Goal: Task Accomplishment & Management: Use online tool/utility

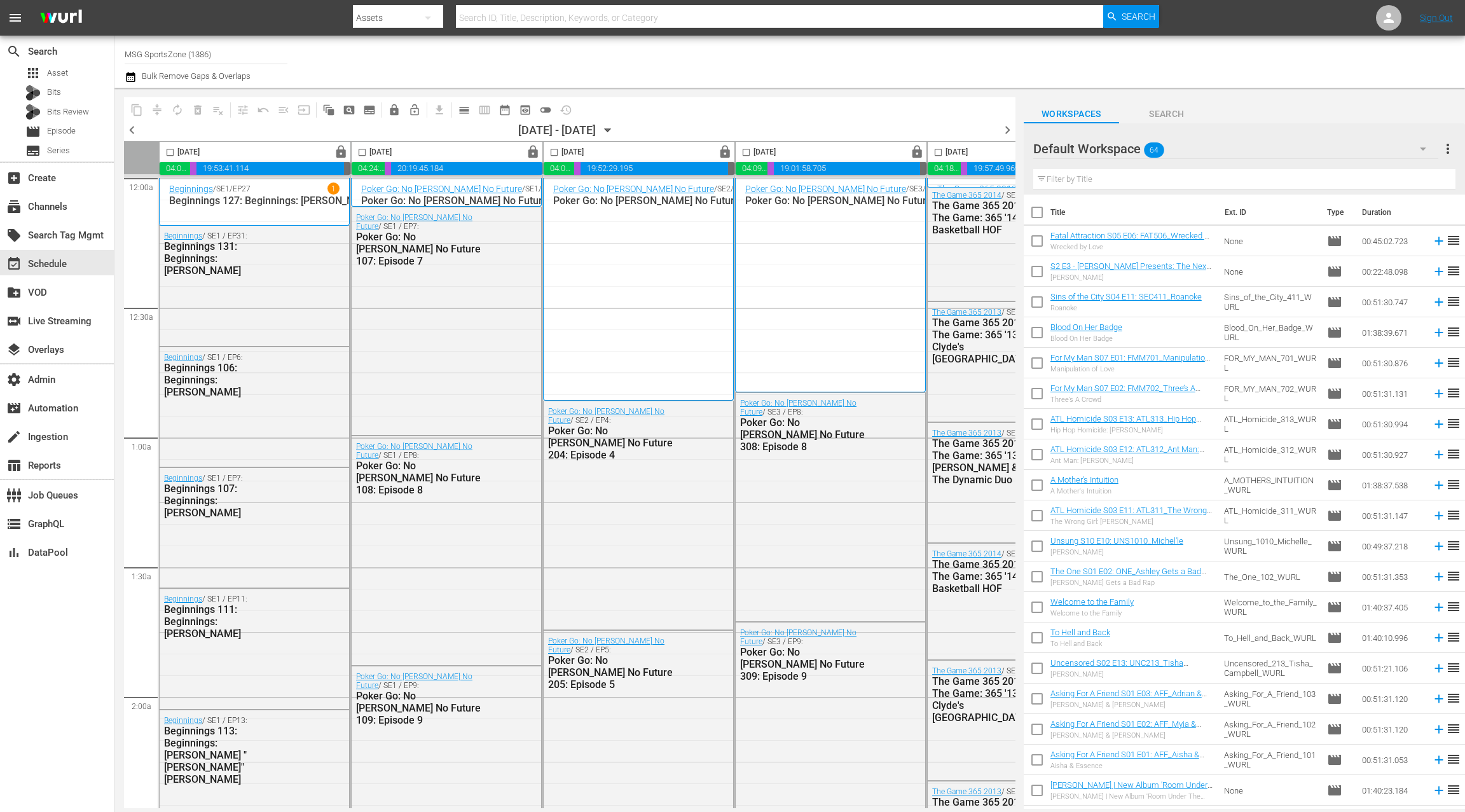
scroll to position [0, 492]
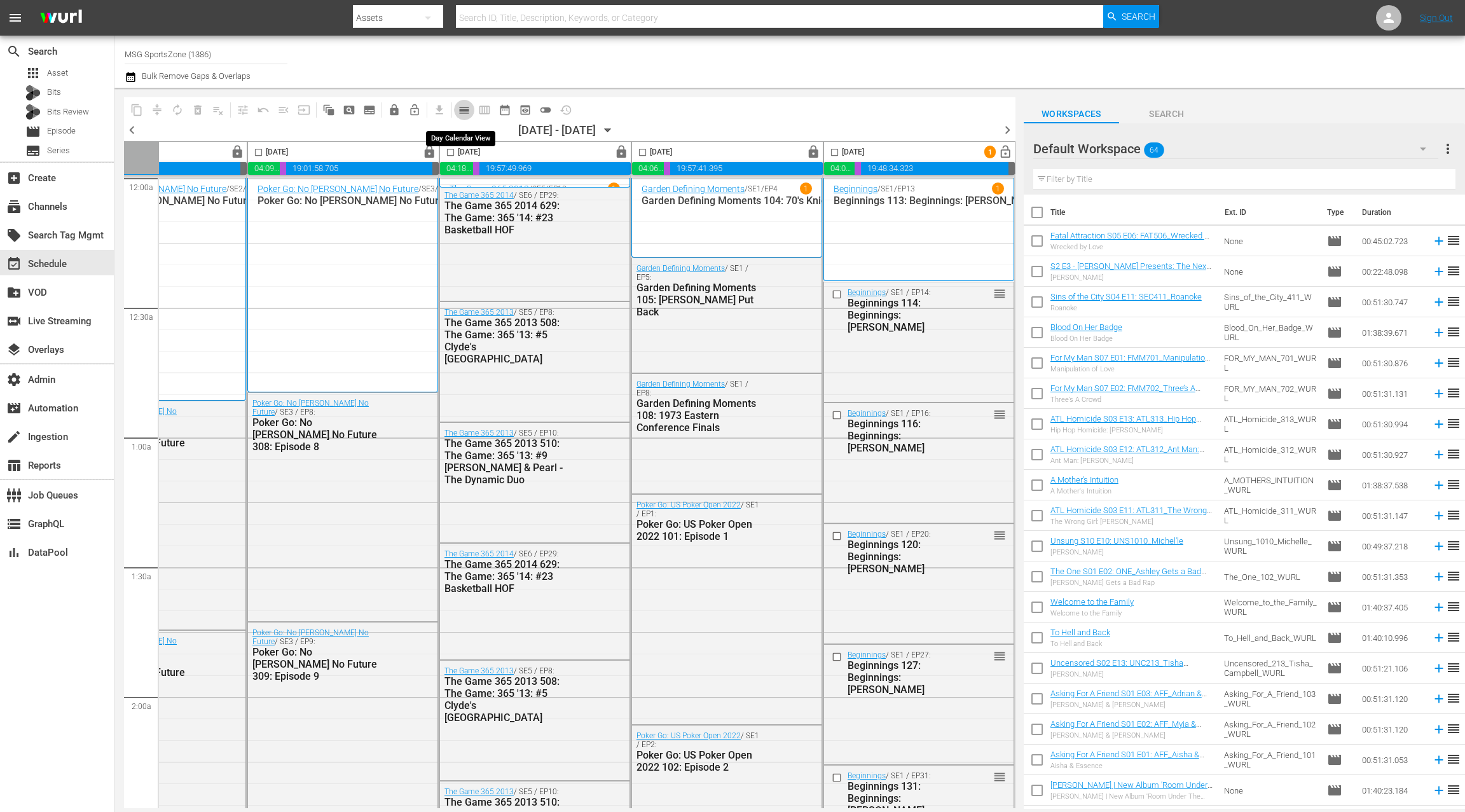
click at [464, 112] on span "calendar_view_day_outlined" at bounding box center [464, 110] width 12 height 12
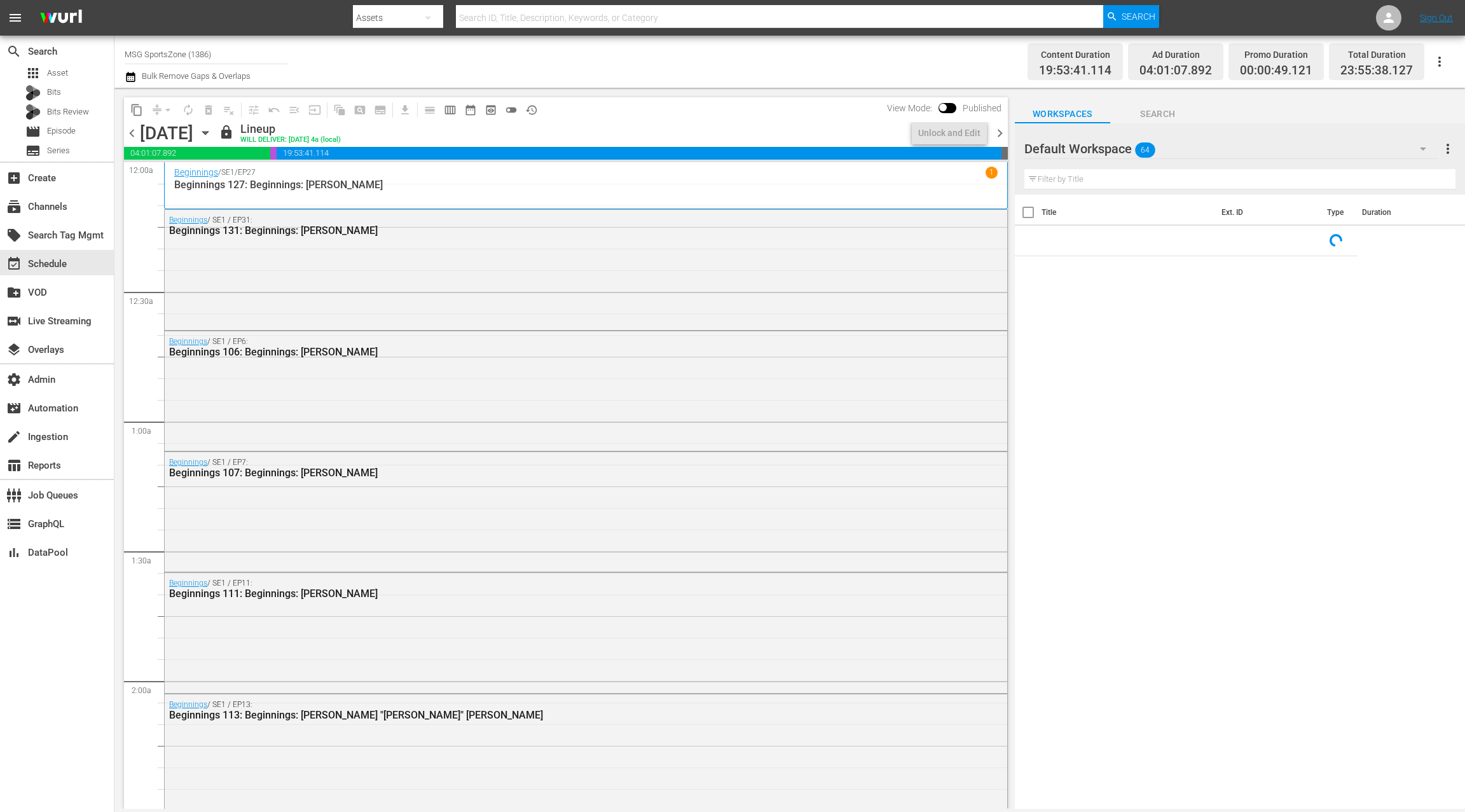
click at [212, 133] on icon "button" at bounding box center [206, 133] width 14 height 14
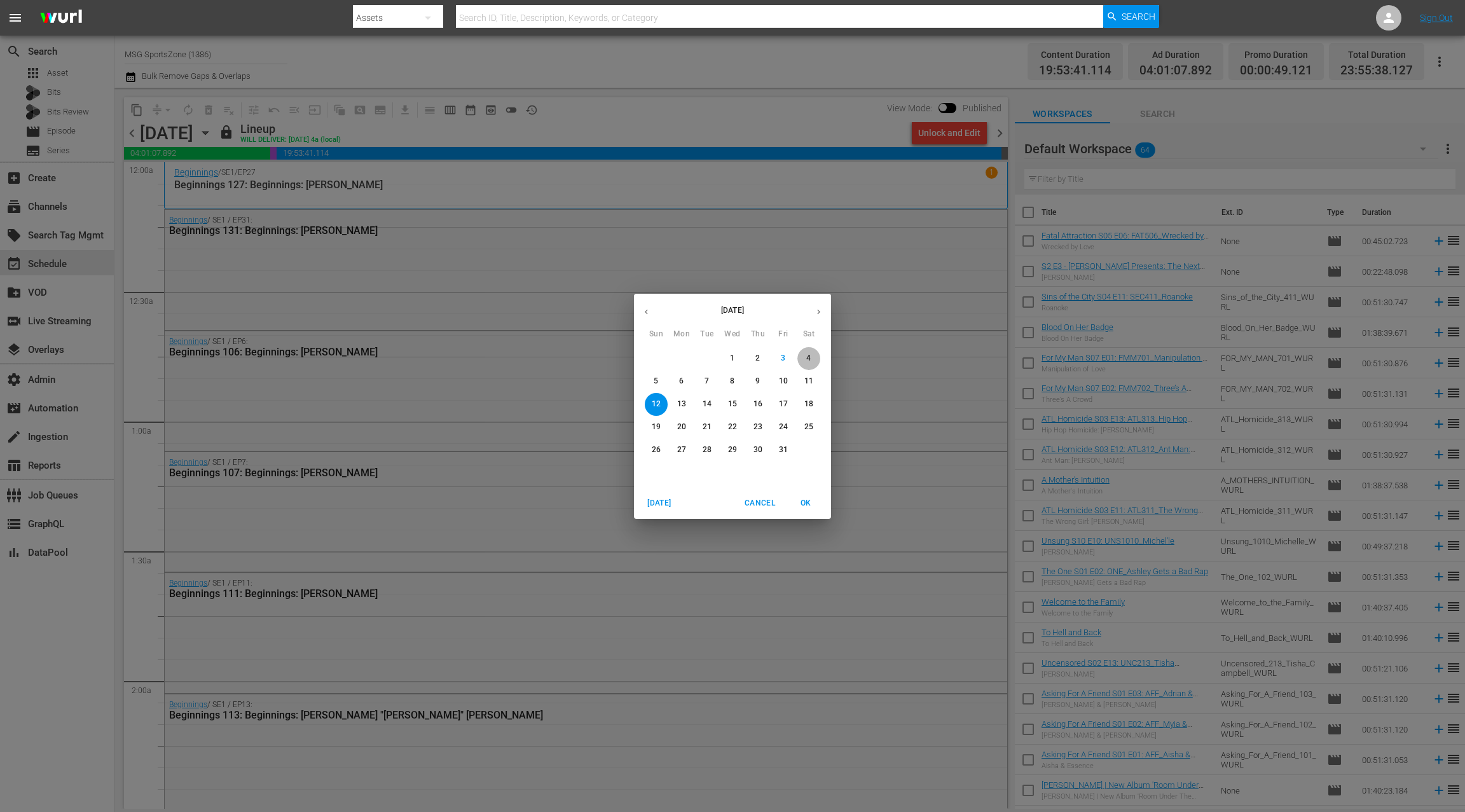
click at [814, 362] on span "4" at bounding box center [809, 358] width 23 height 11
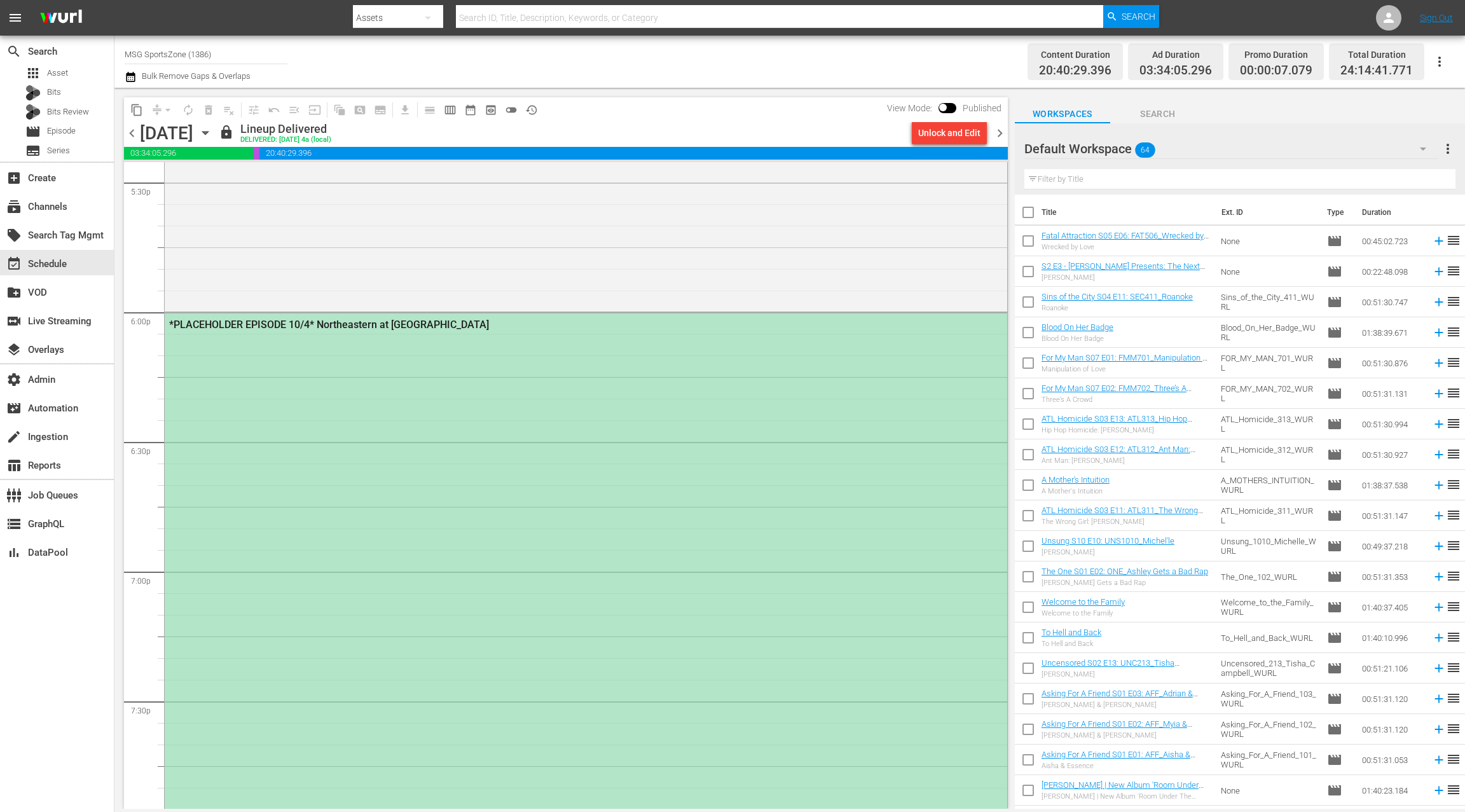
scroll to position [4585, 0]
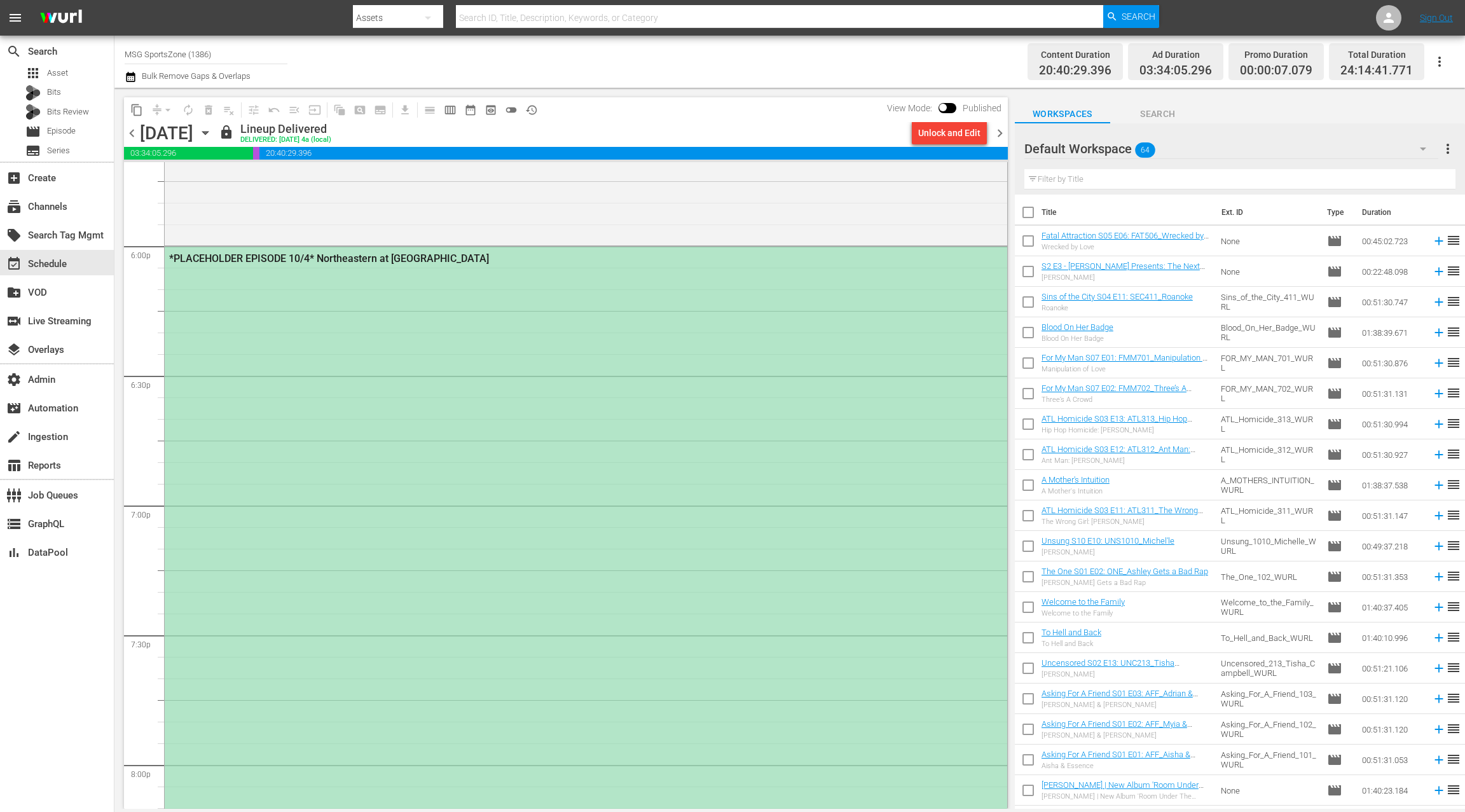
click at [507, 385] on div "*PLACEHOLDER EPISODE 10/4* Northeastern at [GEOGRAPHIC_DATA]" at bounding box center [586, 634] width 843 height 775
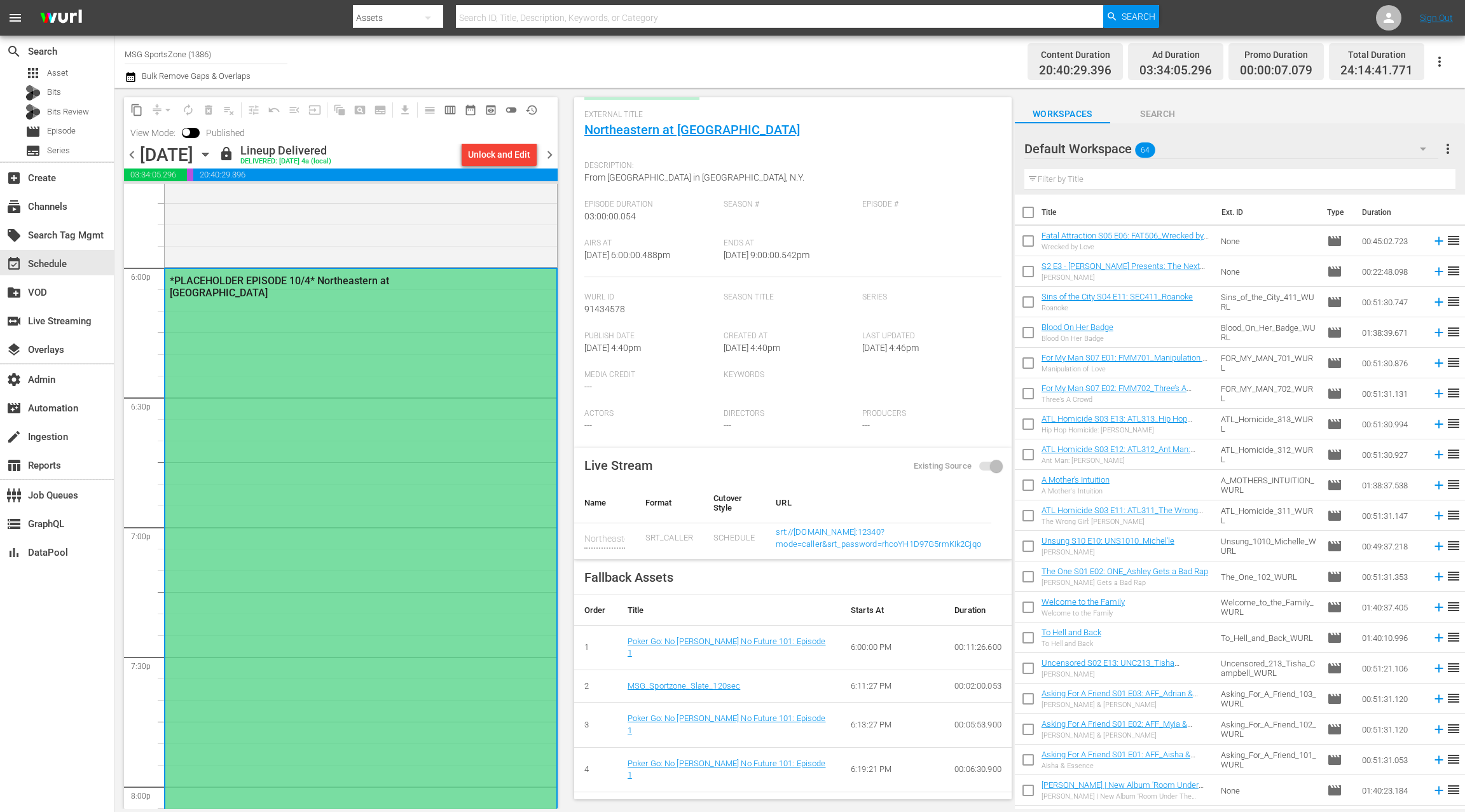
scroll to position [0, 0]
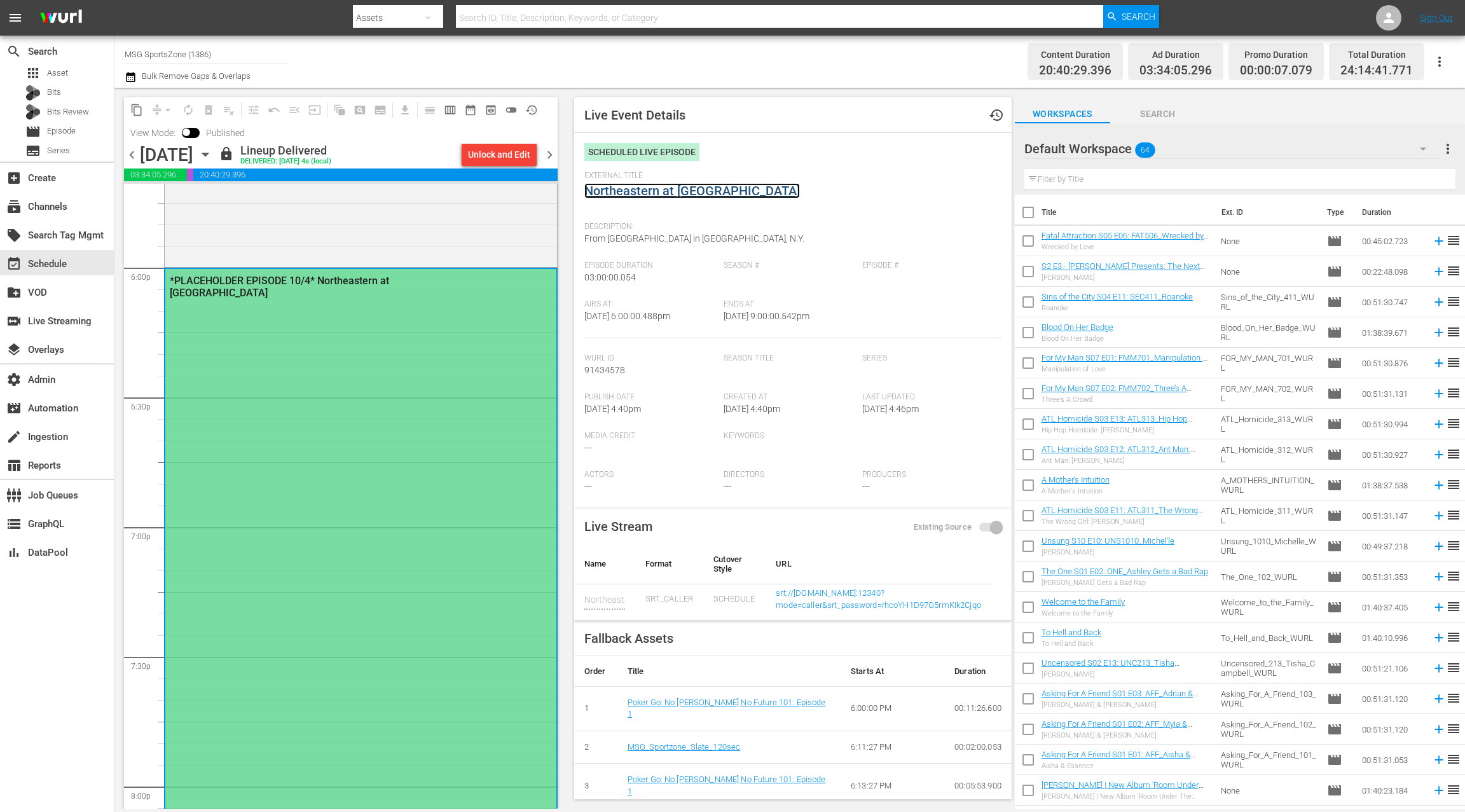
click at [654, 194] on link "Northeastern at [GEOGRAPHIC_DATA]" at bounding box center [692, 191] width 216 height 15
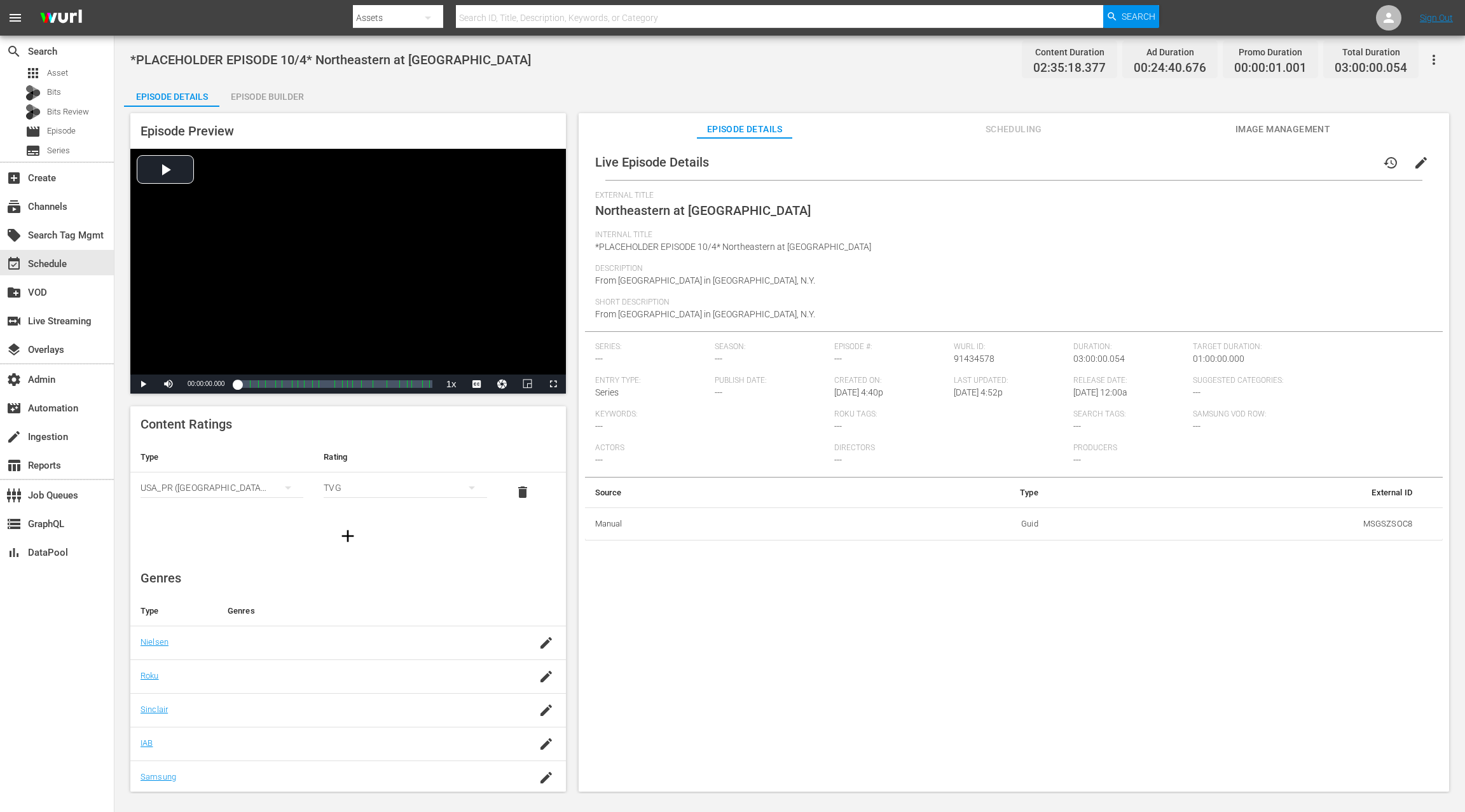
scroll to position [68, 0]
click at [346, 468] on icon "button" at bounding box center [347, 468] width 20 height 20
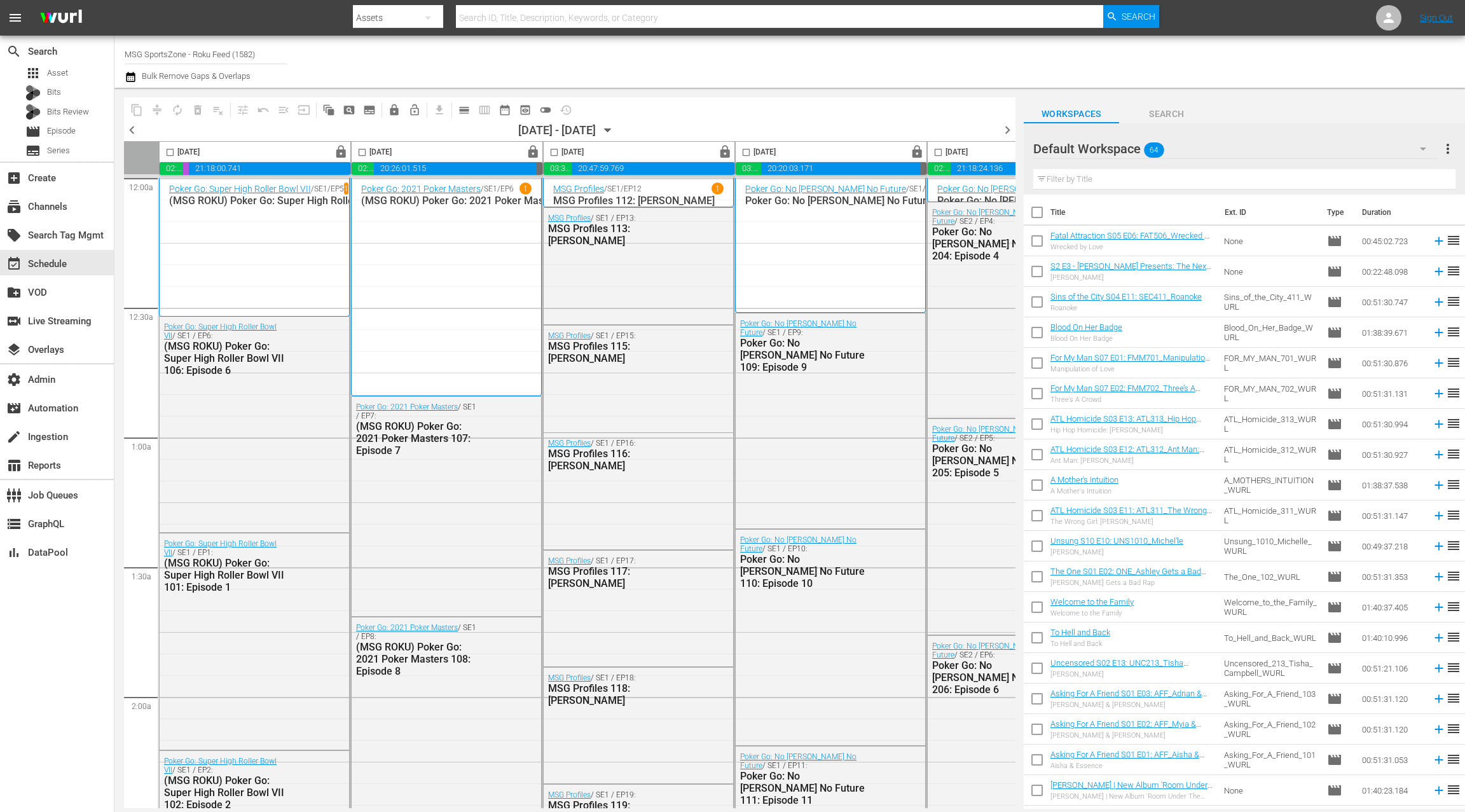
scroll to position [1, 0]
click at [61, 268] on div "event_available Schedule" at bounding box center [35, 262] width 72 height 11
click at [463, 110] on span "calendar_view_day_outlined" at bounding box center [464, 110] width 12 height 12
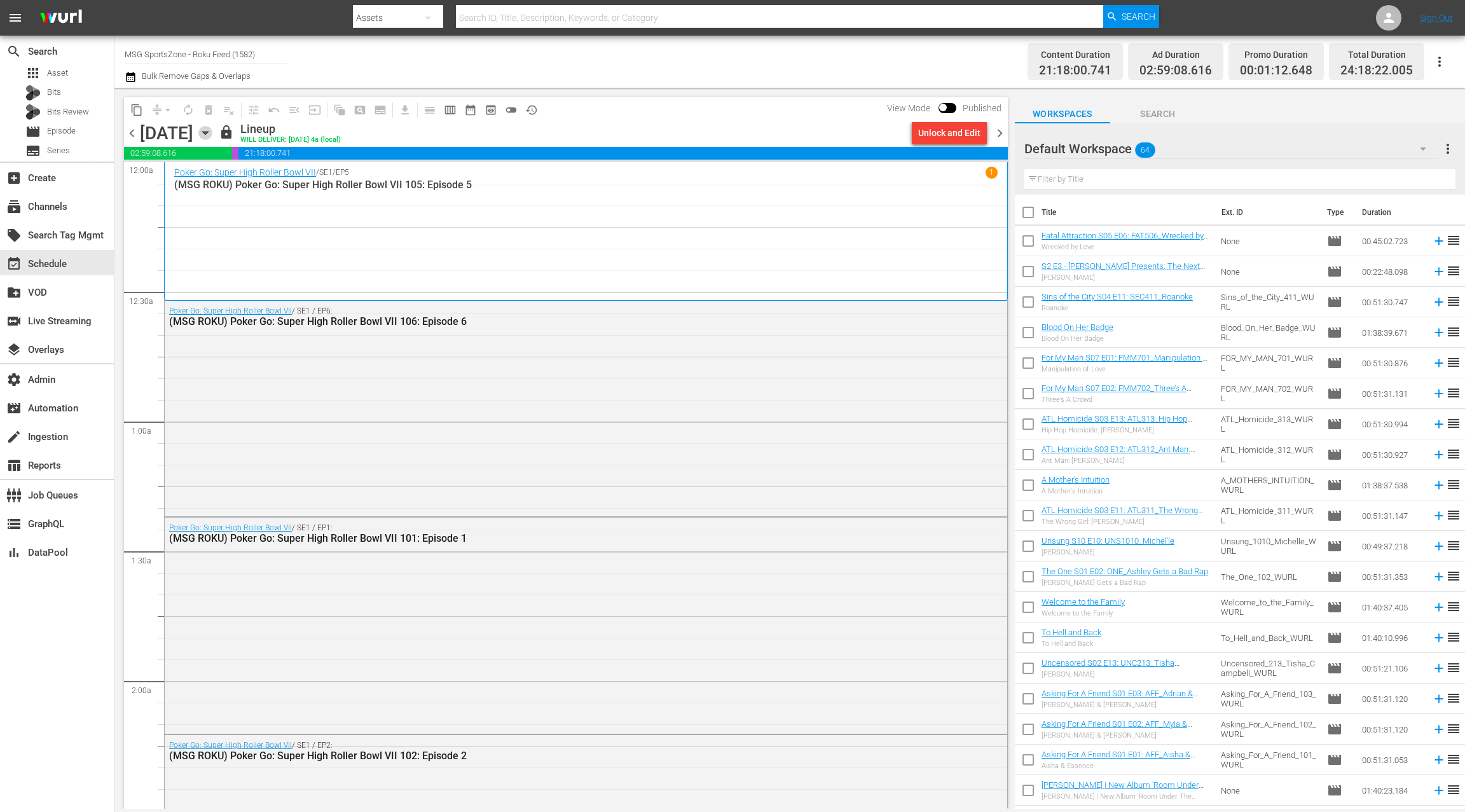
click at [208, 133] on icon "button" at bounding box center [205, 133] width 6 height 3
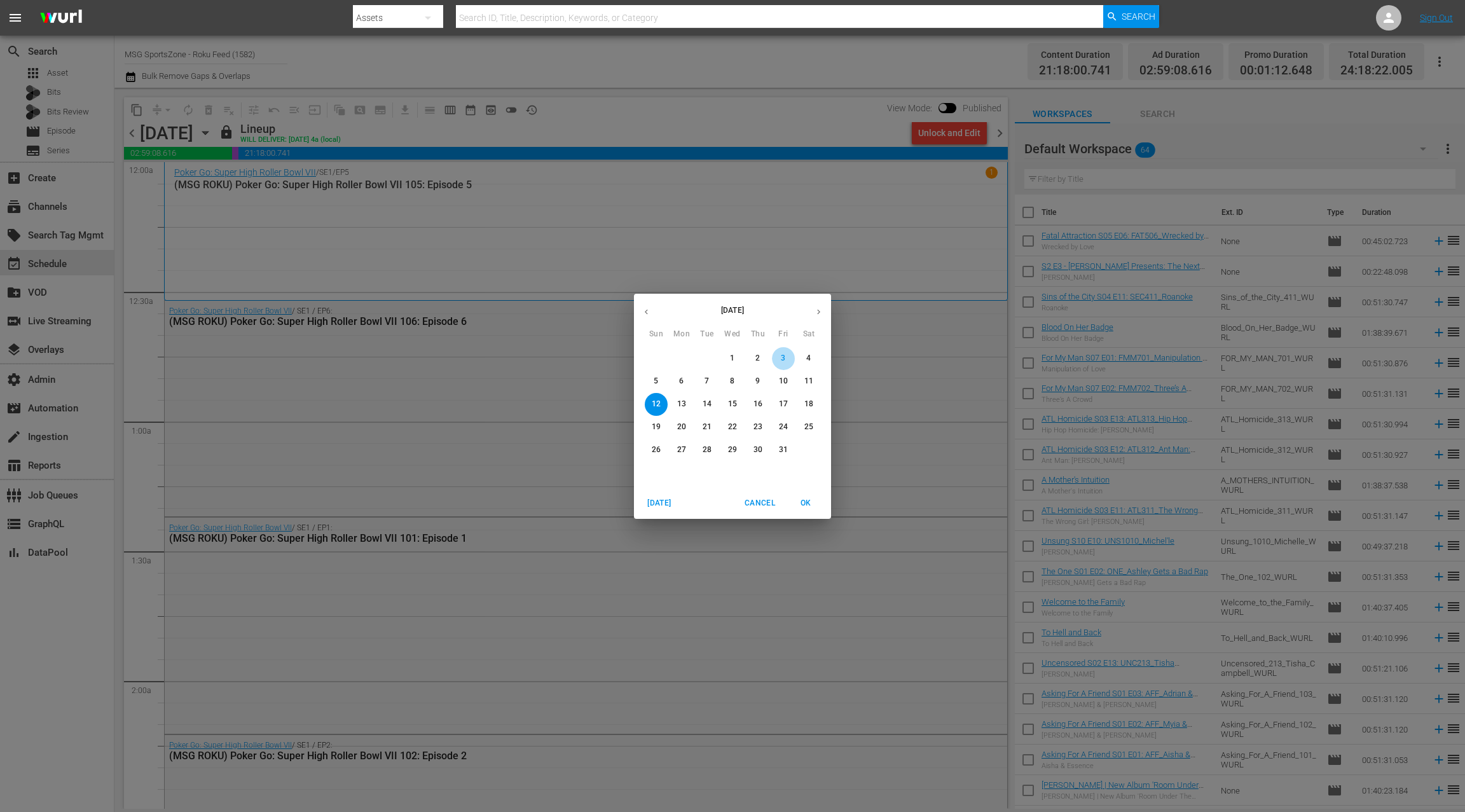
click at [789, 360] on span "3" at bounding box center [783, 358] width 23 height 11
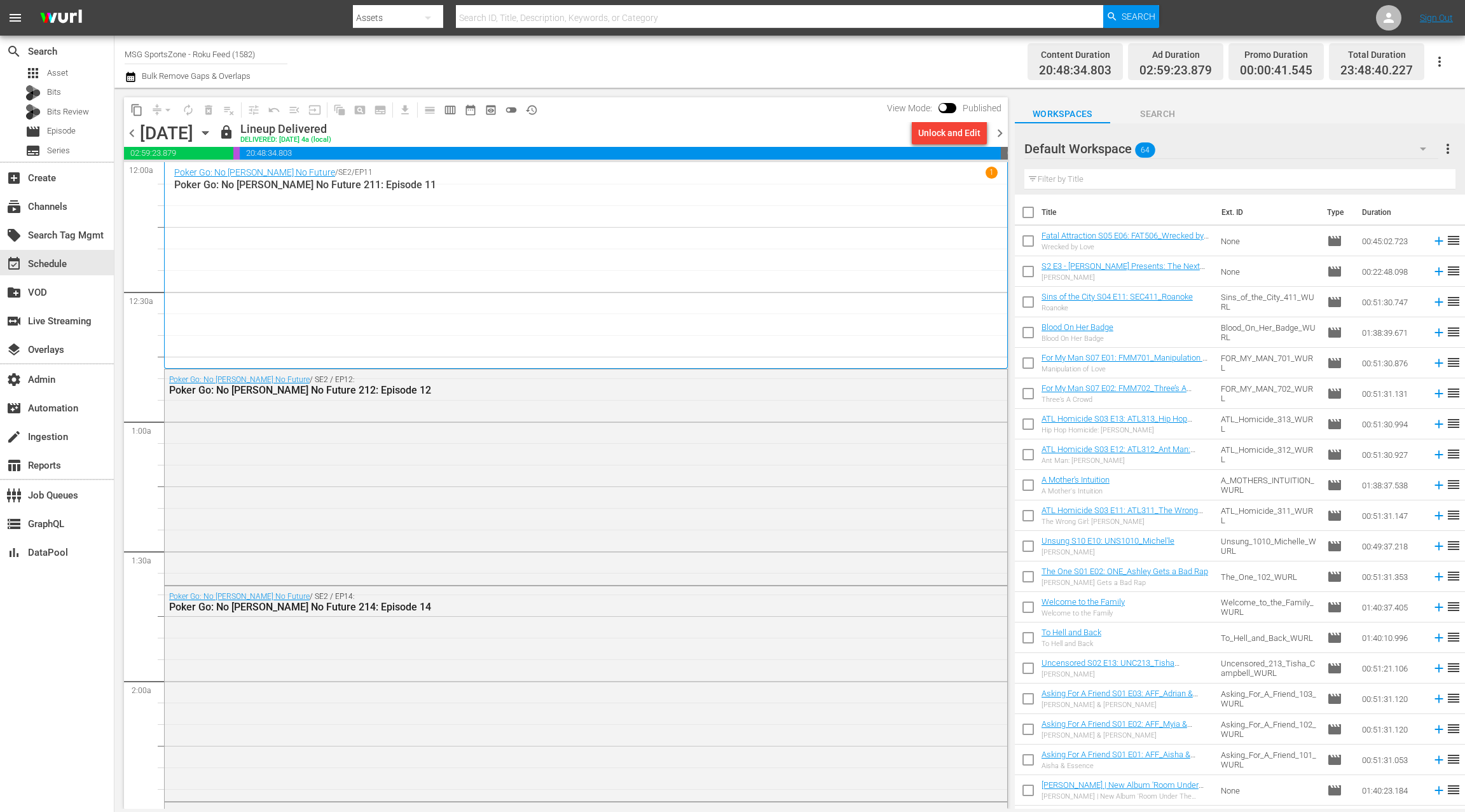
click at [1003, 133] on span "chevron_right" at bounding box center [1000, 133] width 16 height 16
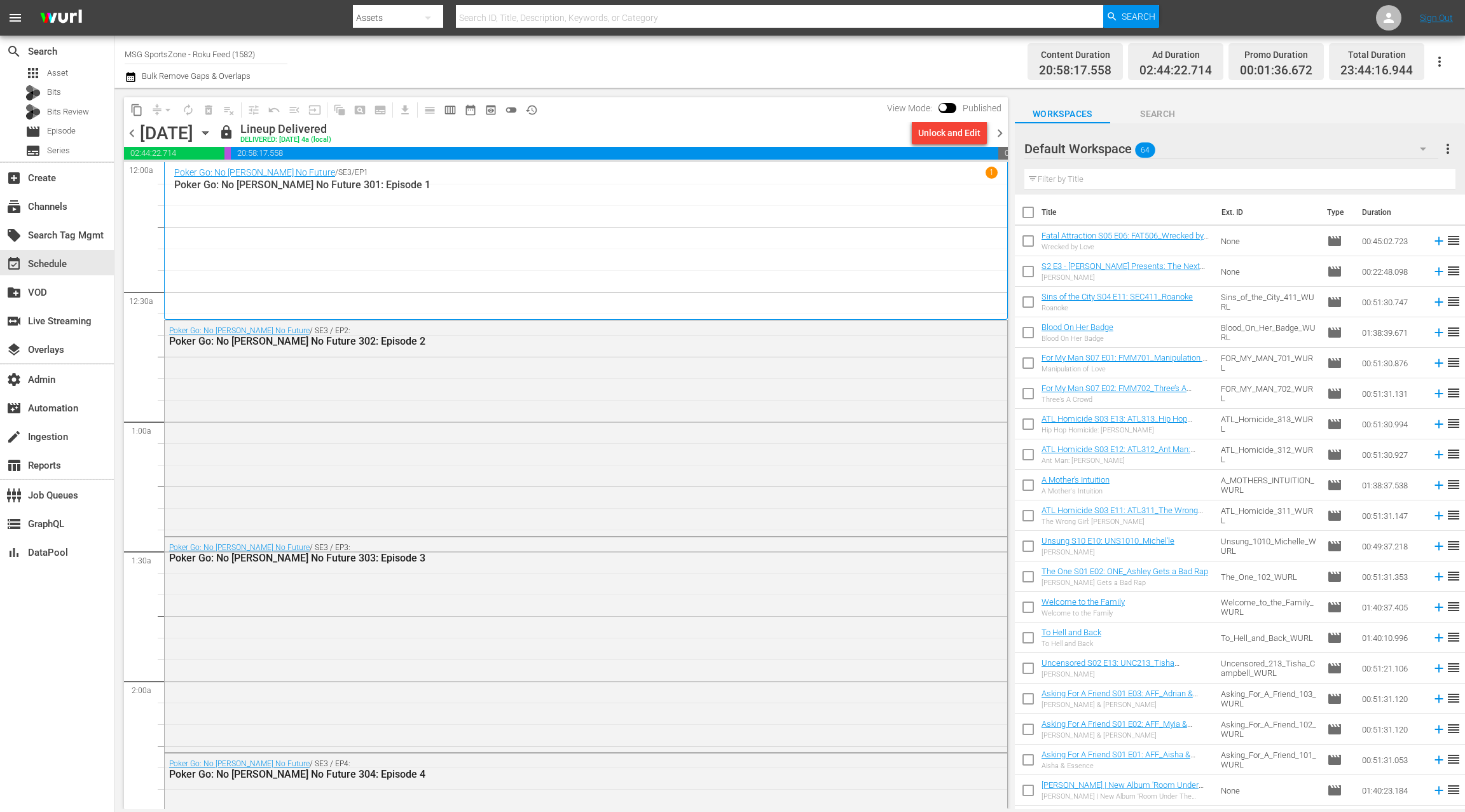
click at [212, 135] on icon "button" at bounding box center [206, 133] width 14 height 14
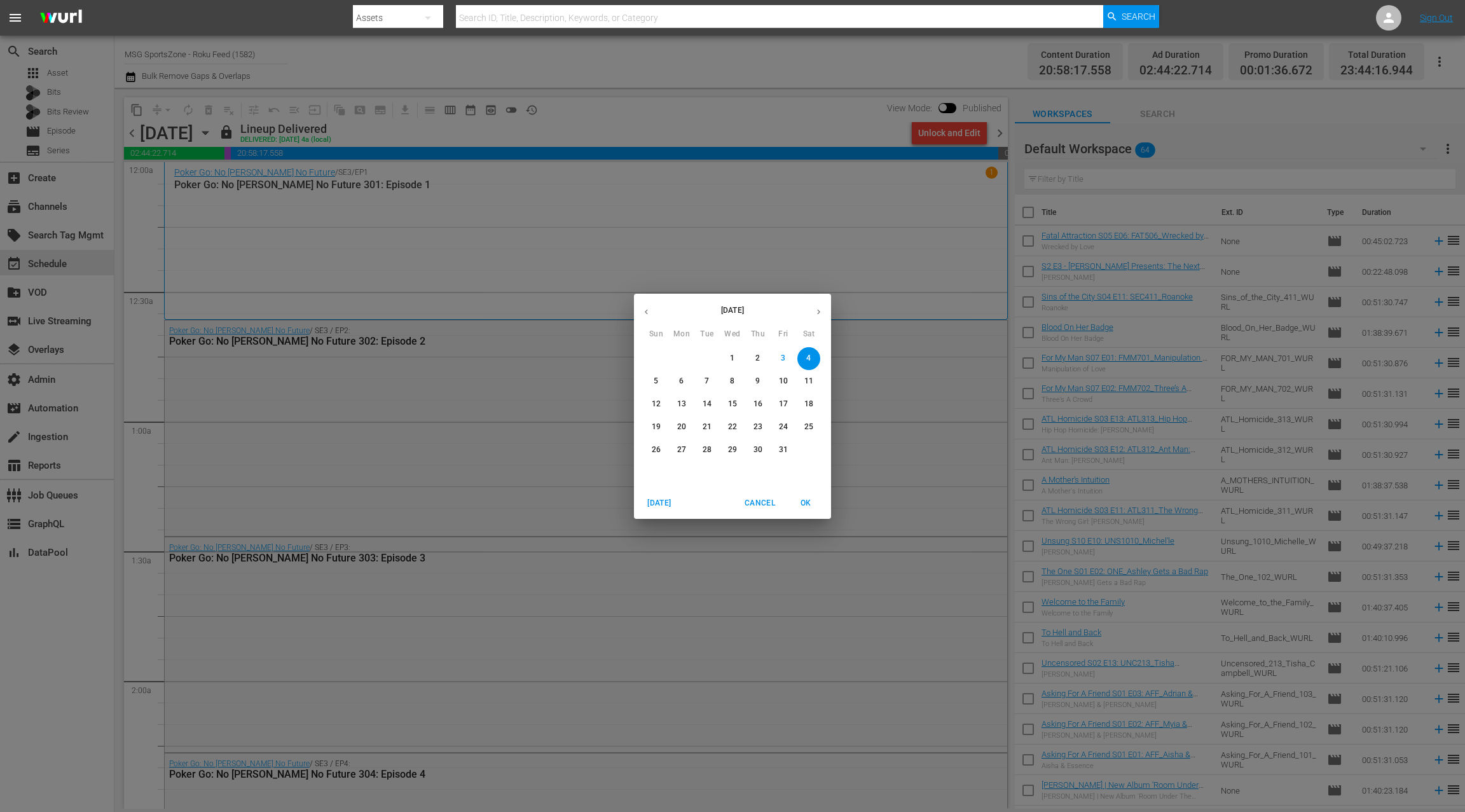
click at [646, 312] on icon "button" at bounding box center [646, 312] width 10 height 10
click at [782, 381] on p "12" at bounding box center [783, 381] width 9 height 11
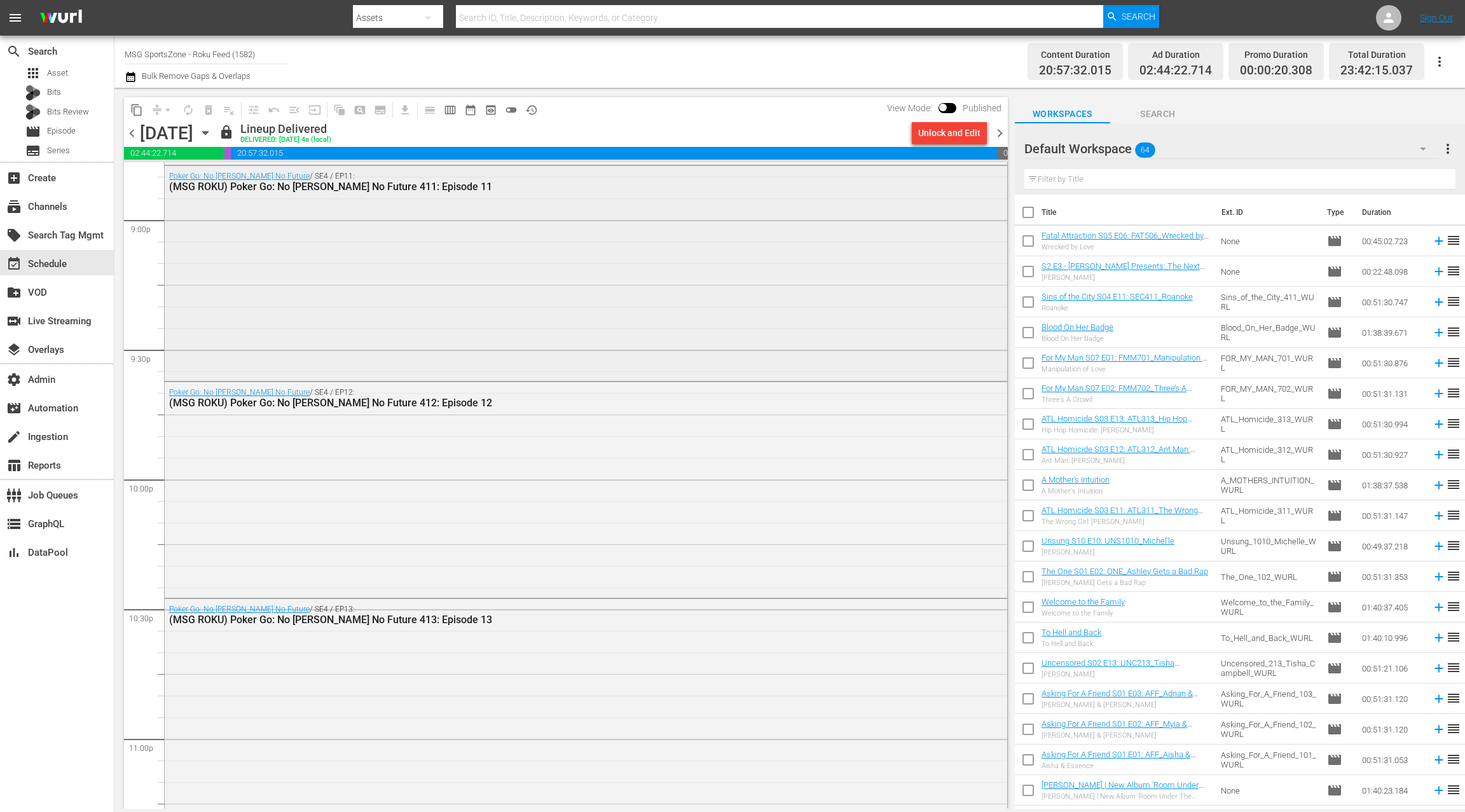
scroll to position [5611, 0]
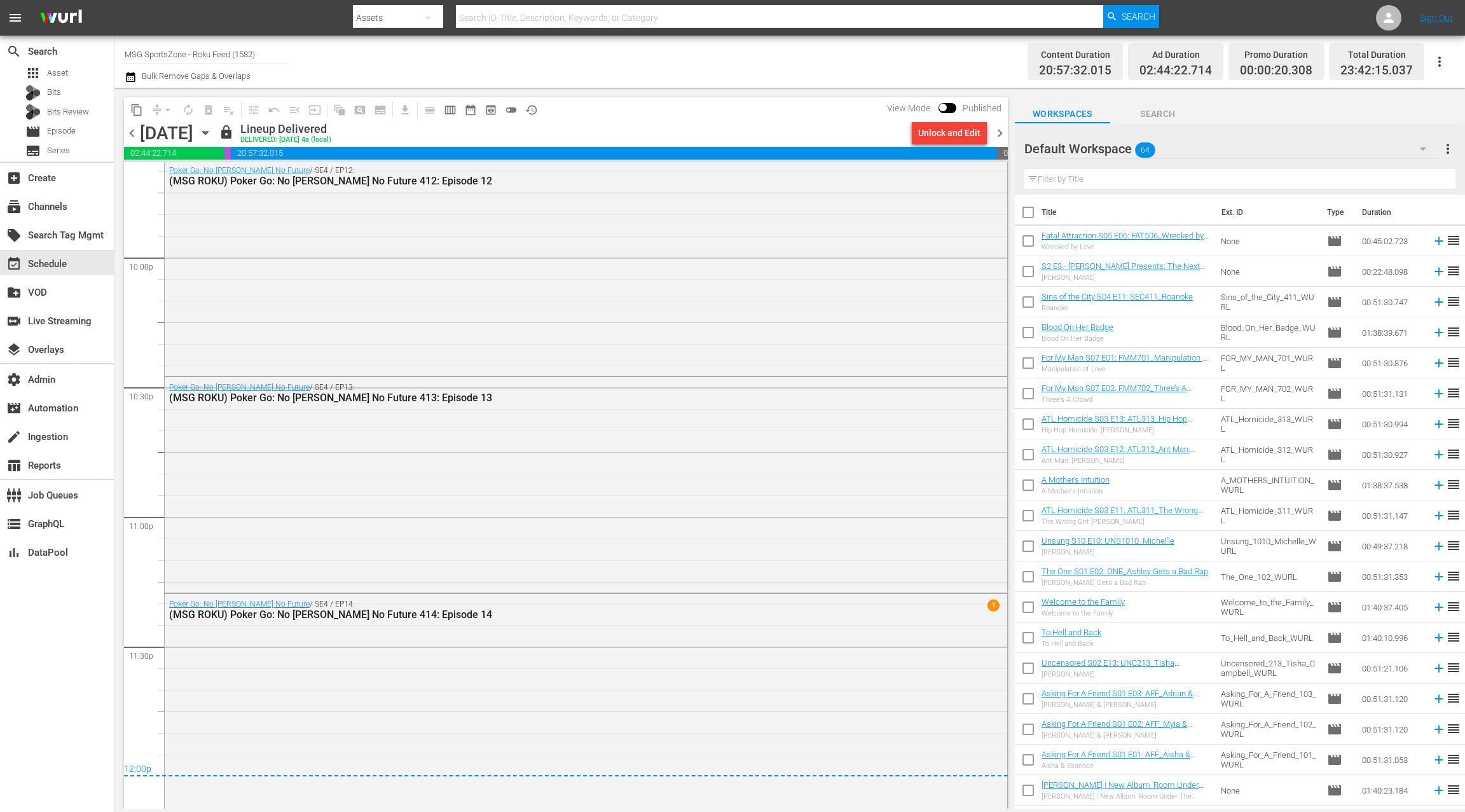
drag, startPoint x: 1003, startPoint y: 135, endPoint x: 919, endPoint y: 160, distance: 87.6
click at [1003, 135] on span "chevron_right" at bounding box center [1000, 133] width 16 height 16
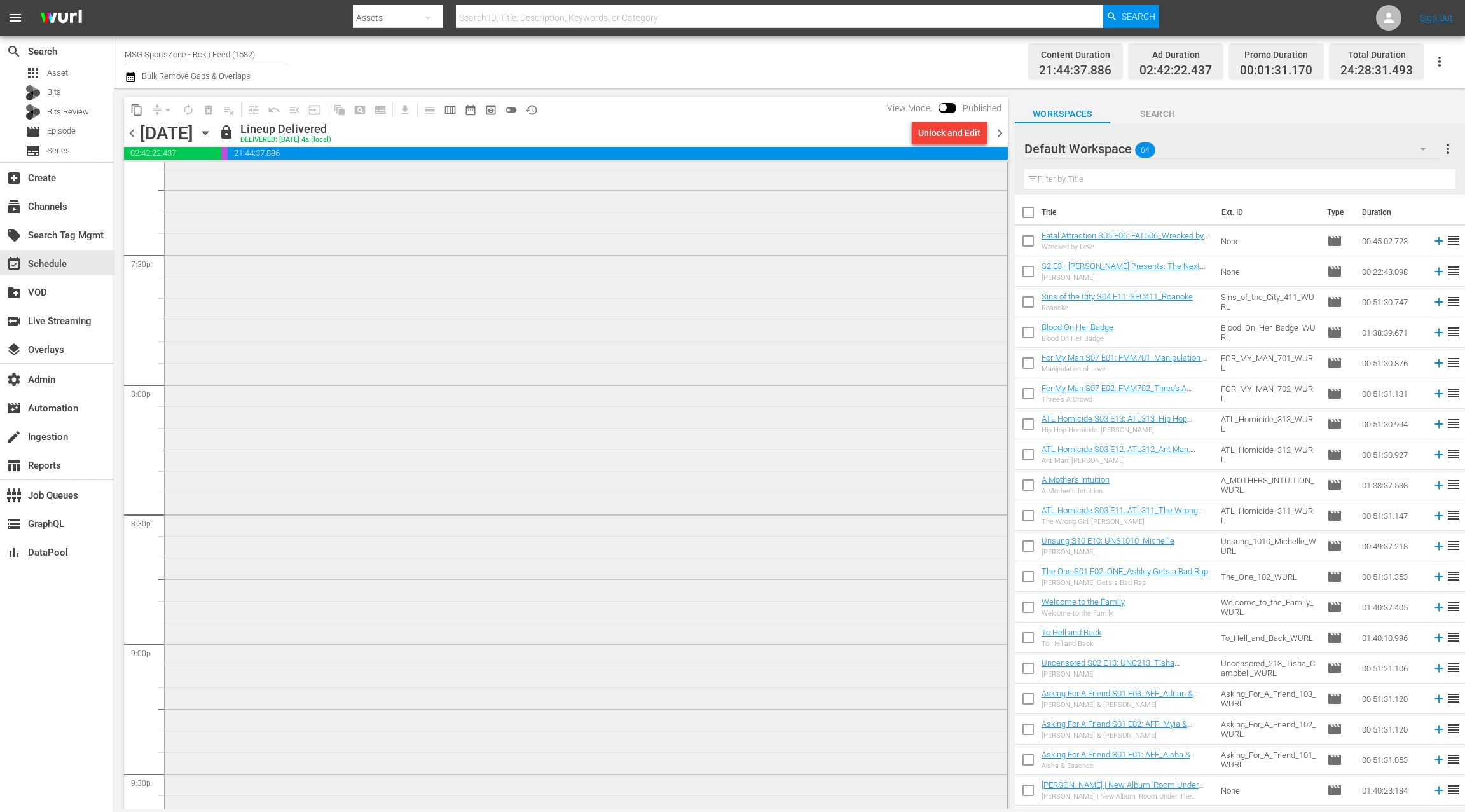
scroll to position [4998, 0]
click at [583, 296] on div "*ROKU PLACEHOLDER EPISODE 9/13* Union Omaha at Westchester SC" at bounding box center [586, 481] width 843 height 775
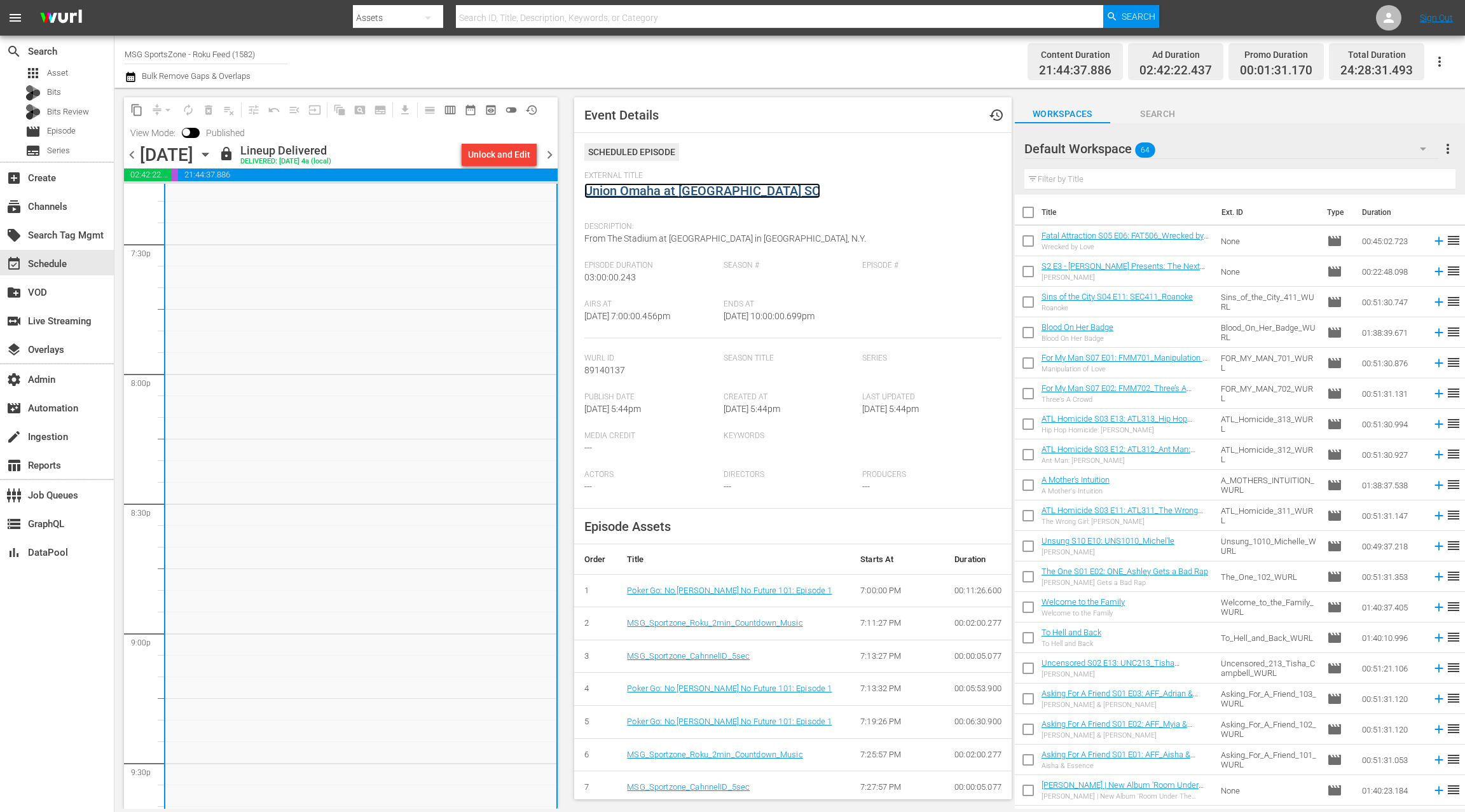
click at [679, 192] on link "Union Omaha at Westchester SC" at bounding box center [703, 191] width 236 height 15
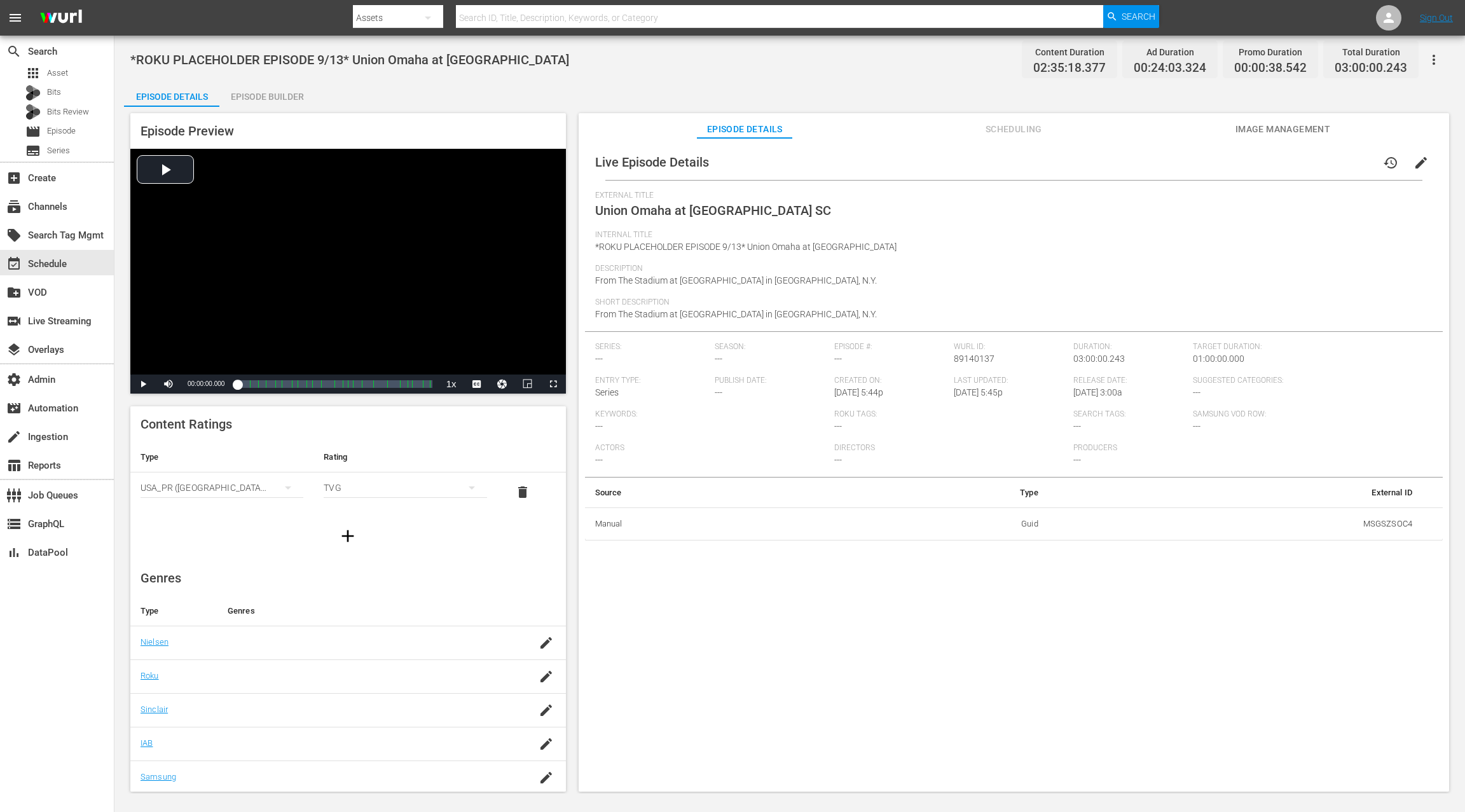
click at [1414, 164] on span "edit" at bounding box center [1421, 163] width 15 height 15
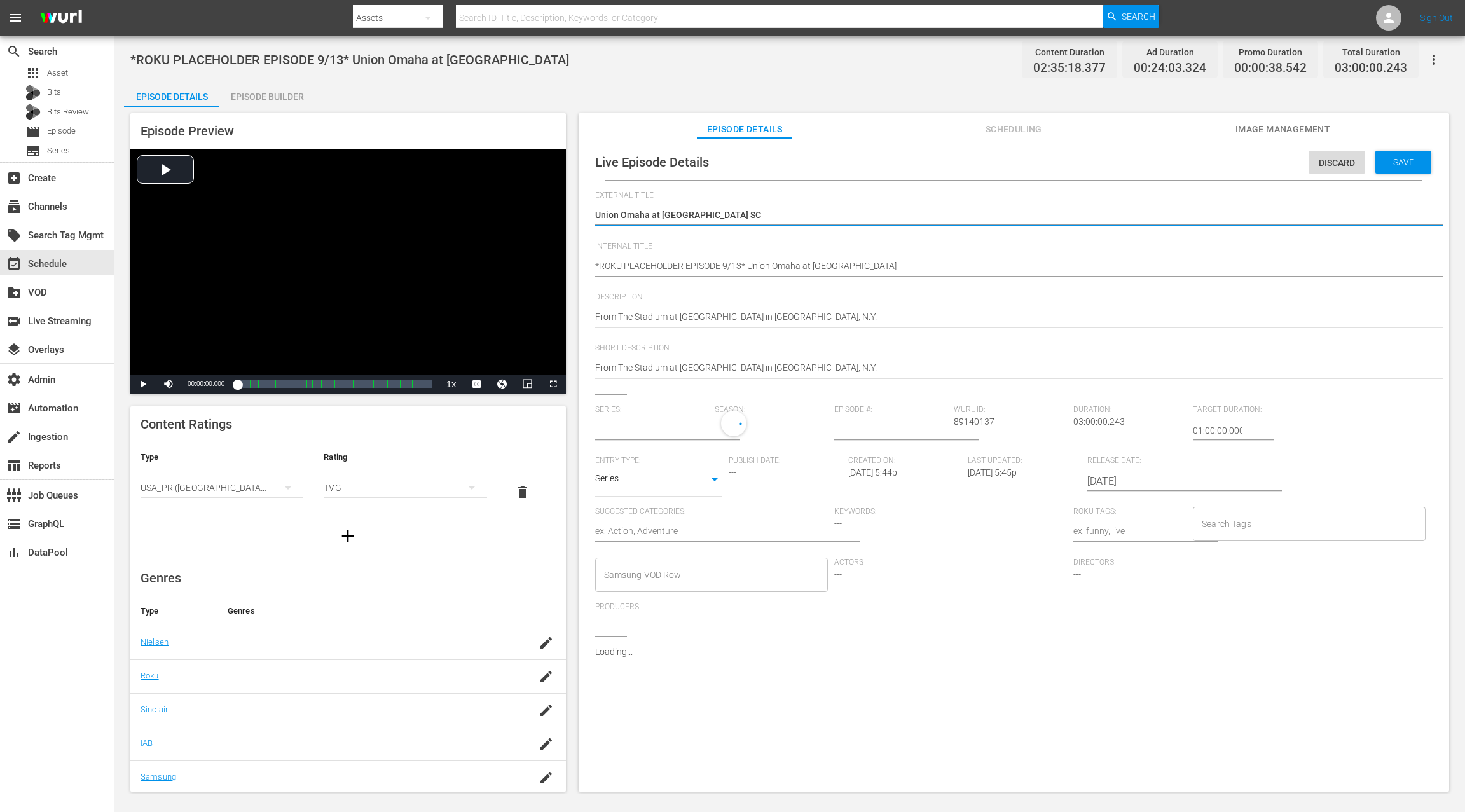
type input "No Series"
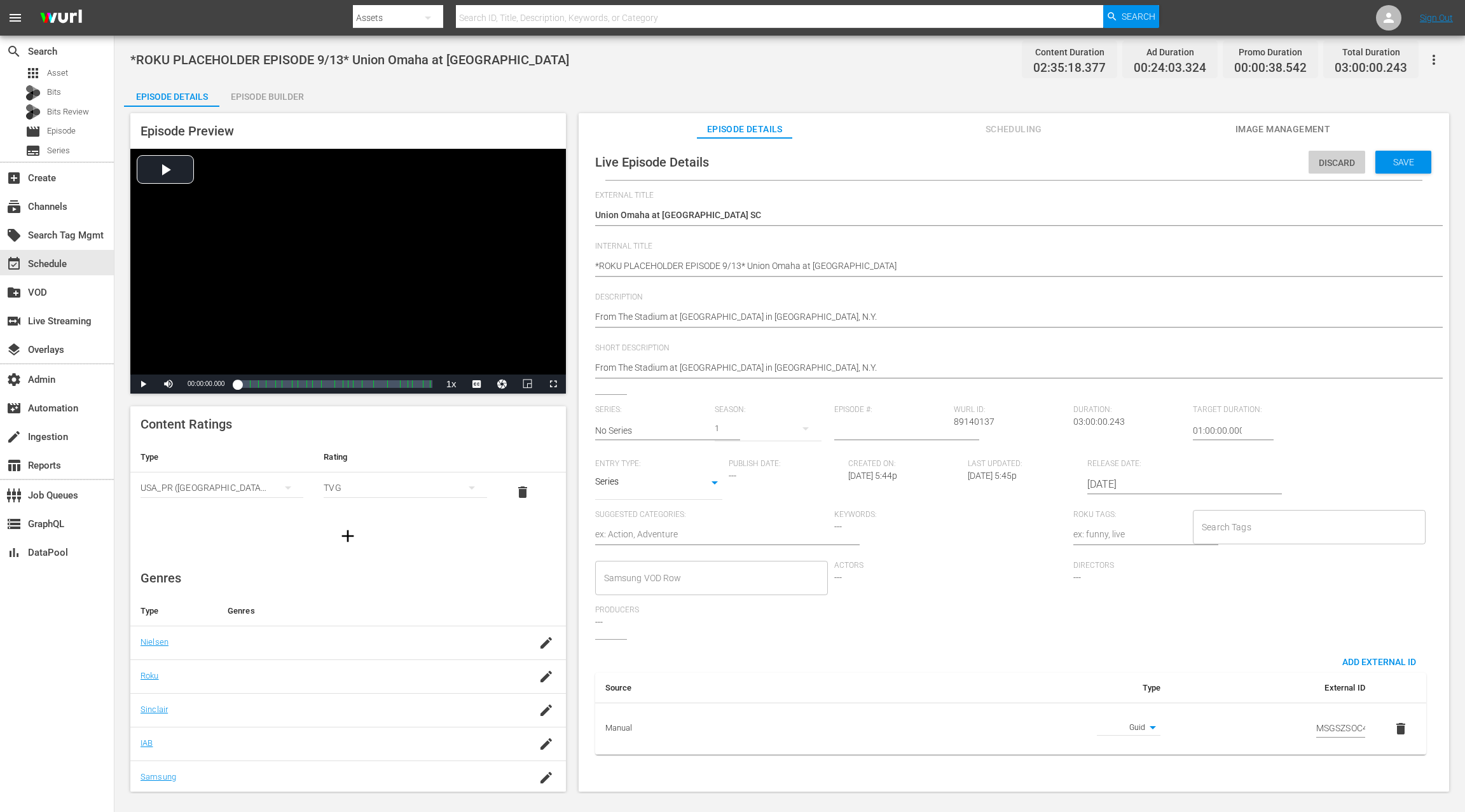
click at [1323, 169] on div "Discard" at bounding box center [1337, 162] width 57 height 24
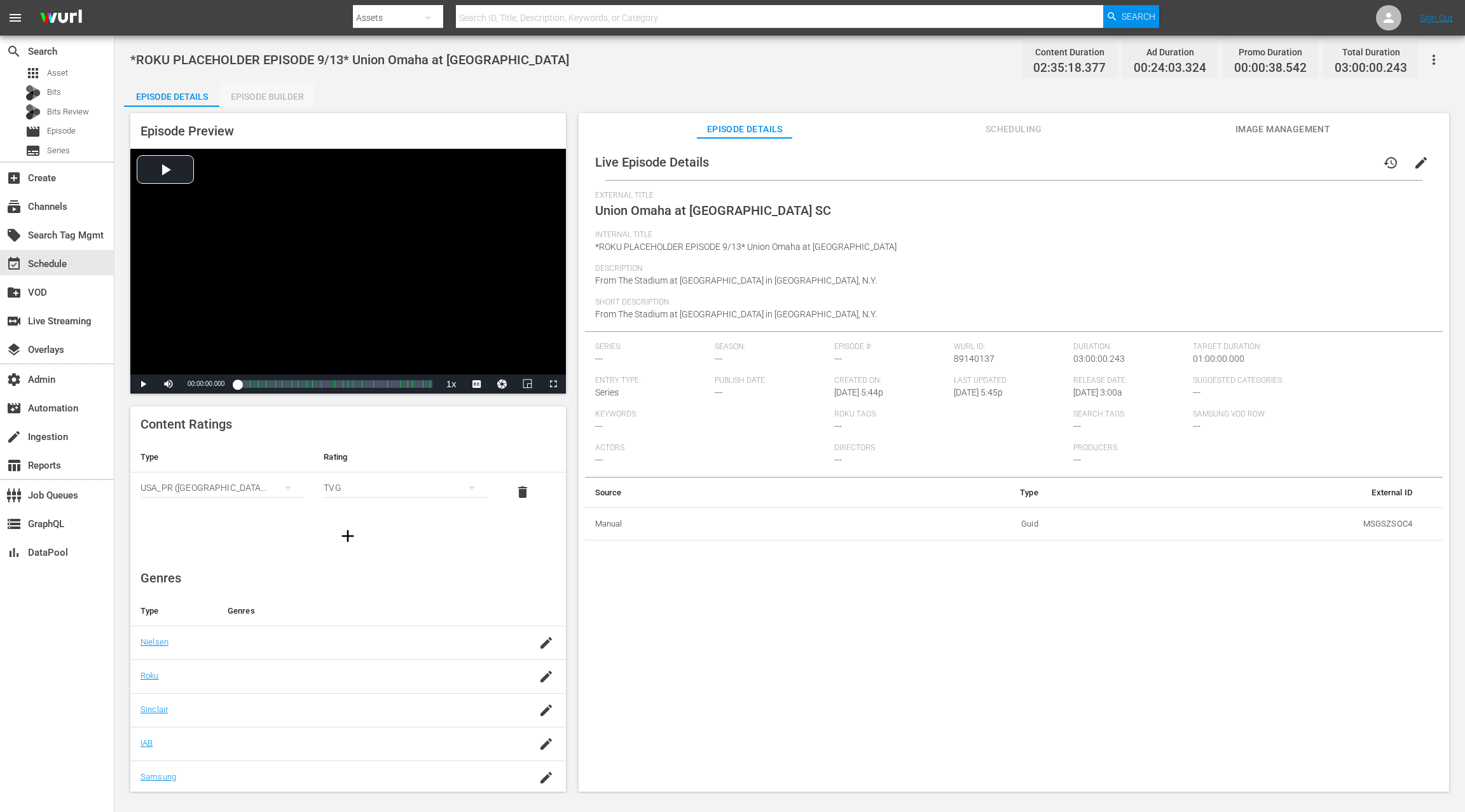
click at [294, 97] on div "Episode Builder" at bounding box center [267, 96] width 95 height 31
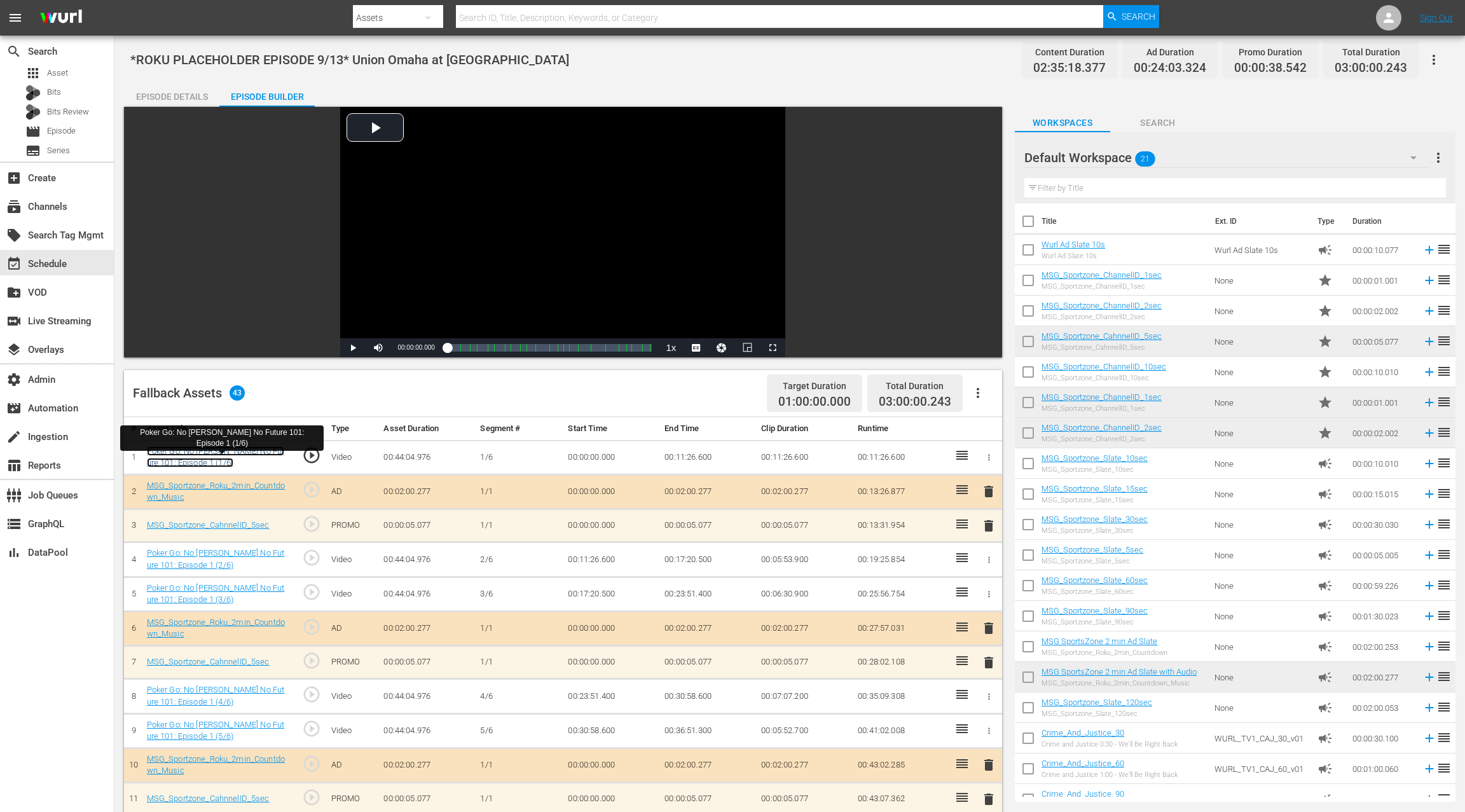
click at [242, 452] on link "Poker Go: No Gamble No Future 101: Episode 1 (1/6)" at bounding box center [216, 457] width 138 height 22
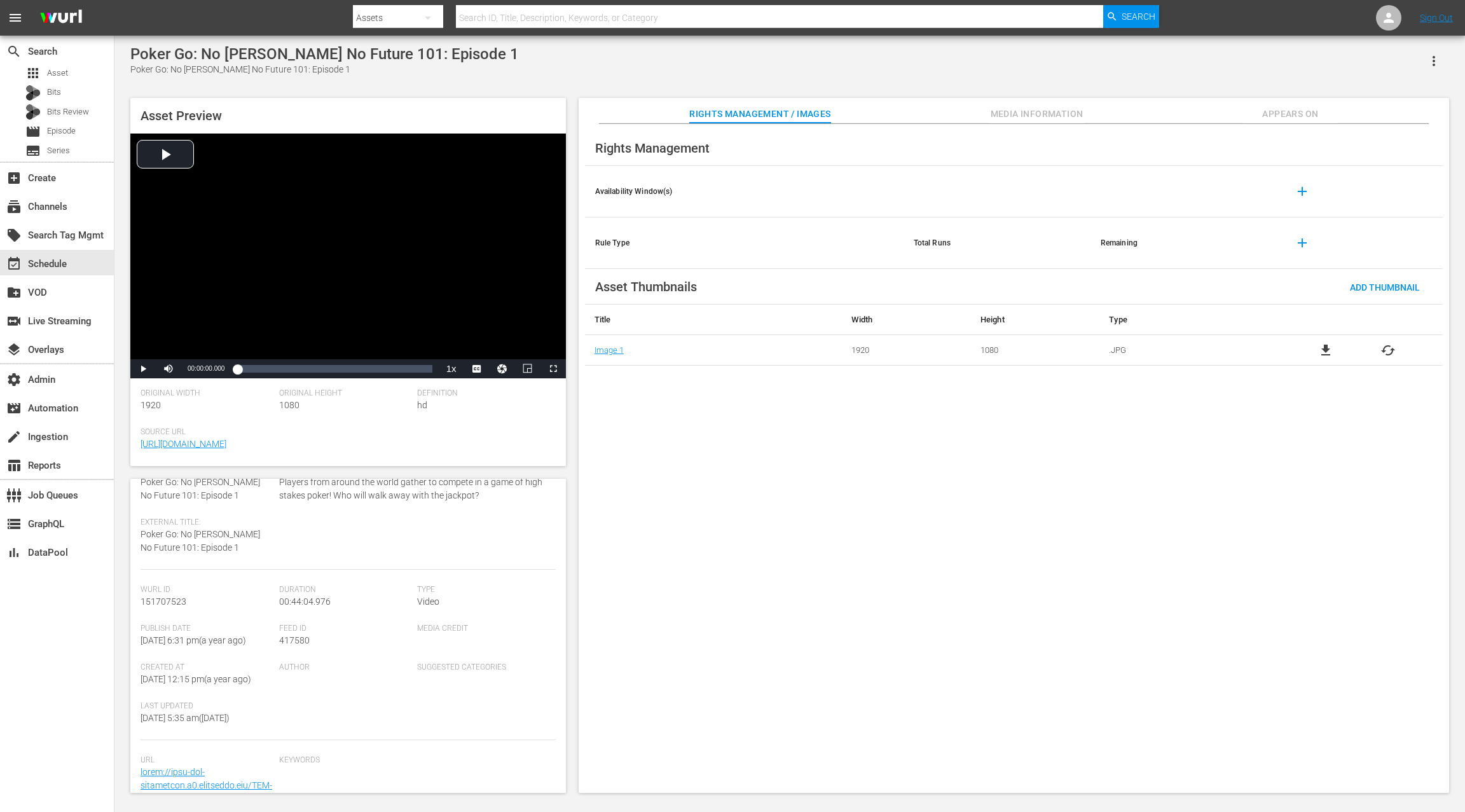
scroll to position [84, 0]
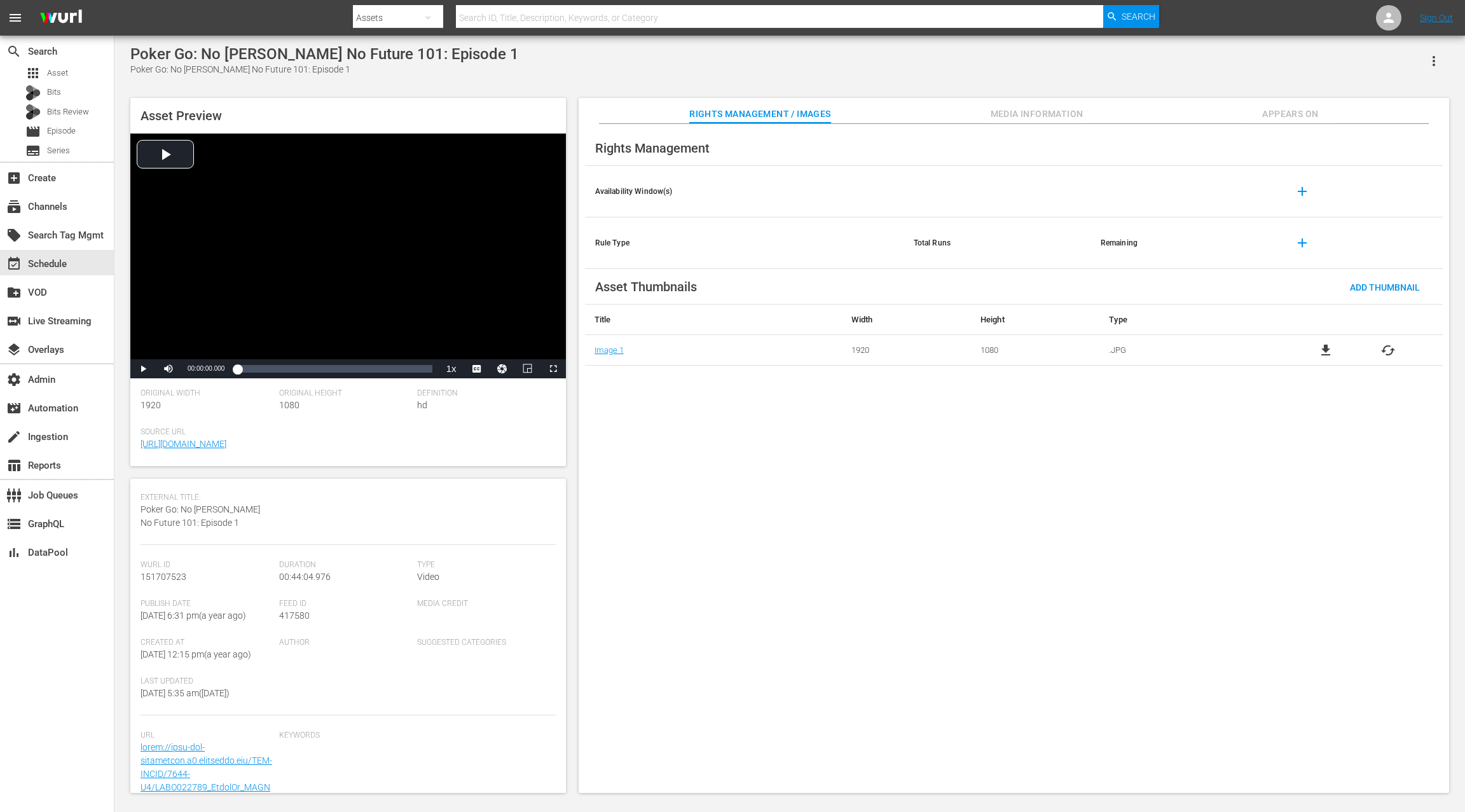
click at [1050, 113] on span "Media Information" at bounding box center [1037, 114] width 95 height 16
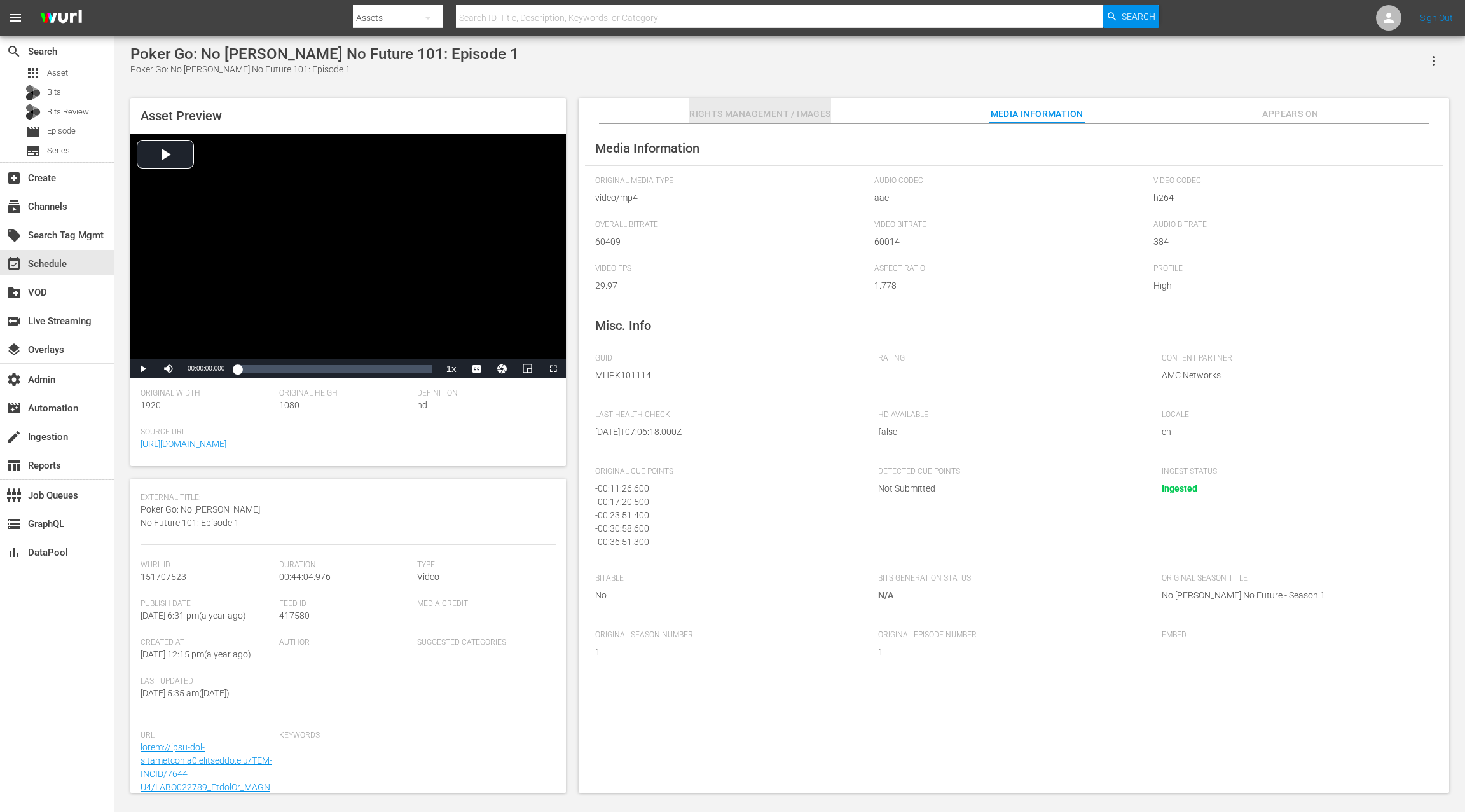
click at [759, 114] on span "Rights Management / Images" at bounding box center [760, 114] width 141 height 16
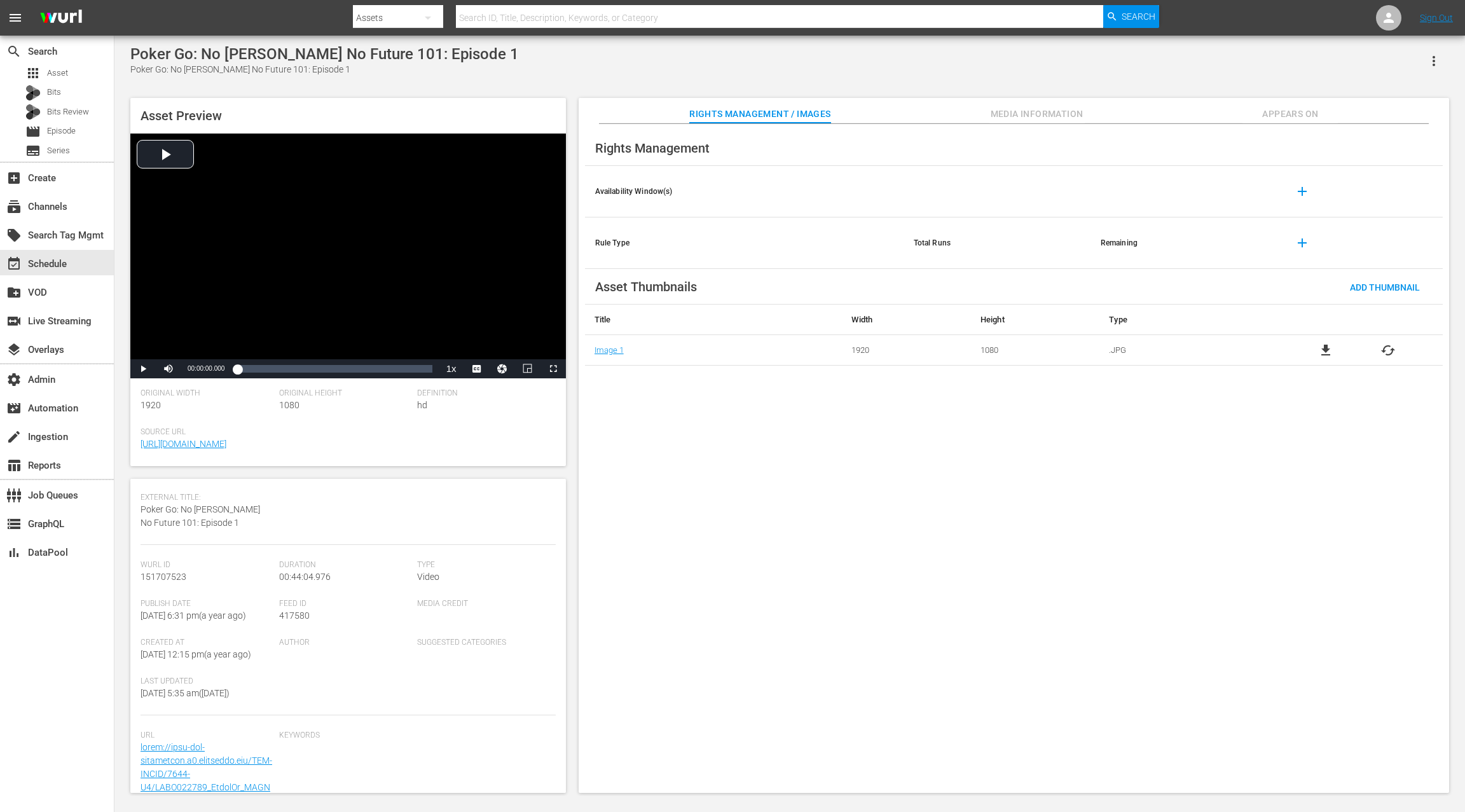
click at [1015, 117] on span "Media Information" at bounding box center [1037, 114] width 95 height 16
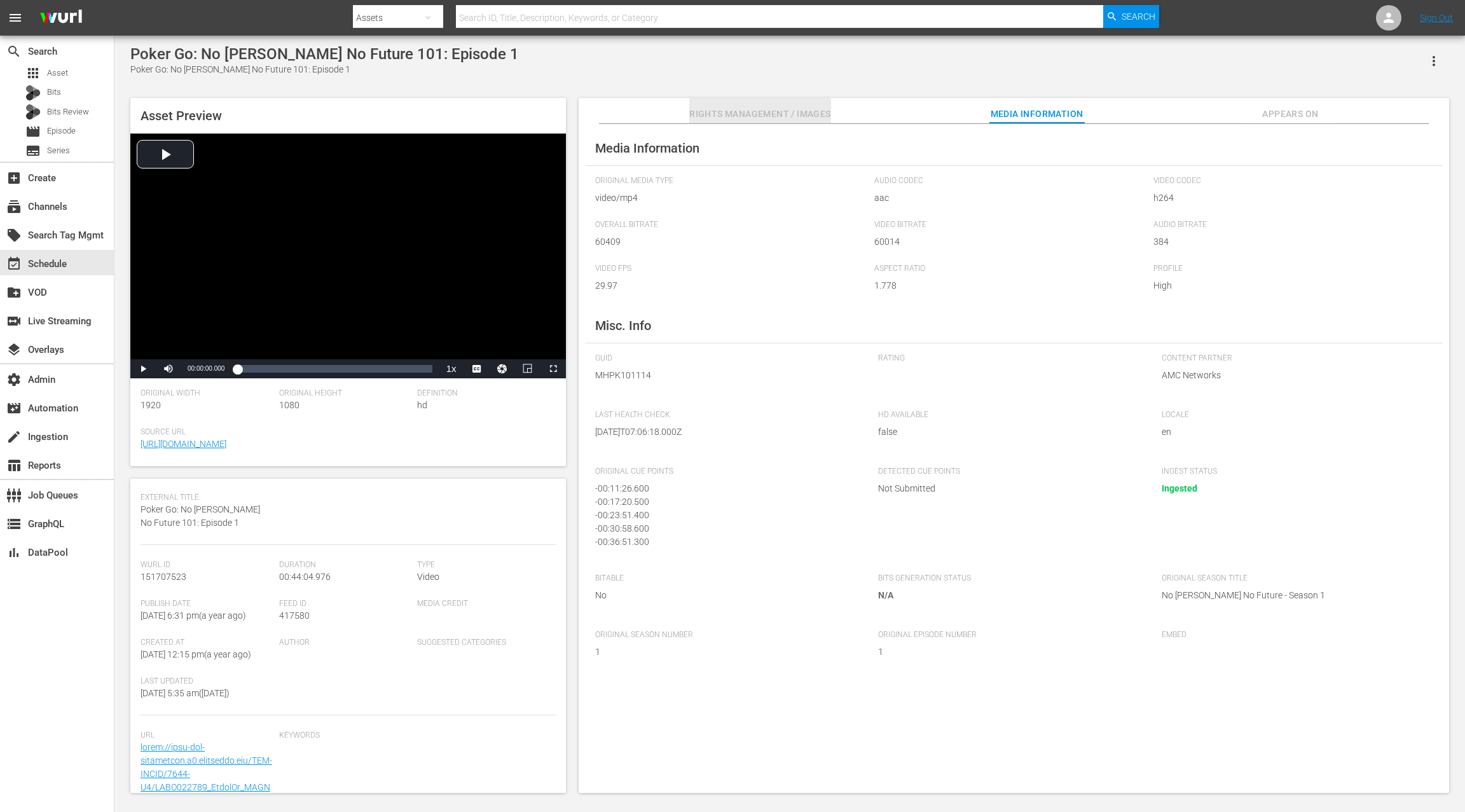
click at [785, 115] on span "Rights Management / Images" at bounding box center [760, 114] width 141 height 16
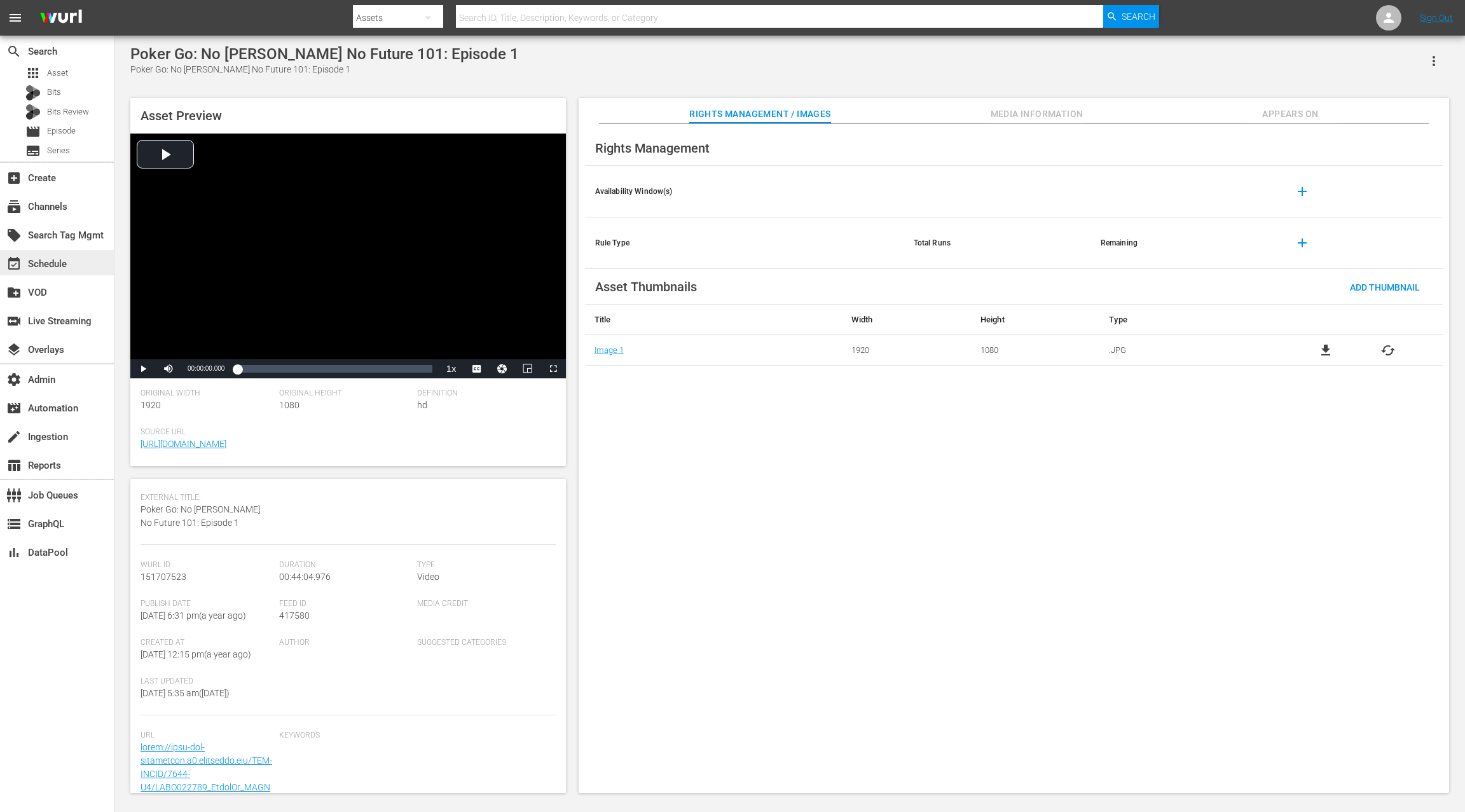
click at [69, 263] on div "event_available Schedule" at bounding box center [35, 262] width 72 height 11
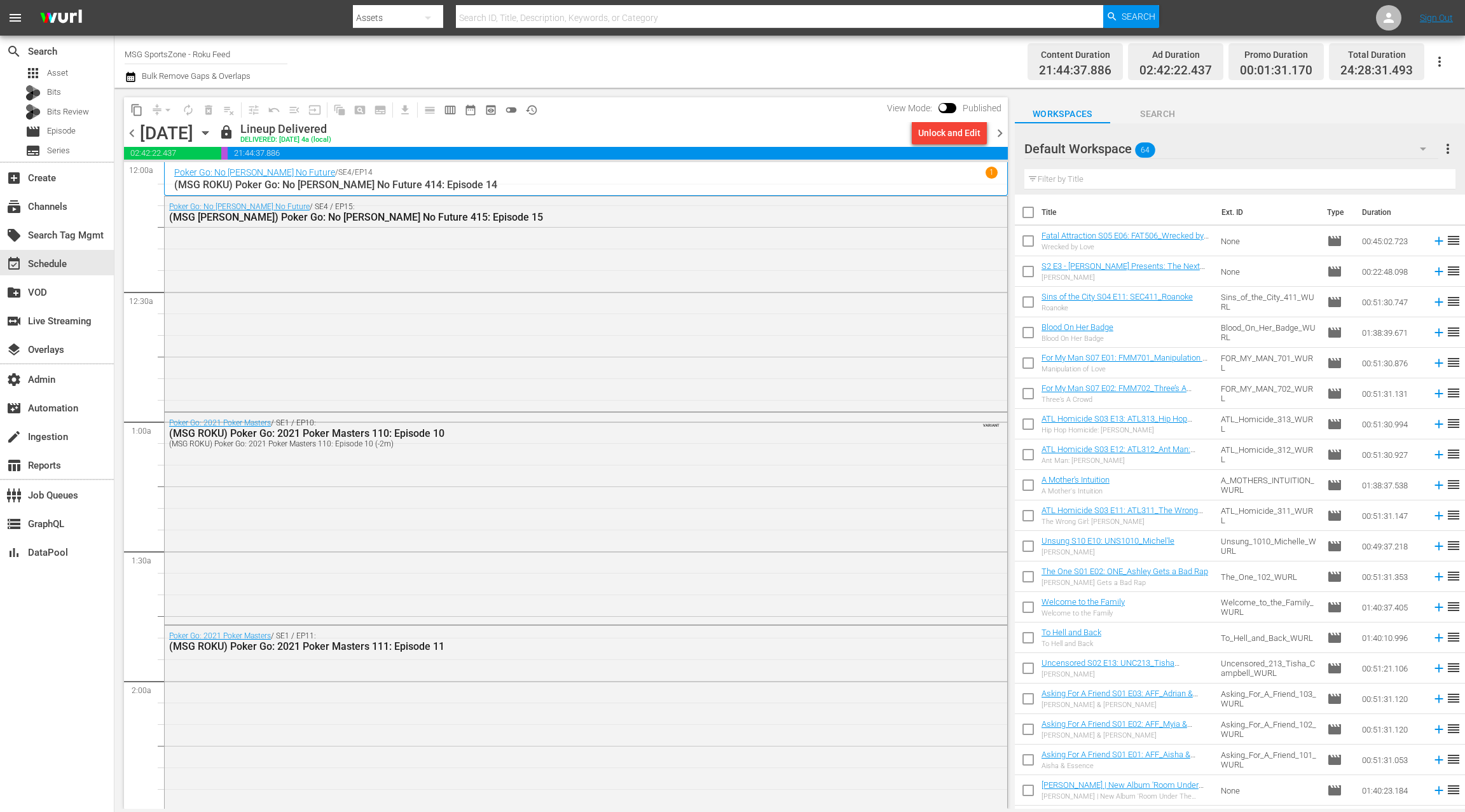
click at [212, 130] on icon "button" at bounding box center [206, 133] width 14 height 14
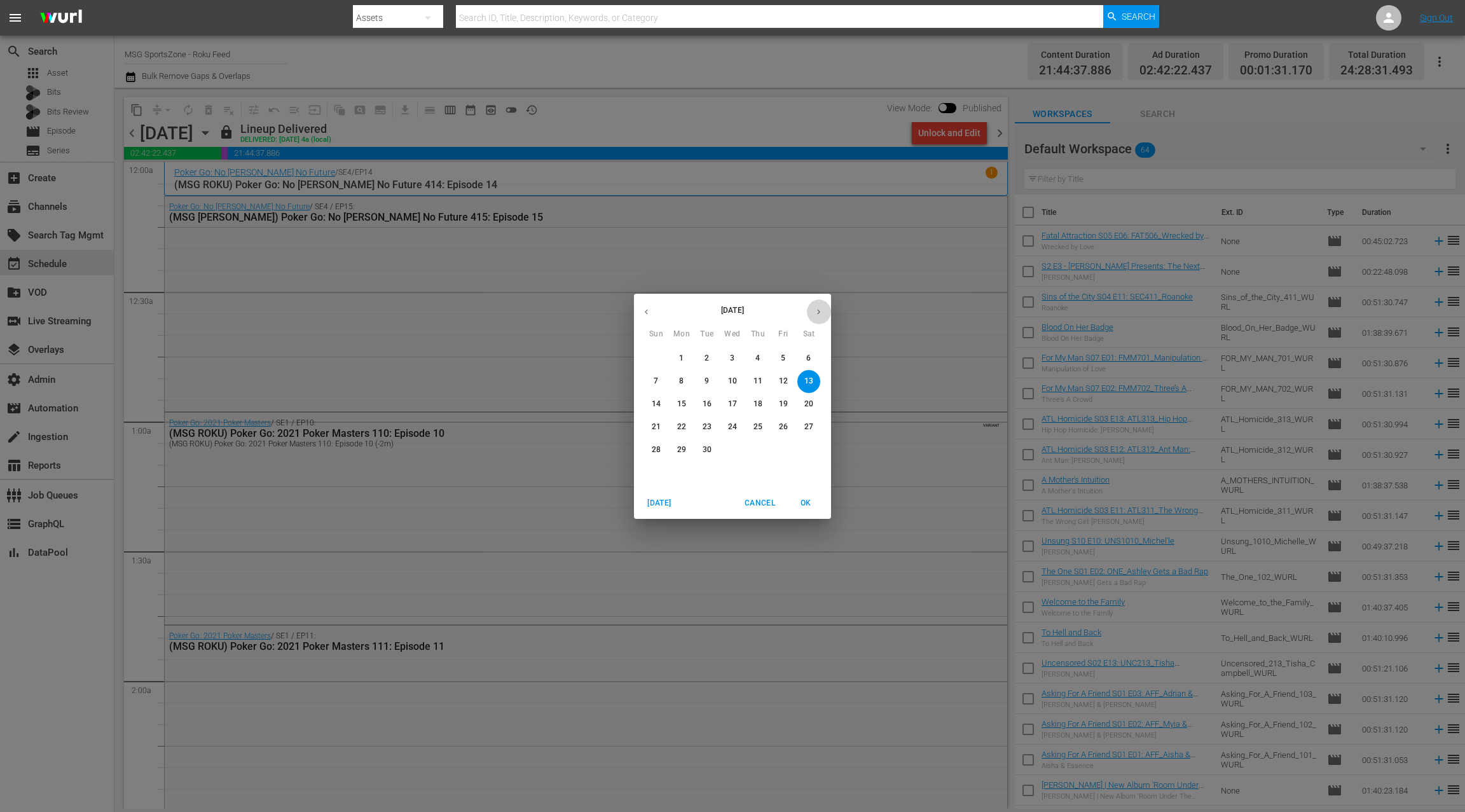
click at [826, 314] on button "button" at bounding box center [819, 312] width 25 height 25
click at [814, 363] on span "4" at bounding box center [809, 358] width 23 height 11
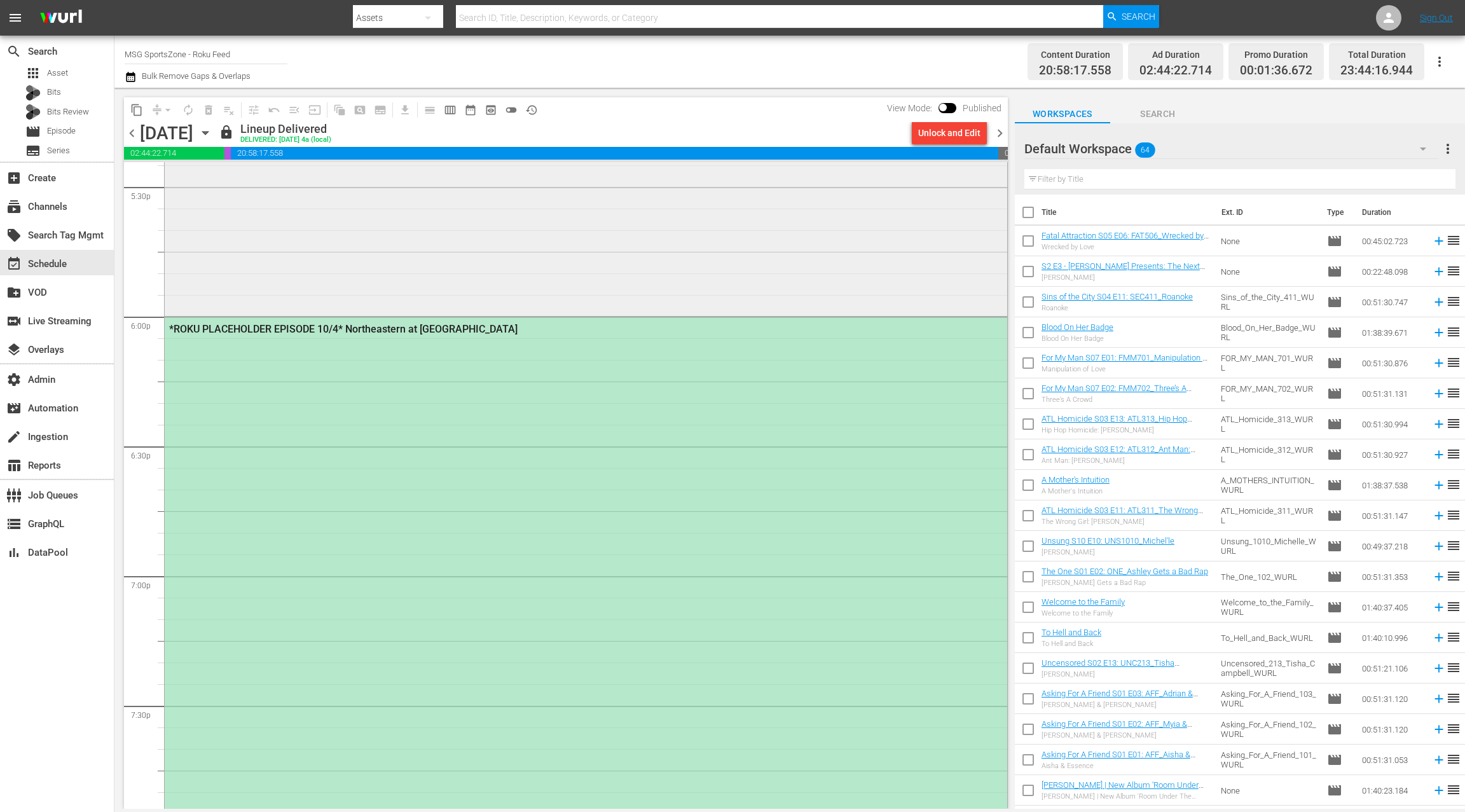
scroll to position [4639, 0]
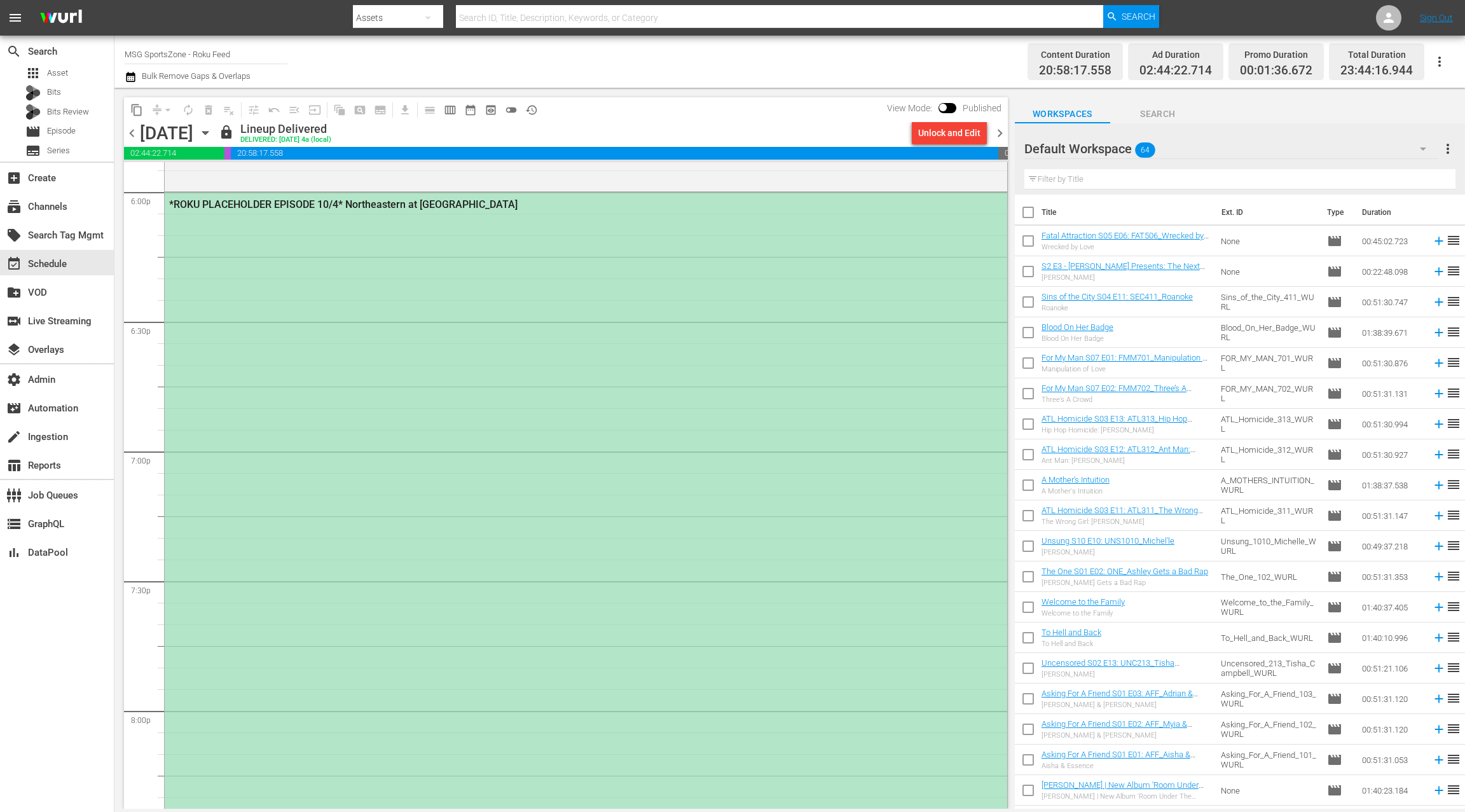
click at [580, 328] on div "*ROKU PLACEHOLDER EPISODE 10/4* Northeastern at Hofstra" at bounding box center [586, 580] width 843 height 775
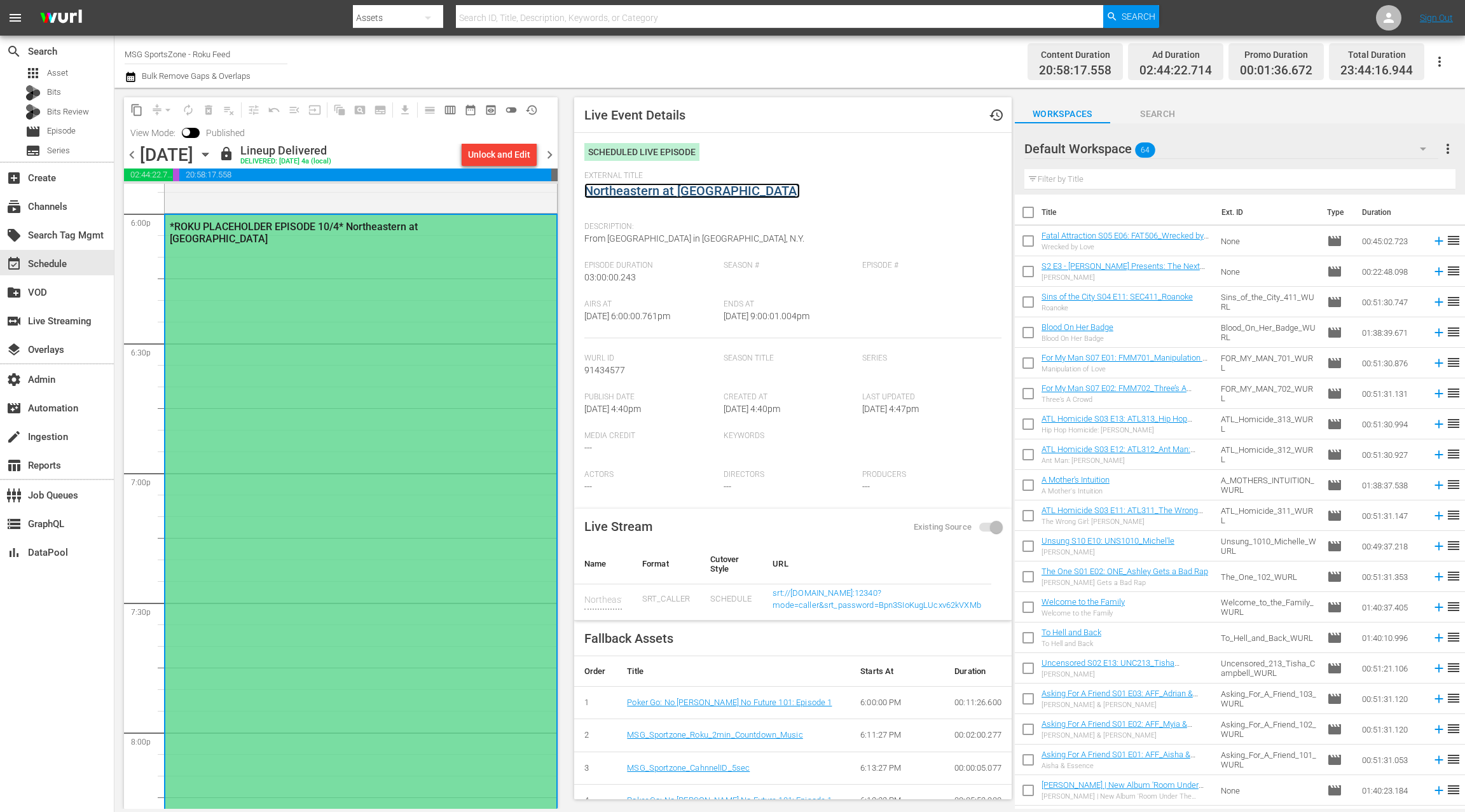
click at [677, 195] on link "Northeastern at Hofstra" at bounding box center [692, 191] width 216 height 15
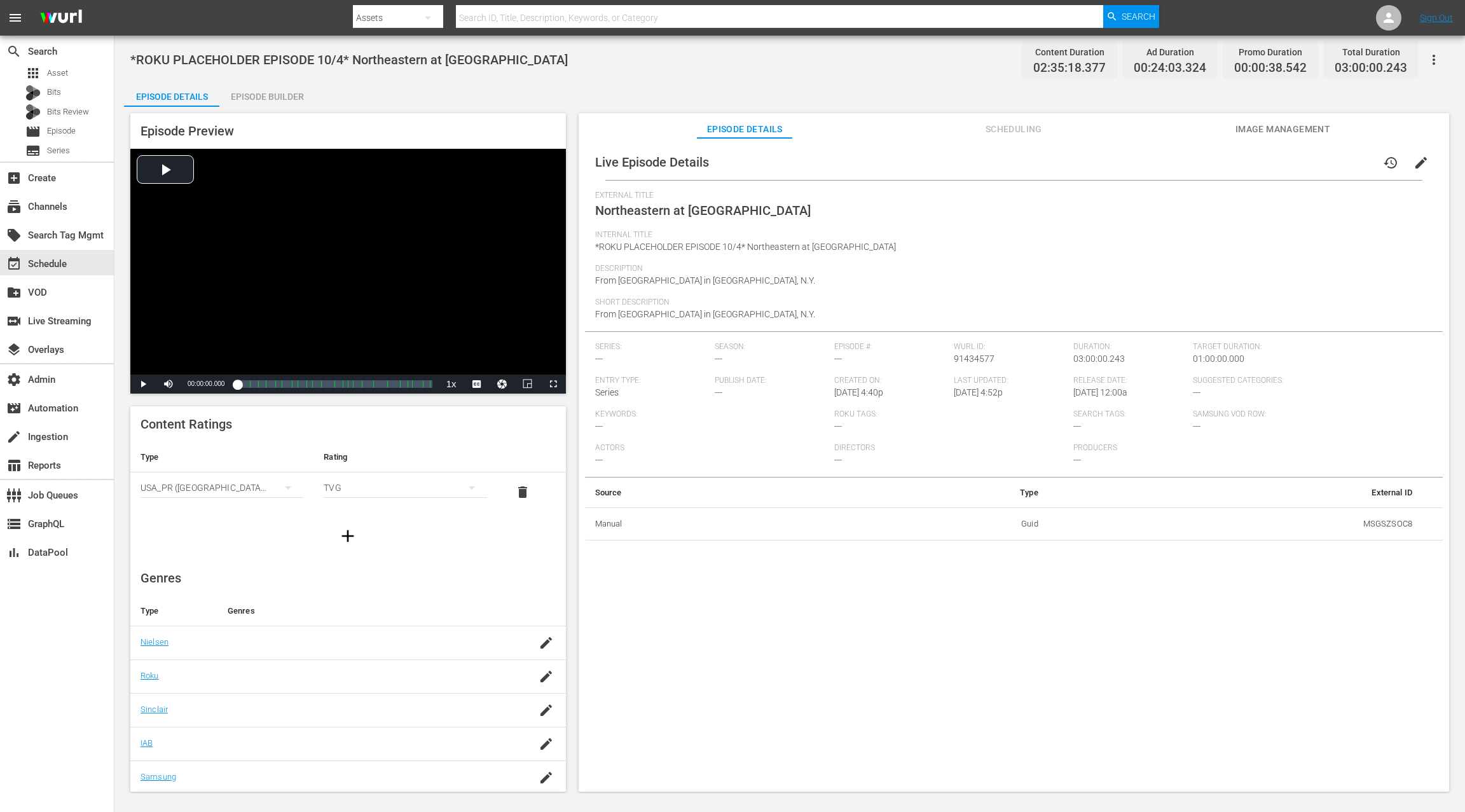
click at [1004, 129] on span "Scheduling" at bounding box center [1013, 129] width 95 height 16
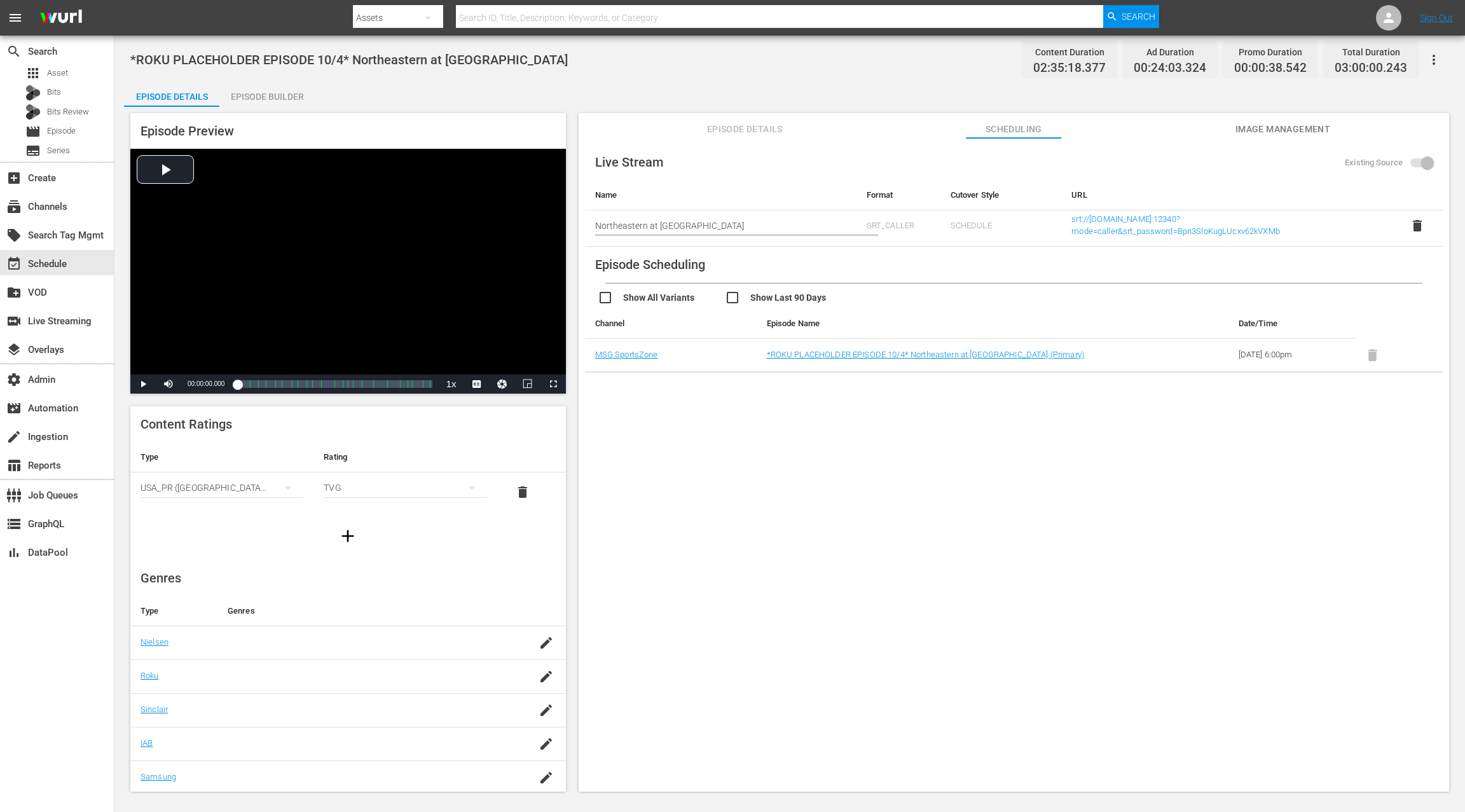
click at [1243, 131] on span "Image Management" at bounding box center [1282, 129] width 95 height 16
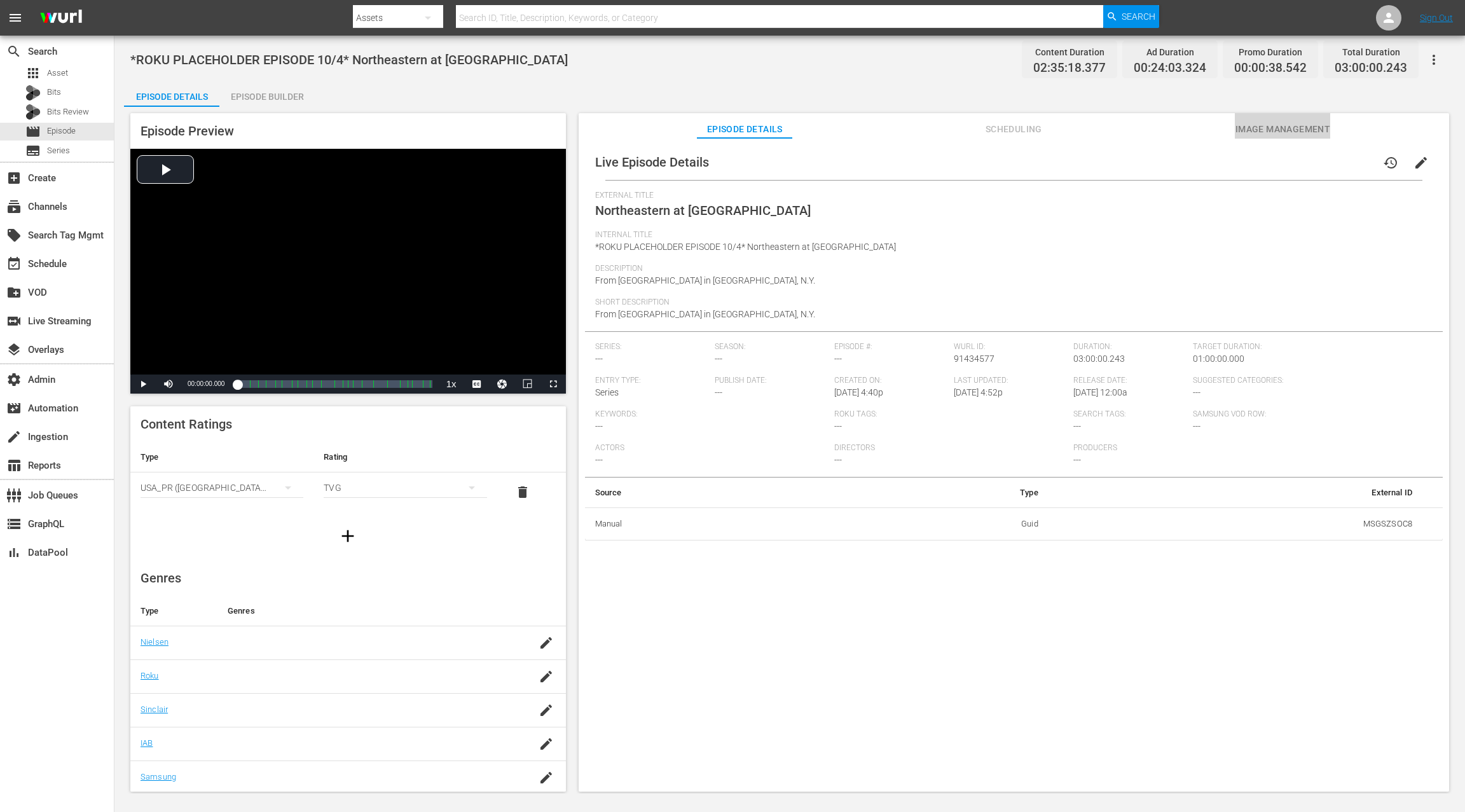
drag, startPoint x: 1250, startPoint y: 128, endPoint x: 1183, endPoint y: 138, distance: 67.7
click at [1248, 129] on span "Image Management" at bounding box center [1282, 129] width 95 height 16
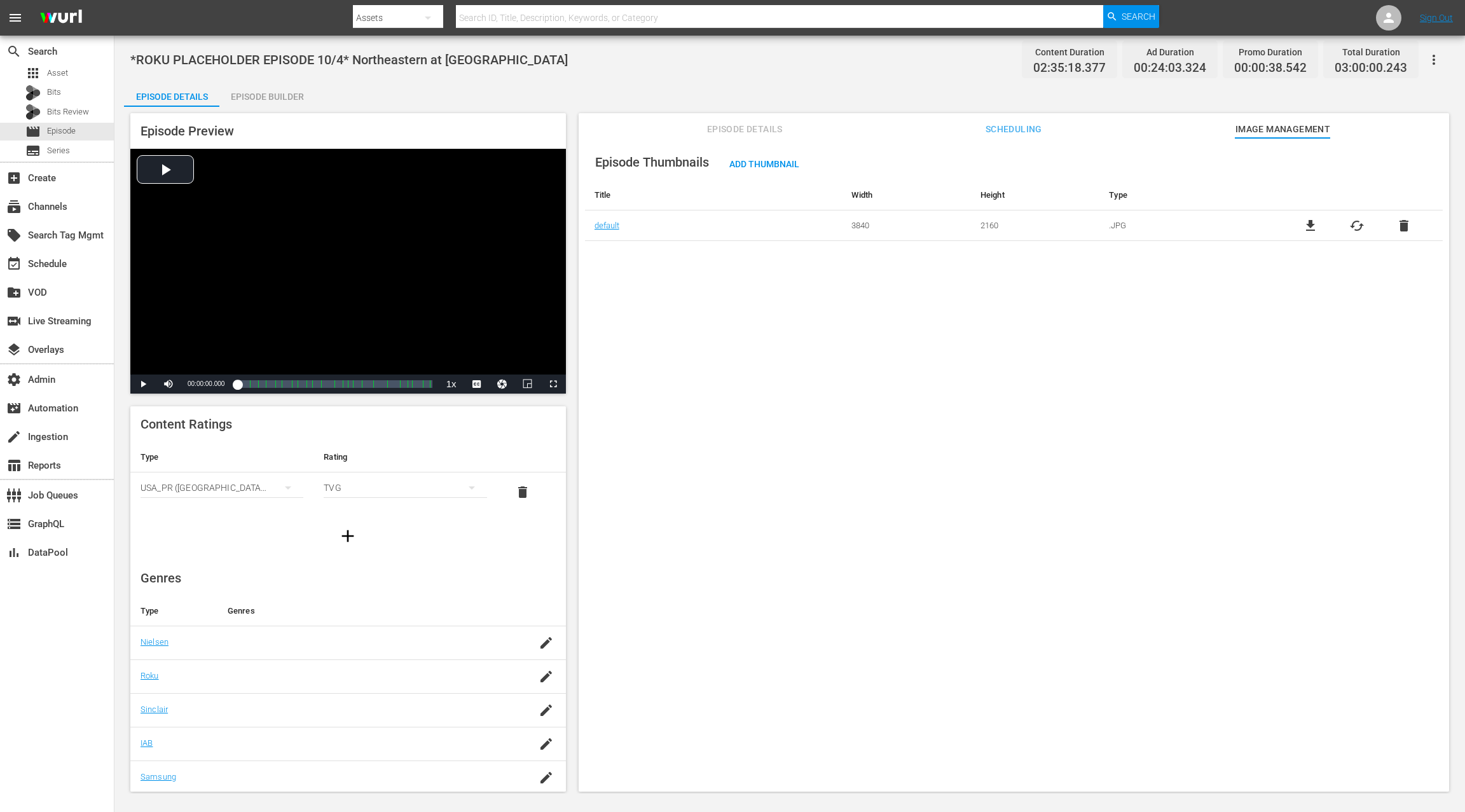
click at [723, 128] on span "Episode Details" at bounding box center [744, 129] width 95 height 16
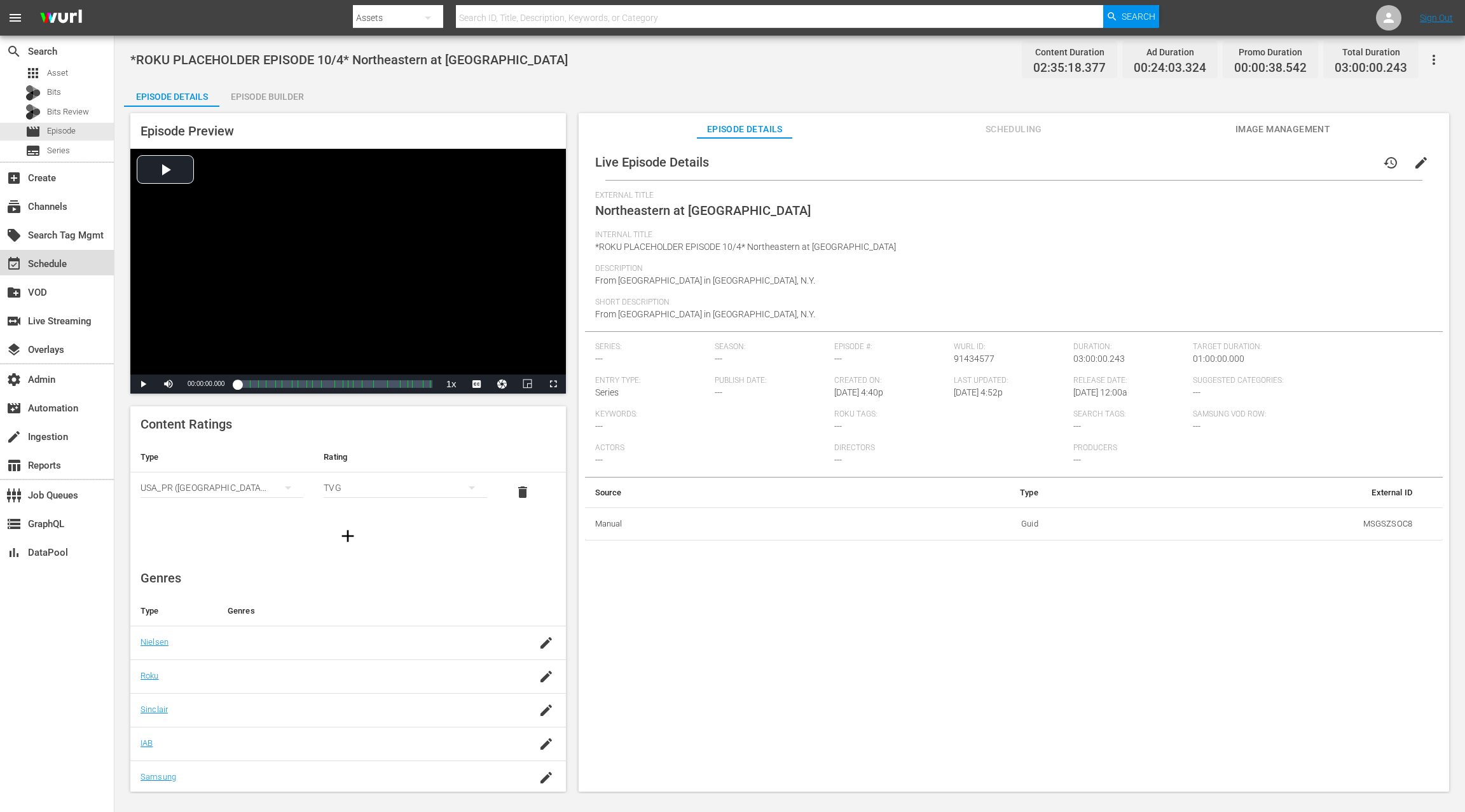
click at [53, 264] on div "event_available Schedule" at bounding box center [35, 262] width 72 height 11
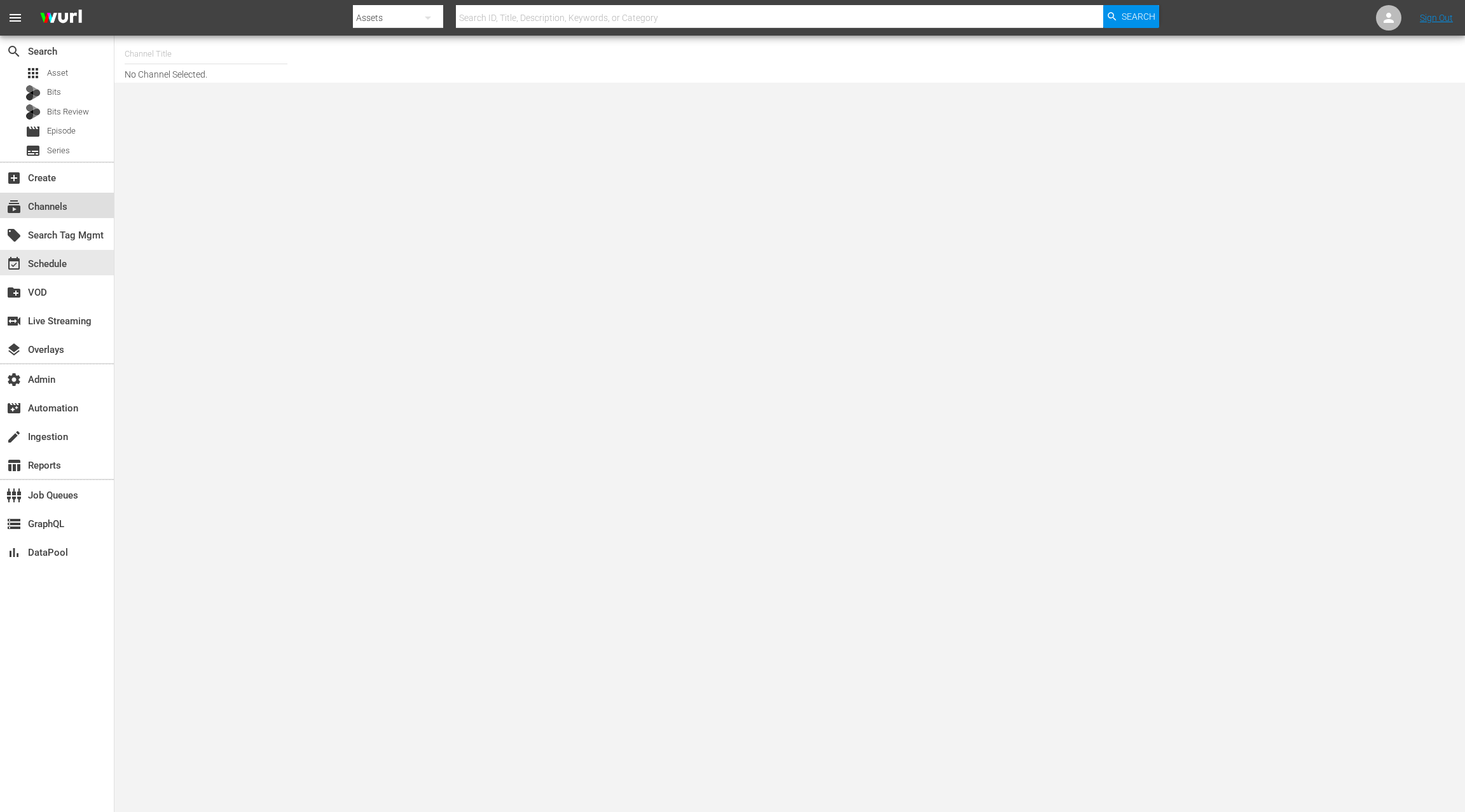
click at [65, 210] on div "subscriptions Channels" at bounding box center [35, 205] width 72 height 11
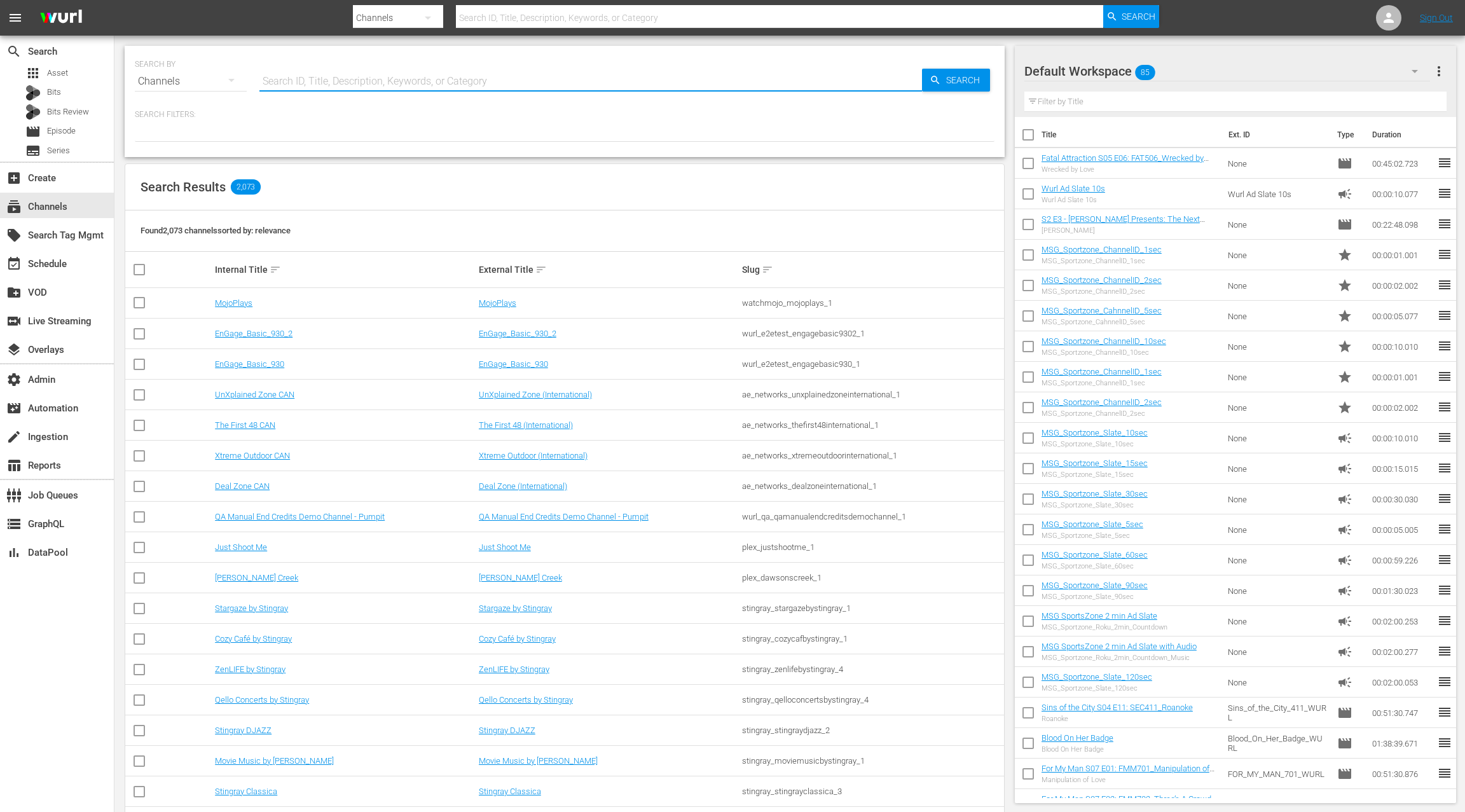
click at [305, 84] on input "text" at bounding box center [591, 81] width 662 height 31
type input "msg"
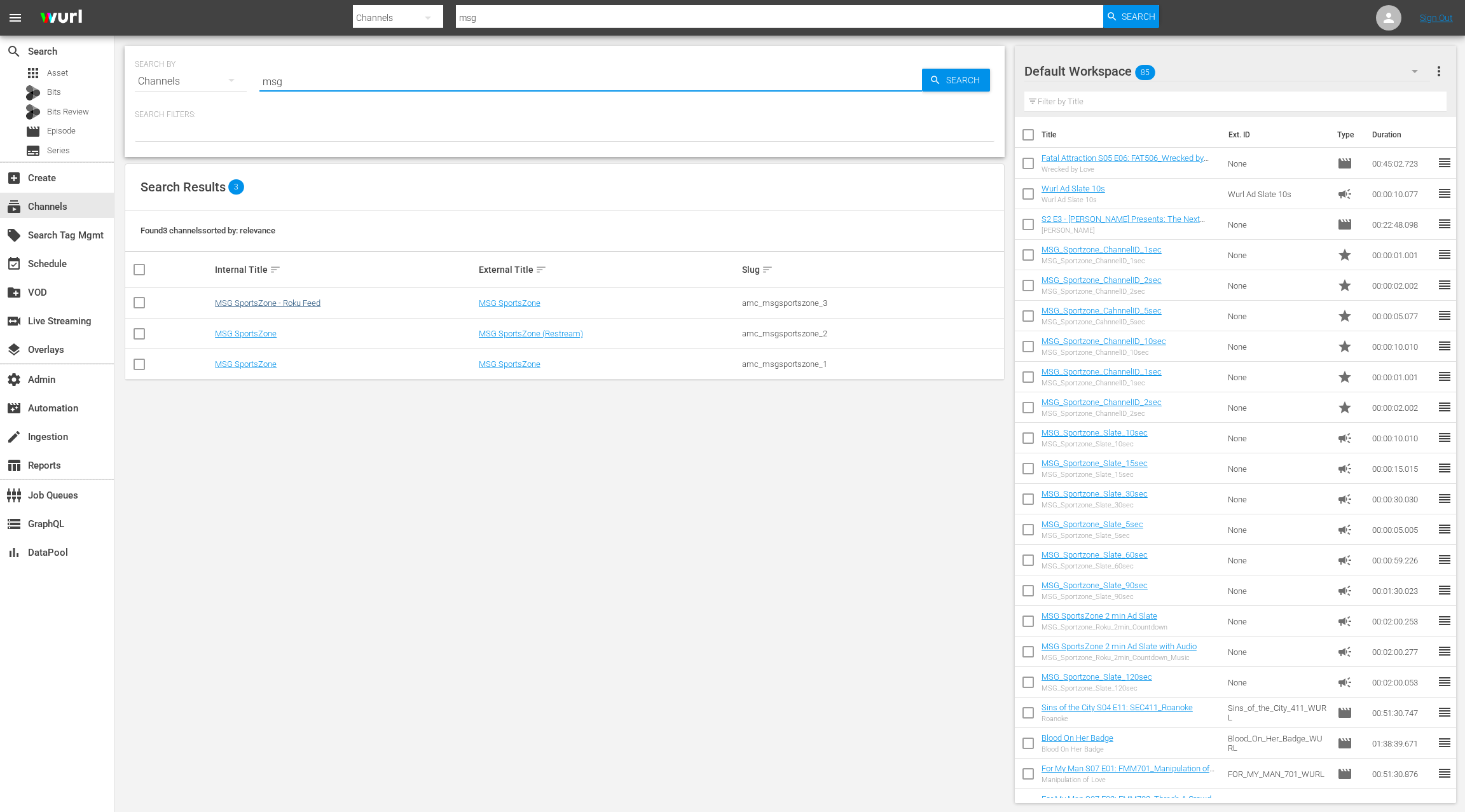
type input "msg"
click at [283, 303] on link "MSG SportsZone - Roku Feed" at bounding box center [268, 303] width 106 height 10
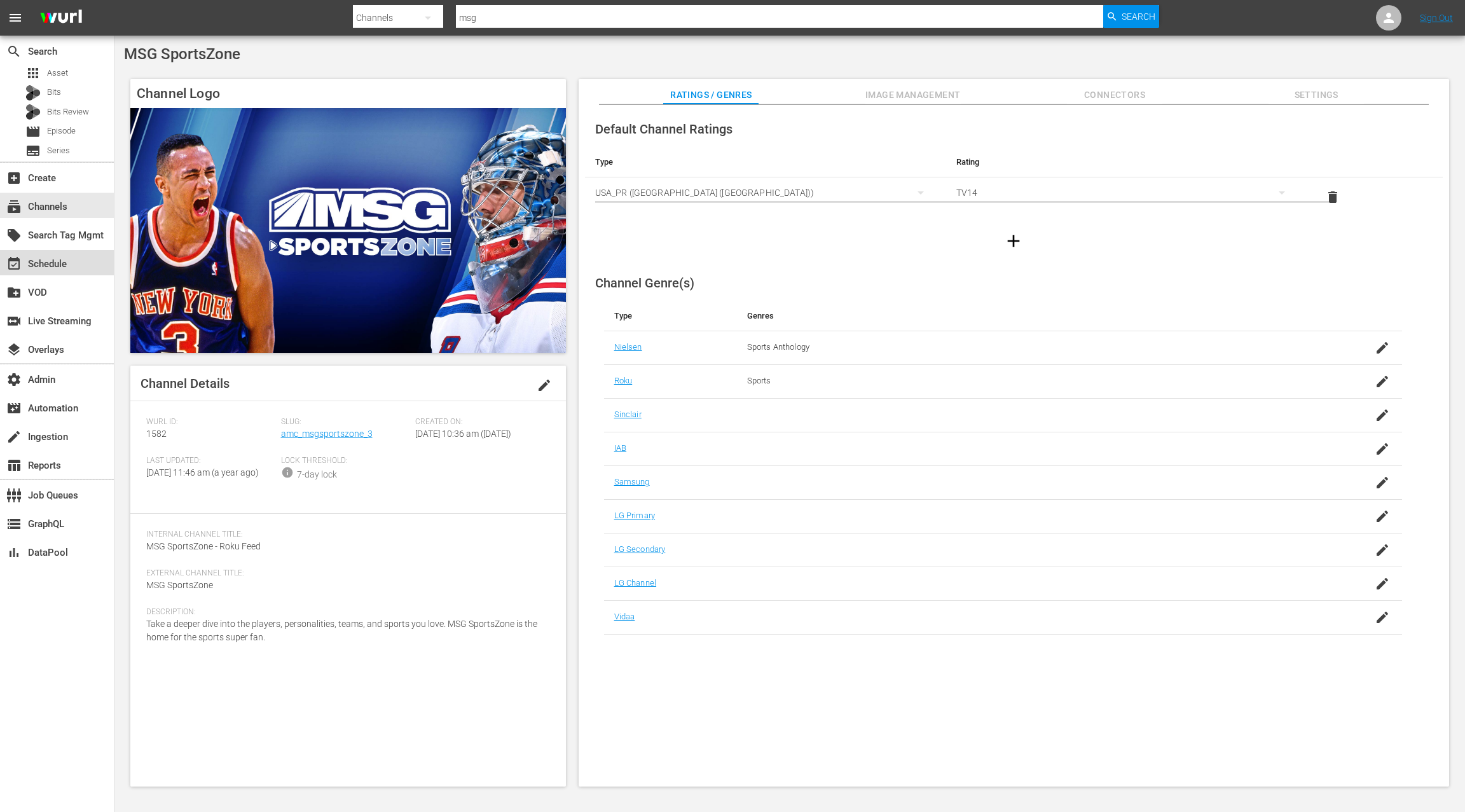
click at [73, 259] on div "event_available Schedule" at bounding box center [57, 262] width 114 height 26
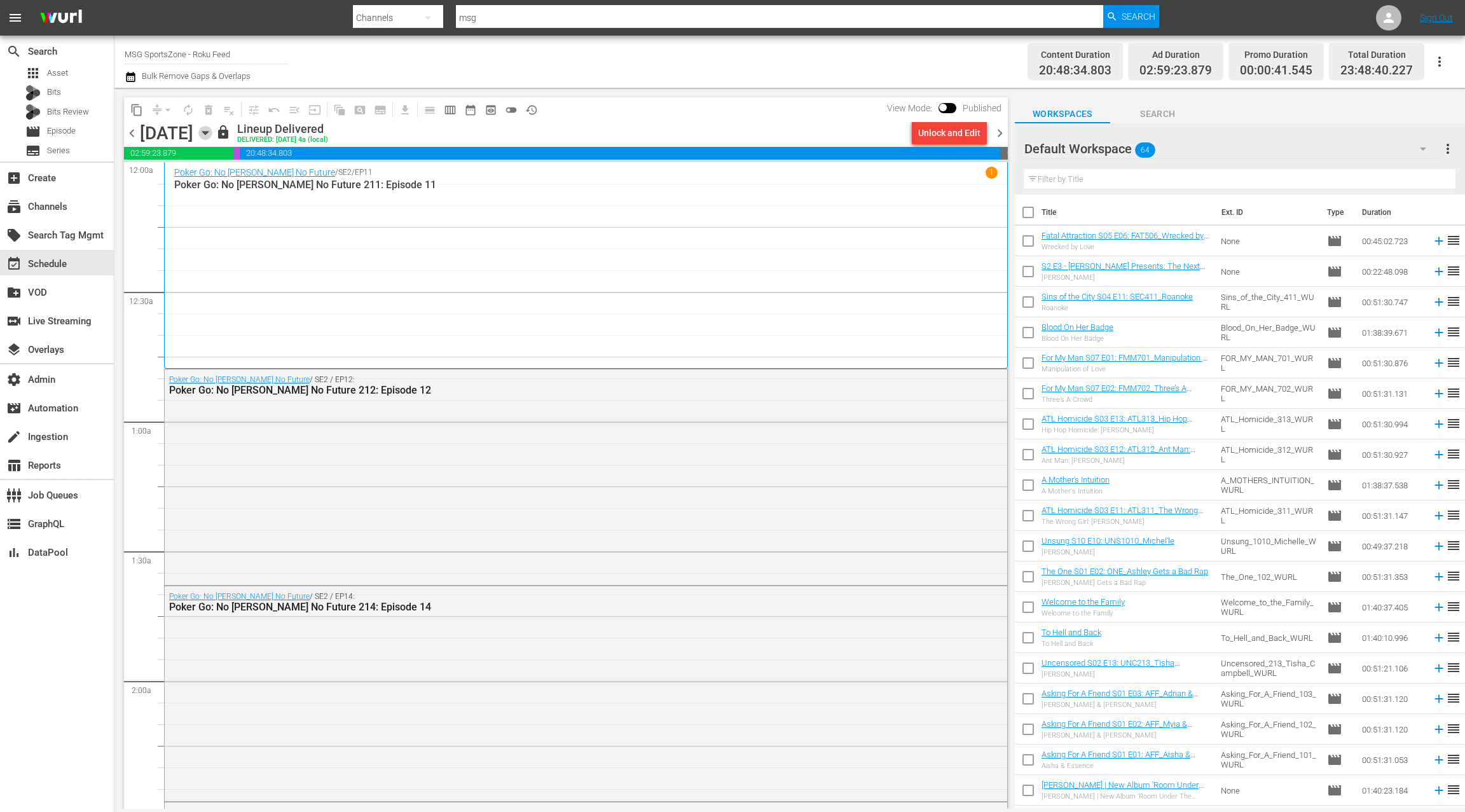
click at [208, 132] on icon "button" at bounding box center [205, 133] width 6 height 3
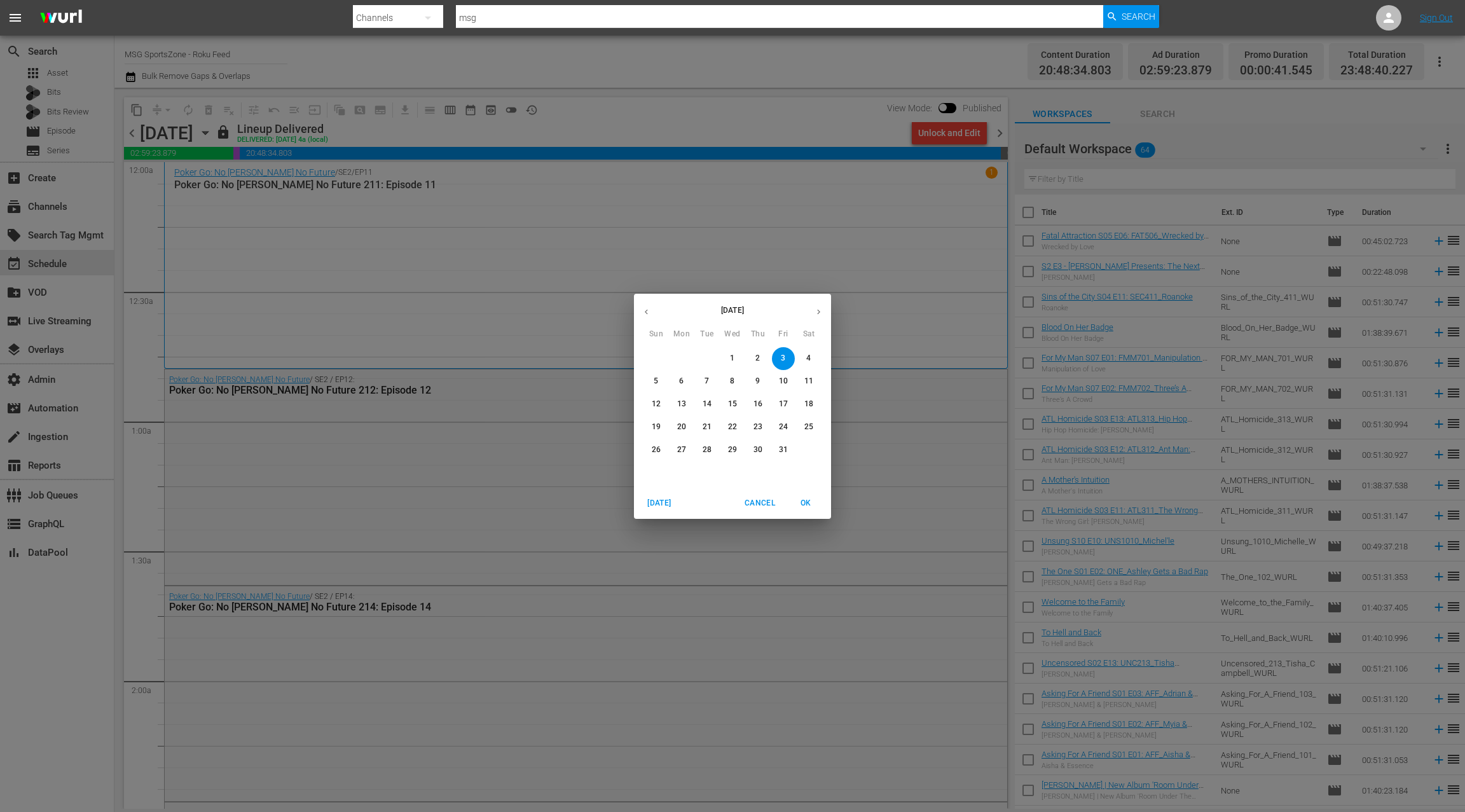
click at [642, 314] on icon "button" at bounding box center [646, 312] width 10 height 10
click at [812, 382] on p "13" at bounding box center [809, 381] width 9 height 11
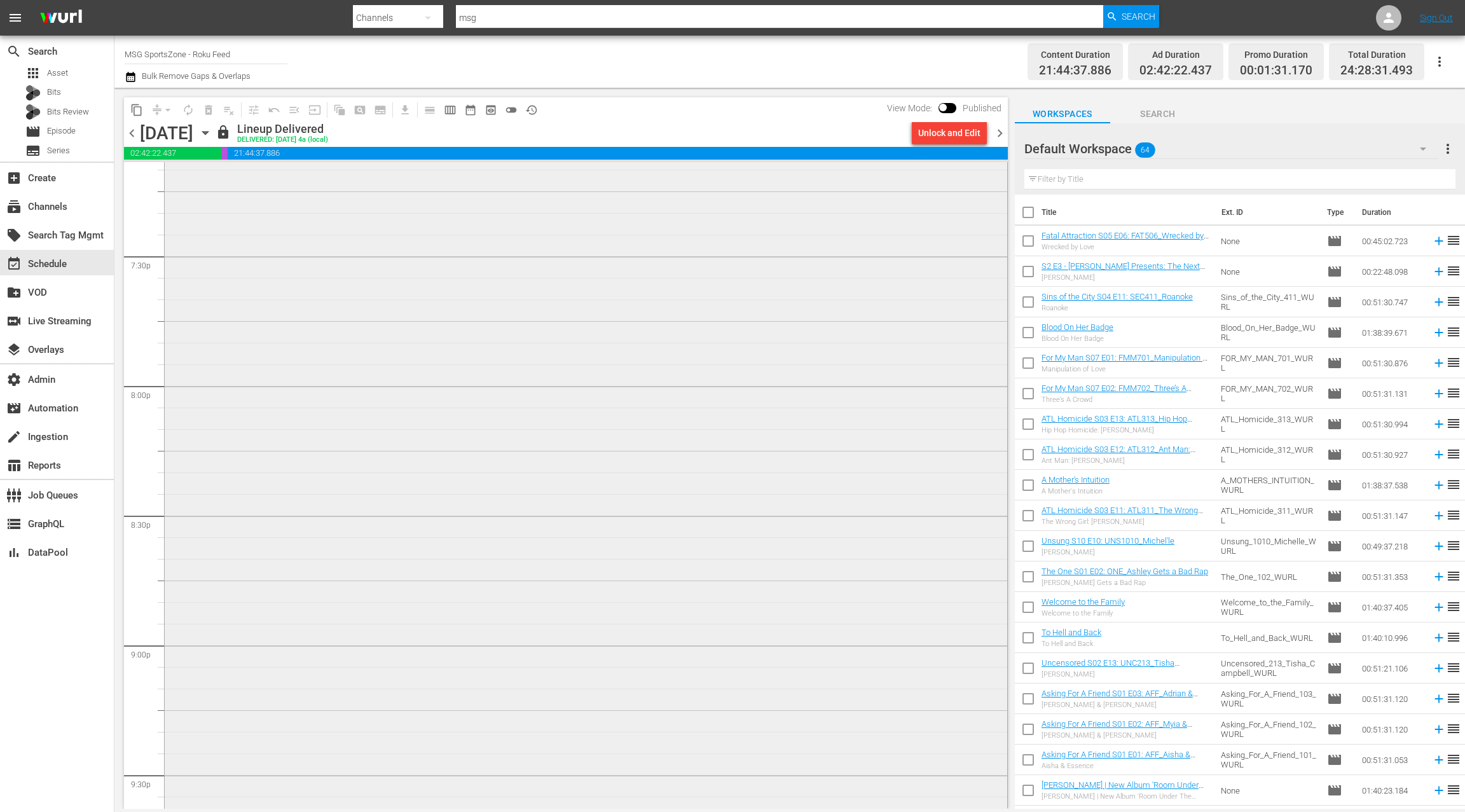
scroll to position [4923, 0]
click at [546, 405] on div "*ROKU PLACEHOLDER EPISODE 9/13* Union Omaha at Westchester SC" at bounding box center [586, 556] width 843 height 775
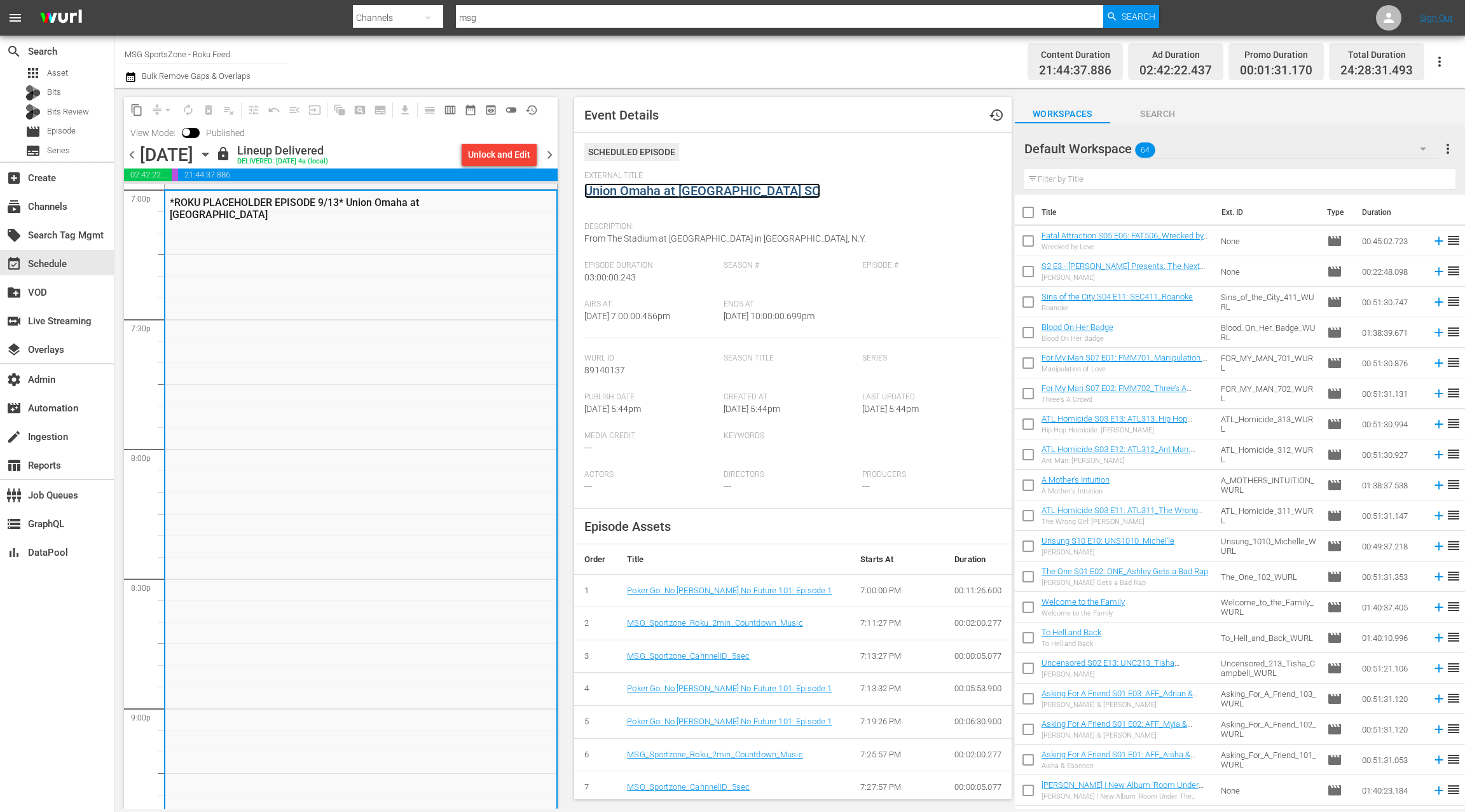
click at [674, 192] on link "Union Omaha at Westchester SC" at bounding box center [703, 191] width 236 height 15
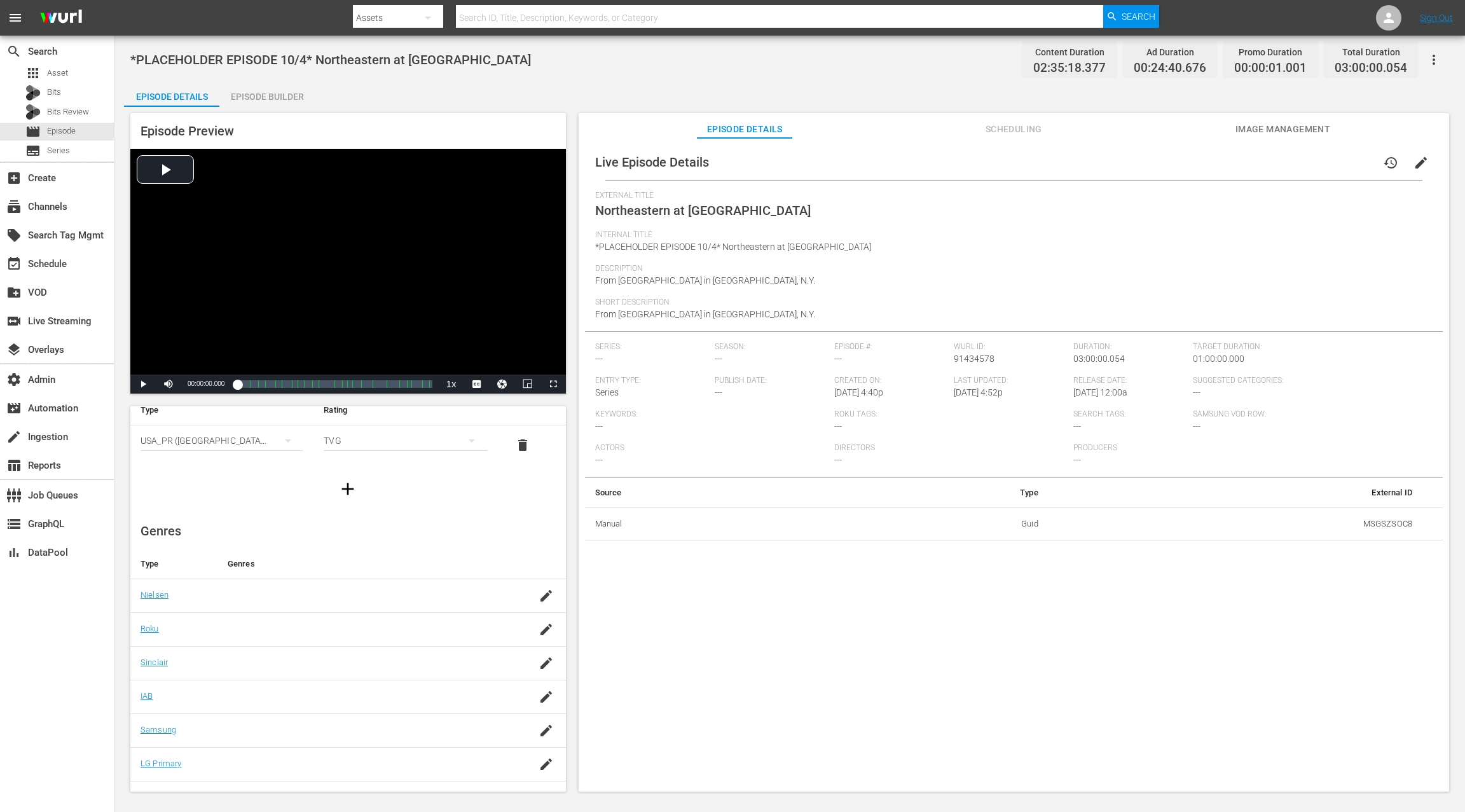
scroll to position [68, 0]
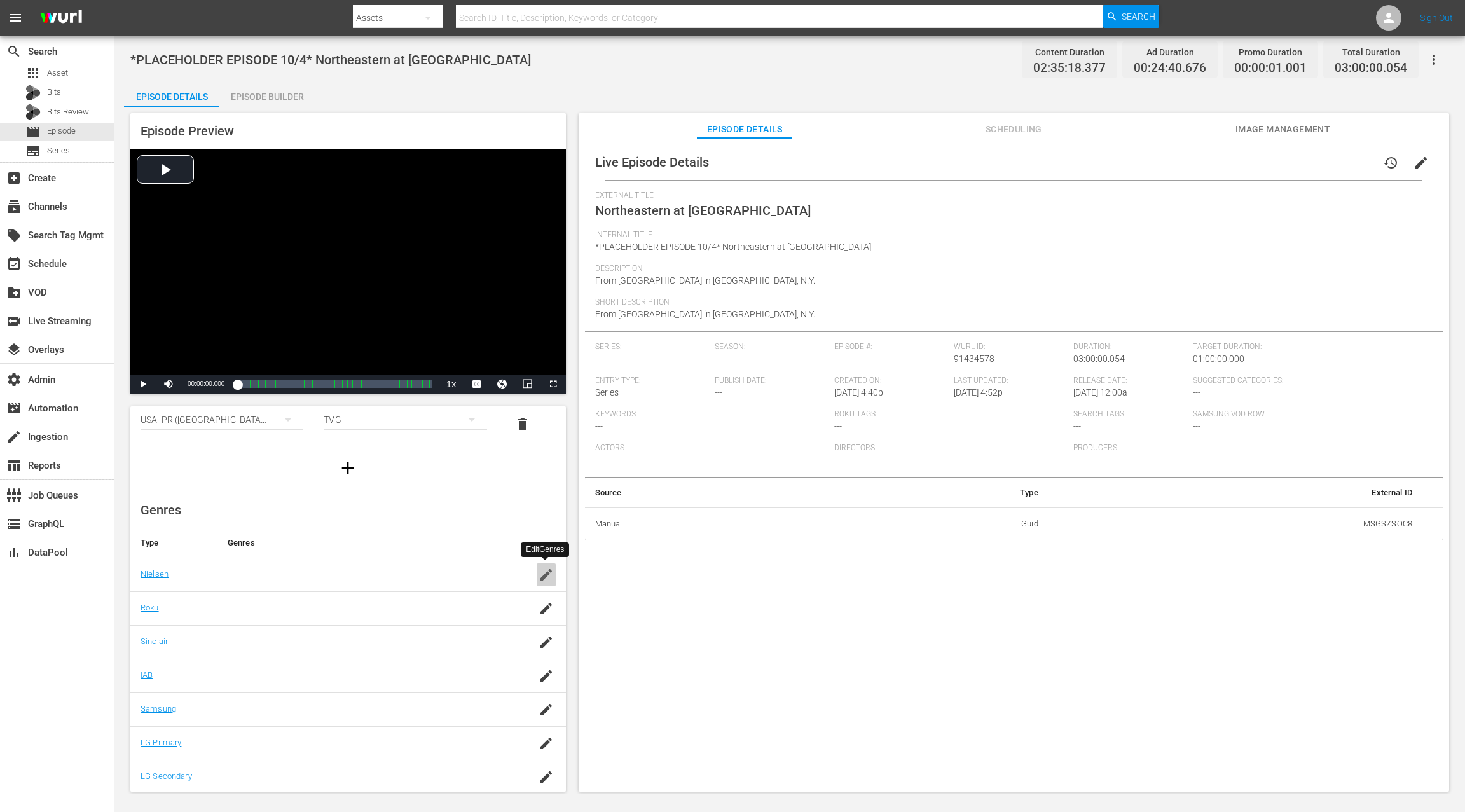
click at [549, 579] on icon "button" at bounding box center [546, 575] width 15 height 15
type input "s"
click at [474, 500] on div "Genres Type Genres Nielsen Search for nielsen genres SAVE Roku Sinclair IAB Sam…" at bounding box center [348, 648] width 435 height 312
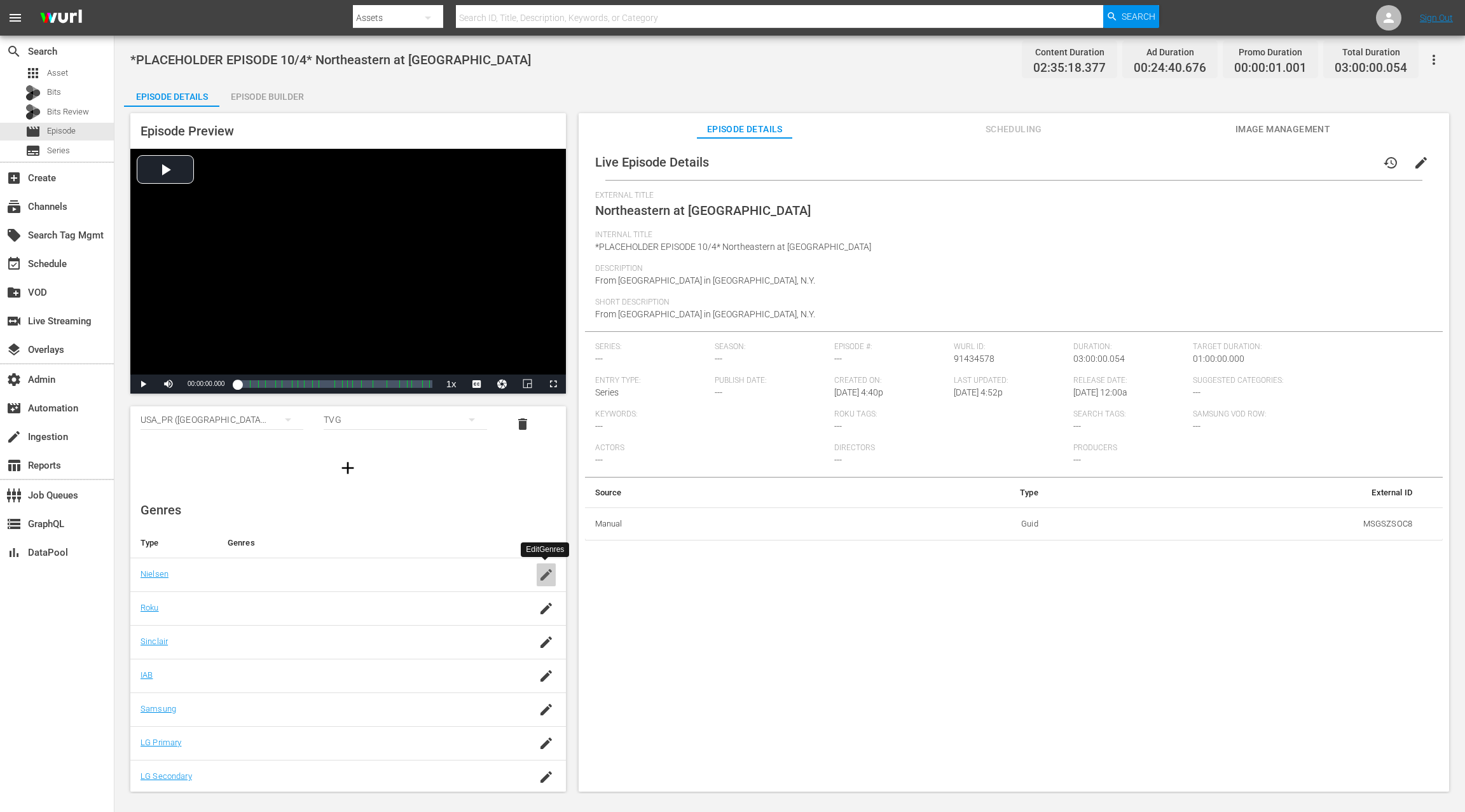
click at [547, 576] on icon "button" at bounding box center [546, 575] width 15 height 15
type input "s"
click at [545, 618] on icon "button" at bounding box center [546, 618] width 11 height 11
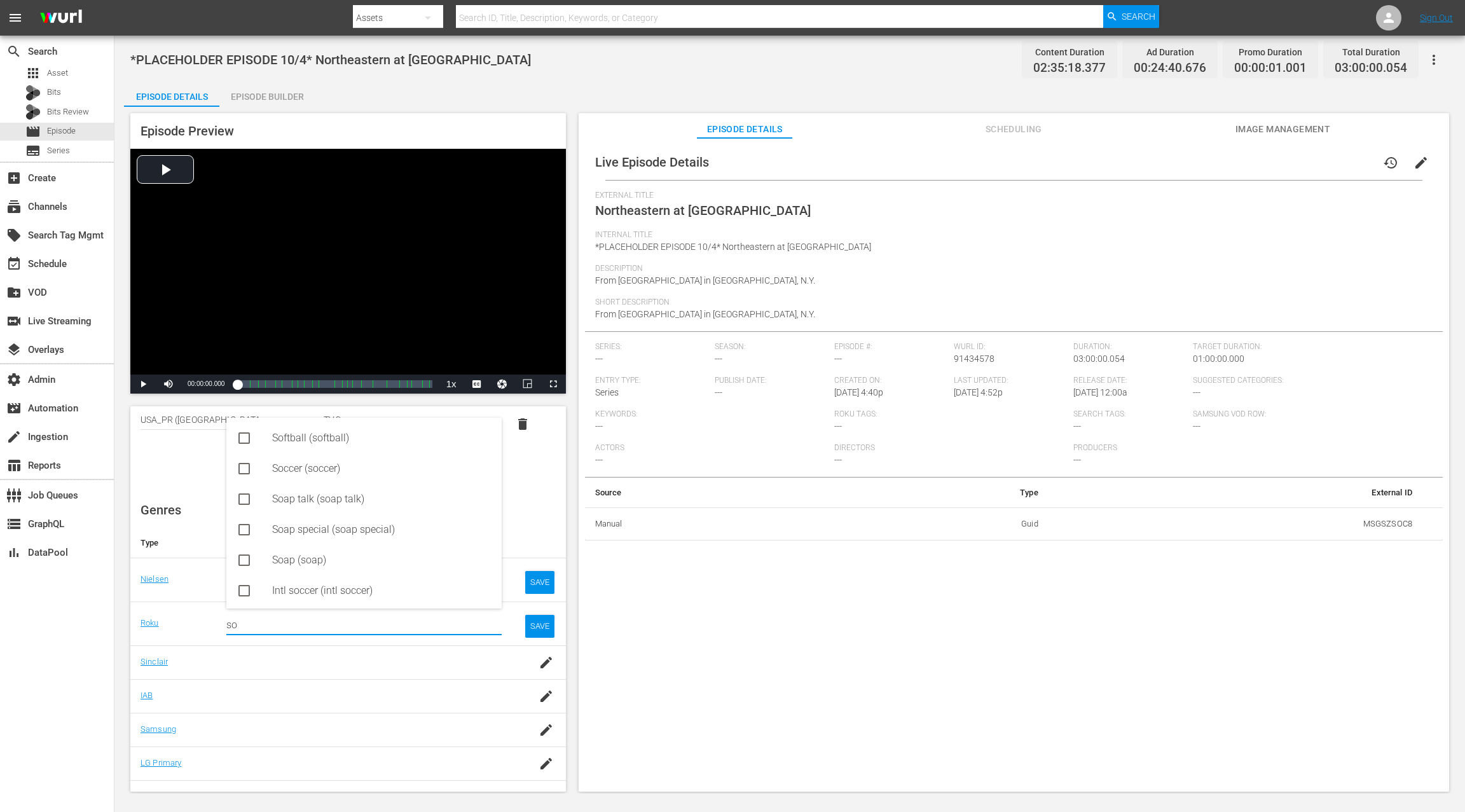
type input "s"
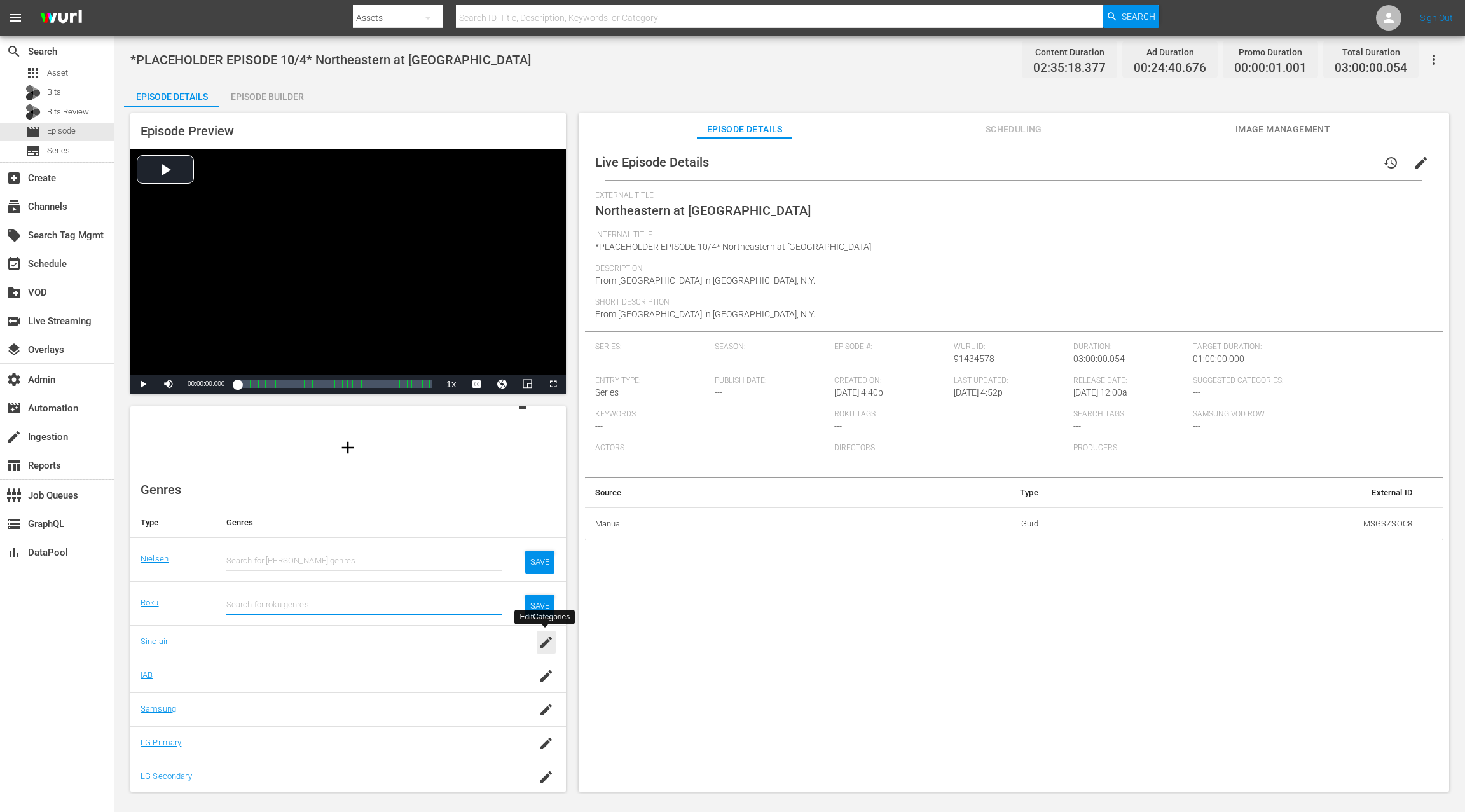
click at [549, 643] on icon "button" at bounding box center [546, 642] width 15 height 15
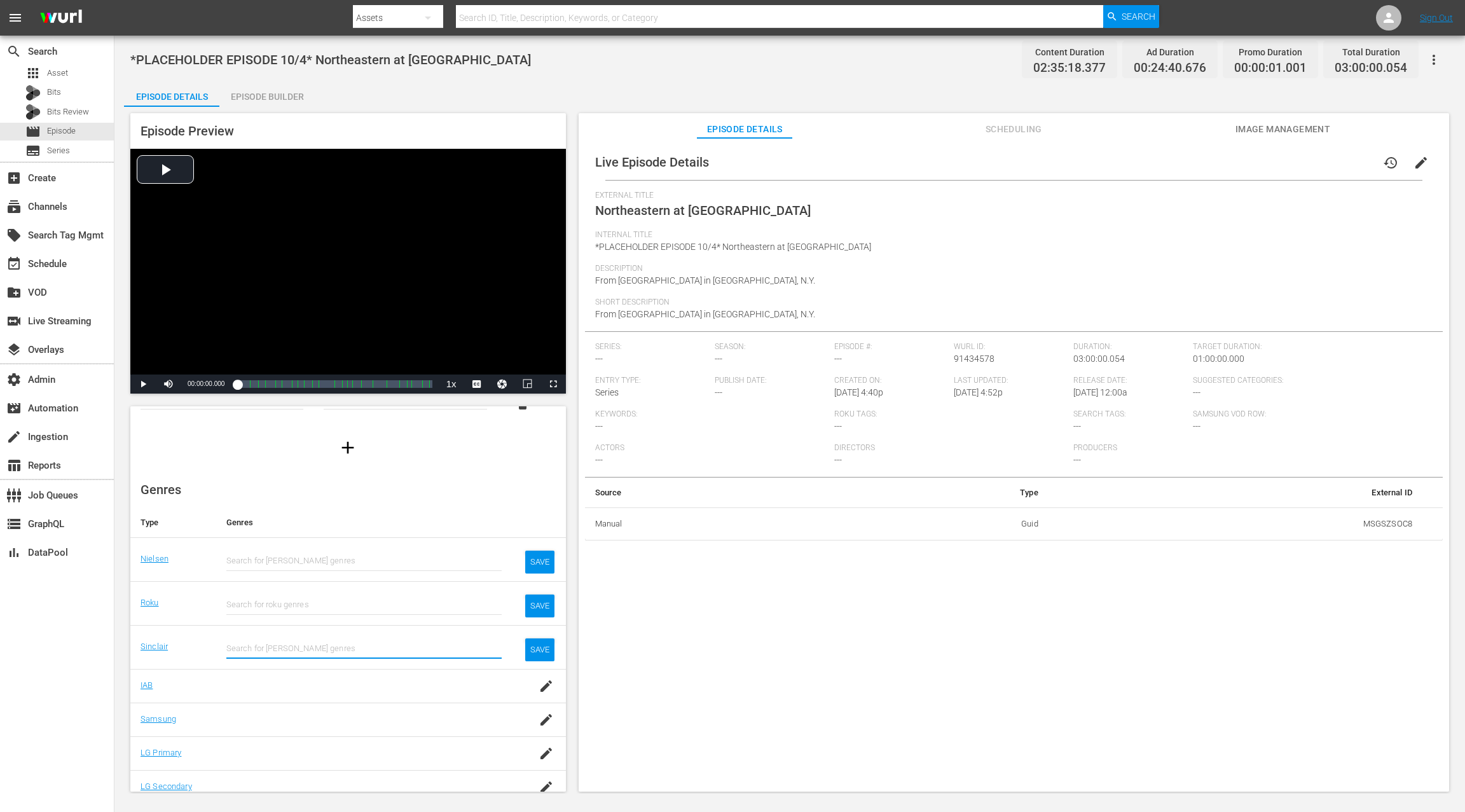
scroll to position [95, 0]
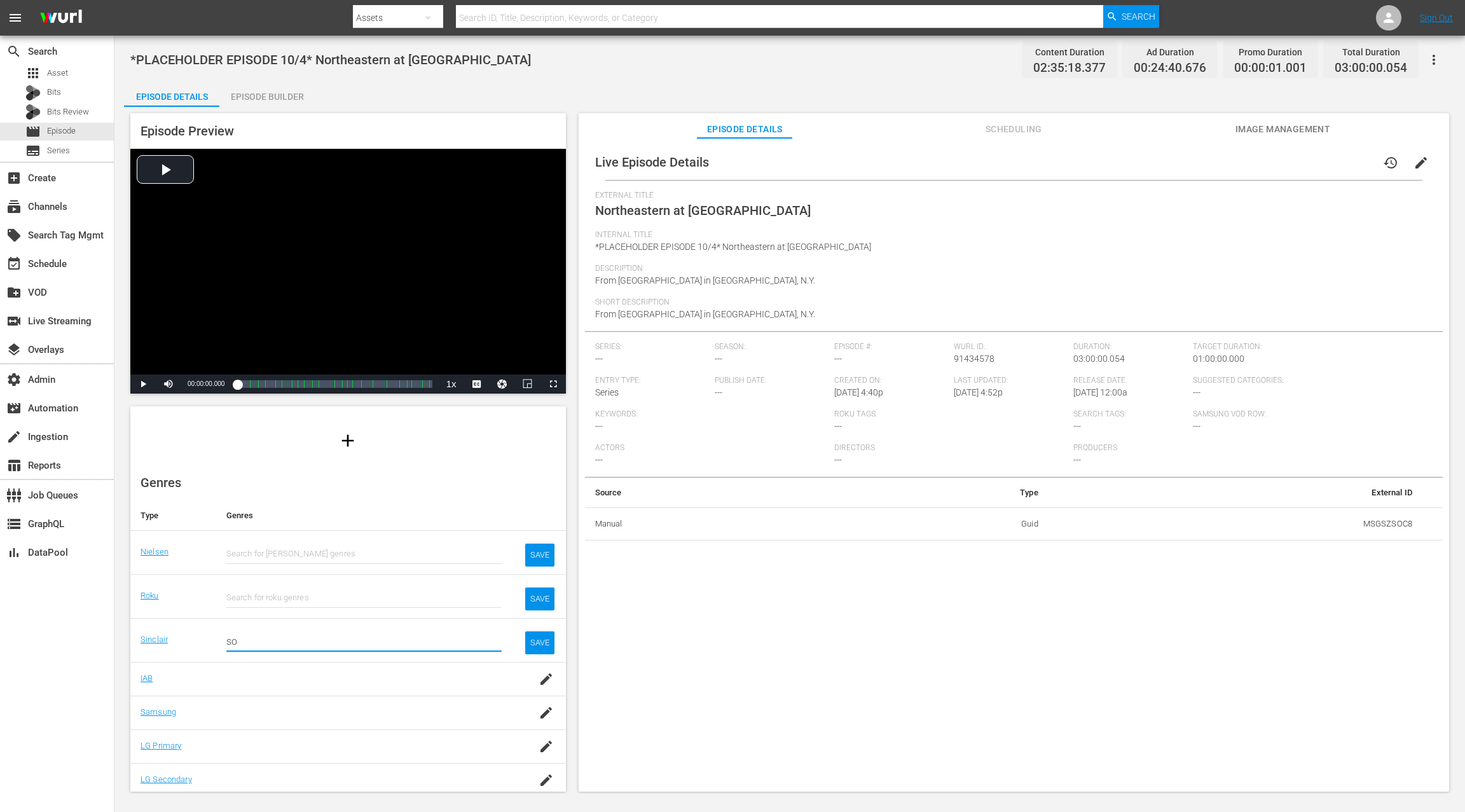
type input "s"
click at [543, 684] on icon "button" at bounding box center [546, 679] width 15 height 15
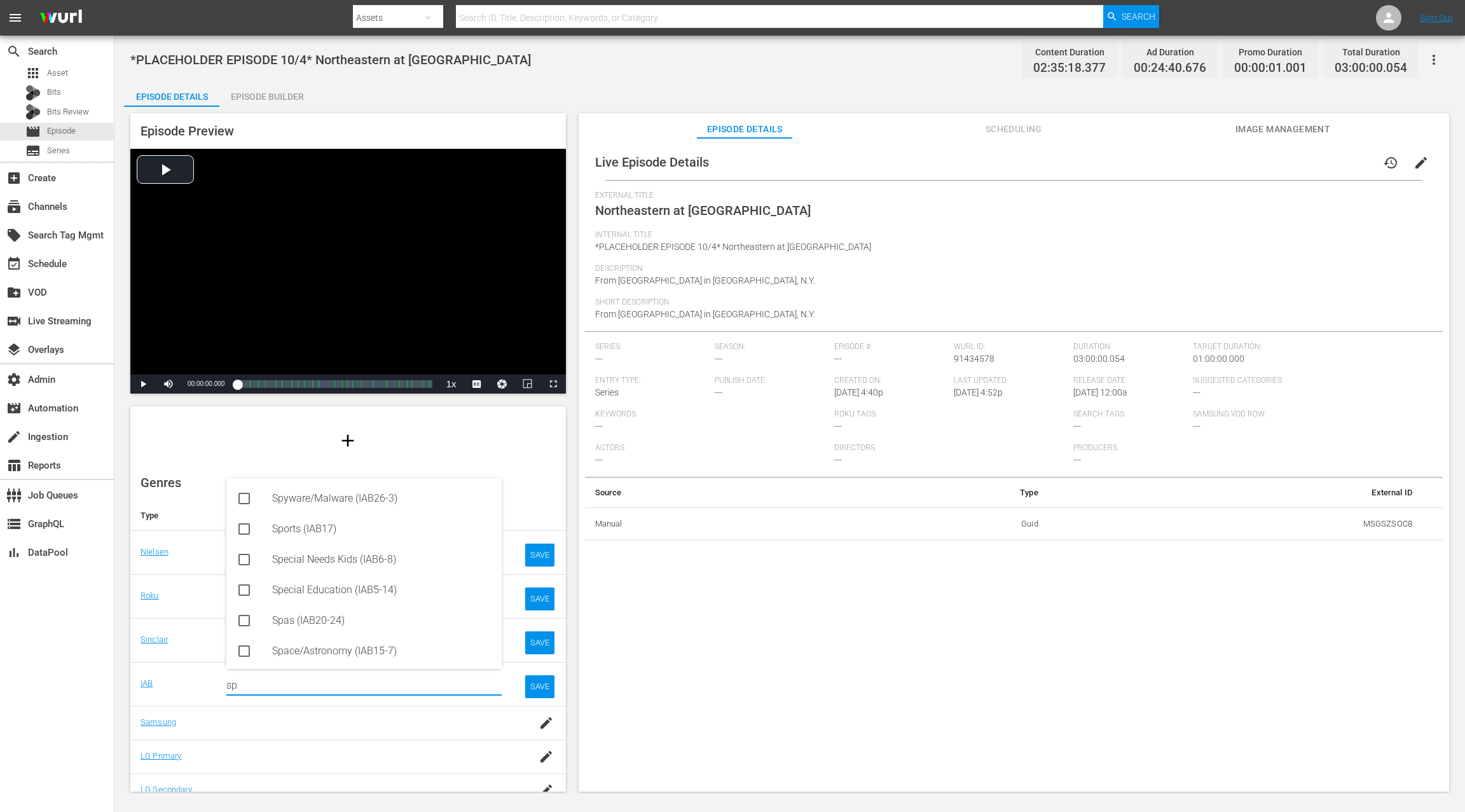
type input "s"
click at [549, 723] on icon "button" at bounding box center [546, 723] width 15 height 15
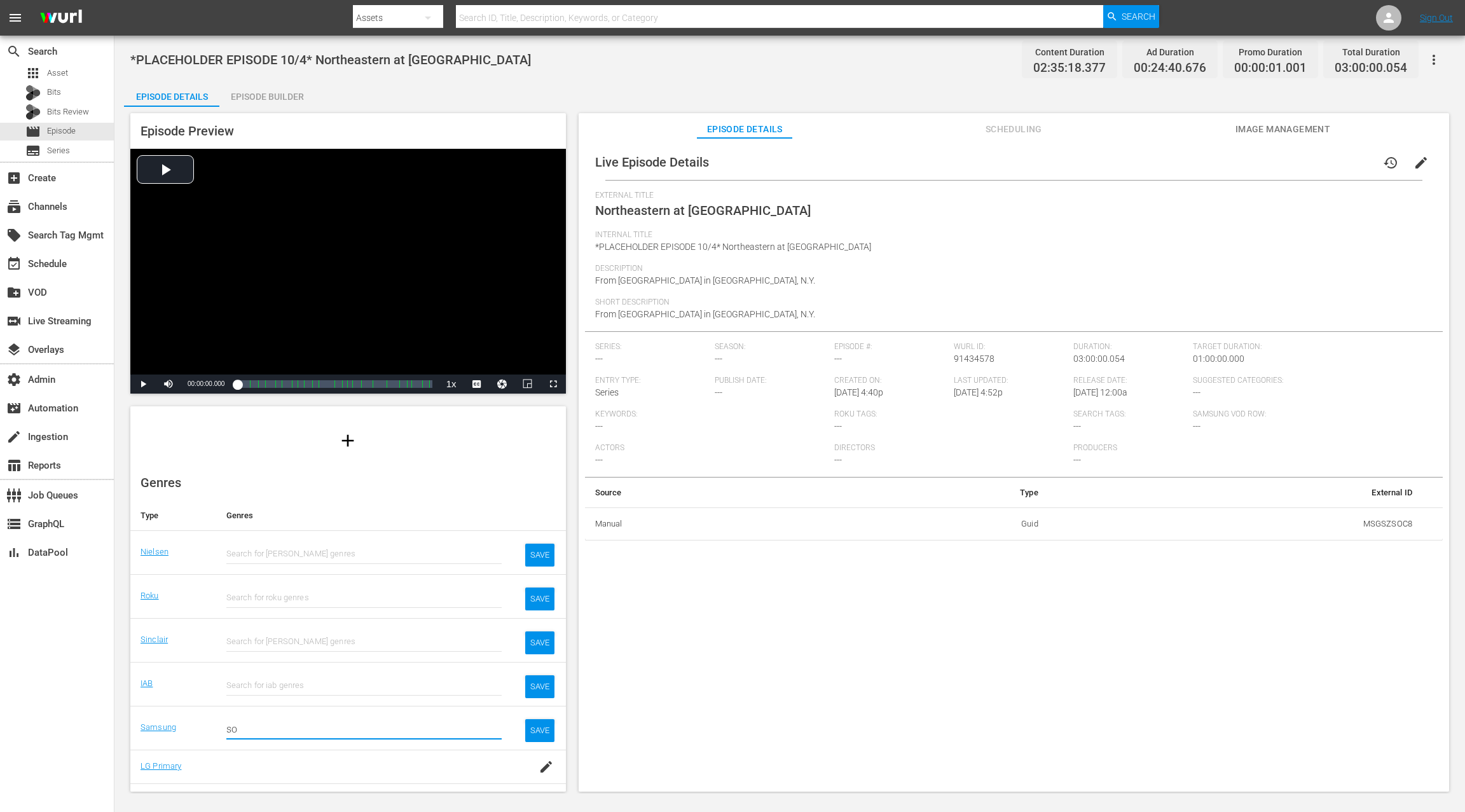
type input "s"
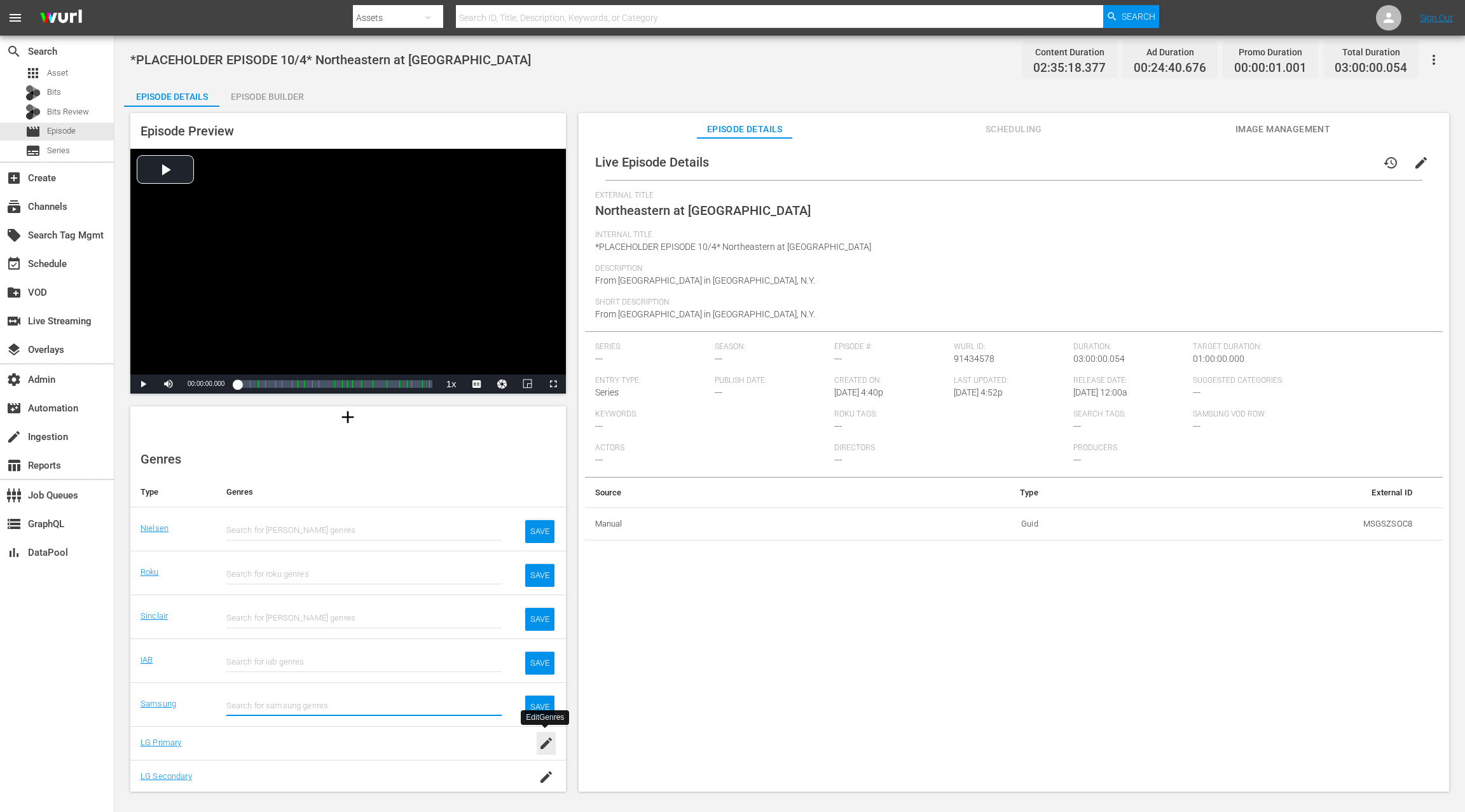
click at [547, 747] on icon "button" at bounding box center [546, 743] width 15 height 15
type input "s"
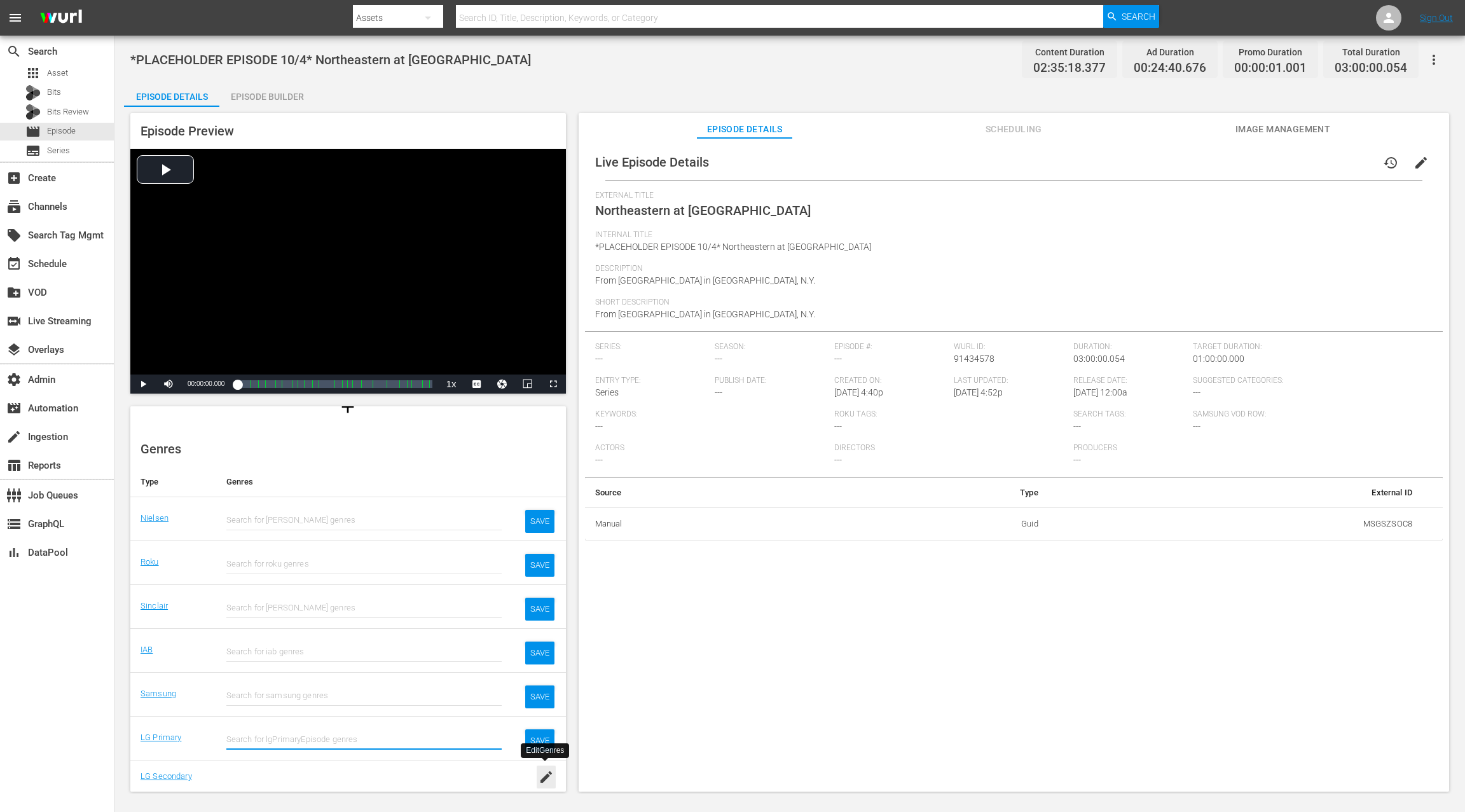
click at [542, 775] on icon "button" at bounding box center [546, 777] width 15 height 15
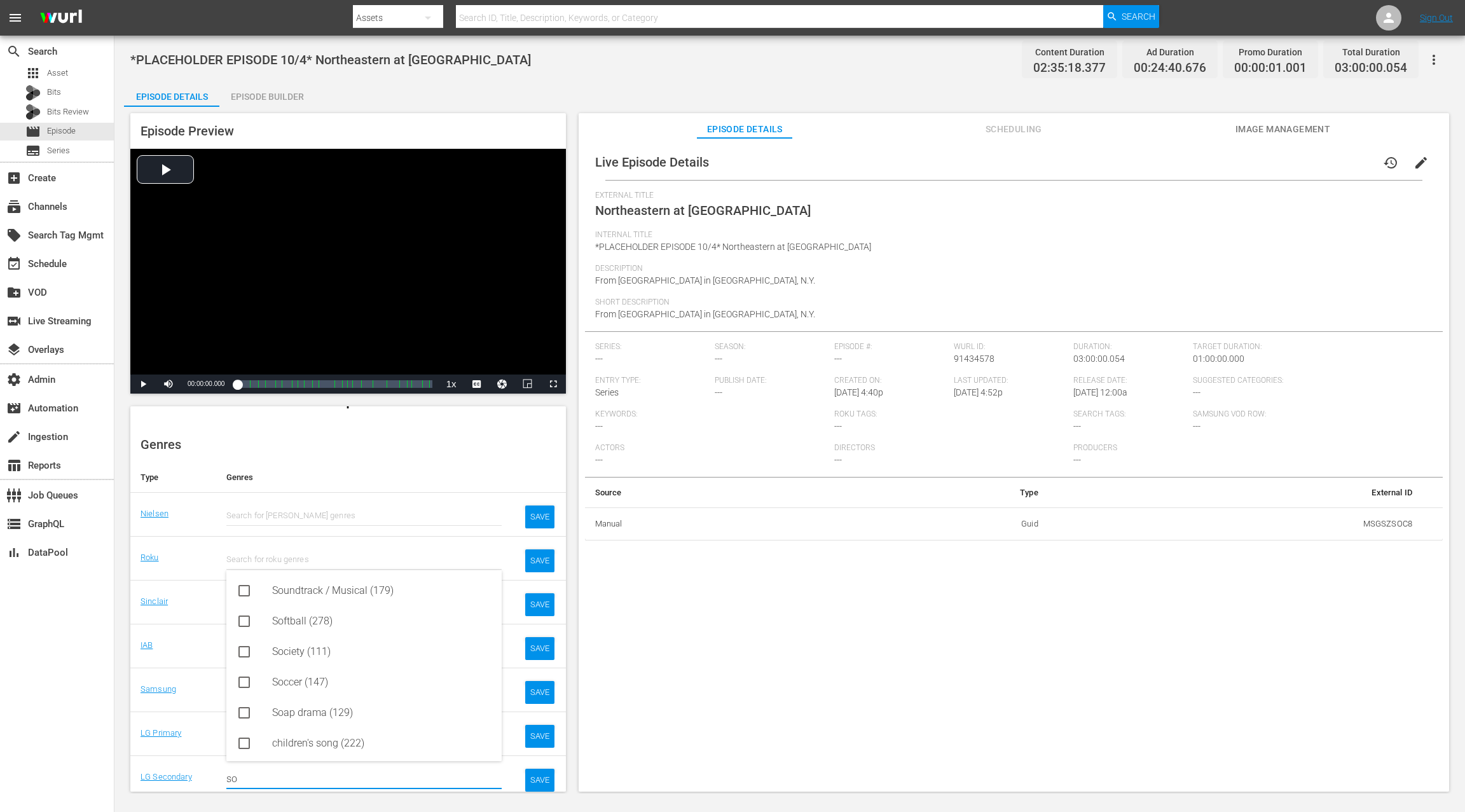
type input "s"
click at [814, 659] on div "Live Episode Details history edit External Title Northeastern at Hofstra Intern…" at bounding box center [1014, 471] width 871 height 666
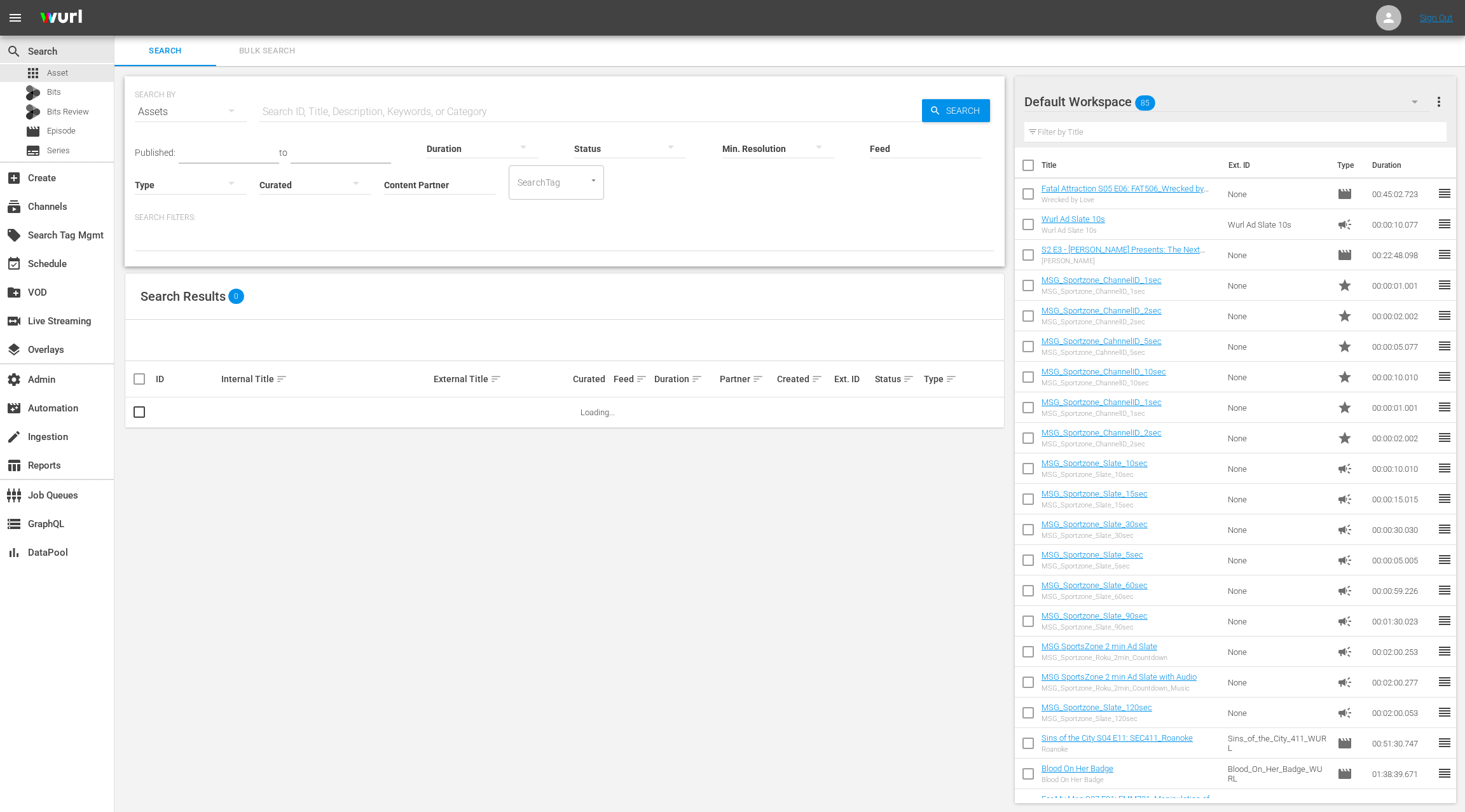
click at [406, 182] on input "Content Partner" at bounding box center [440, 185] width 112 height 46
click at [470, 251] on div "Game Show Network (133)" at bounding box center [487, 251] width 186 height 31
type input "Game Show Network (133)"
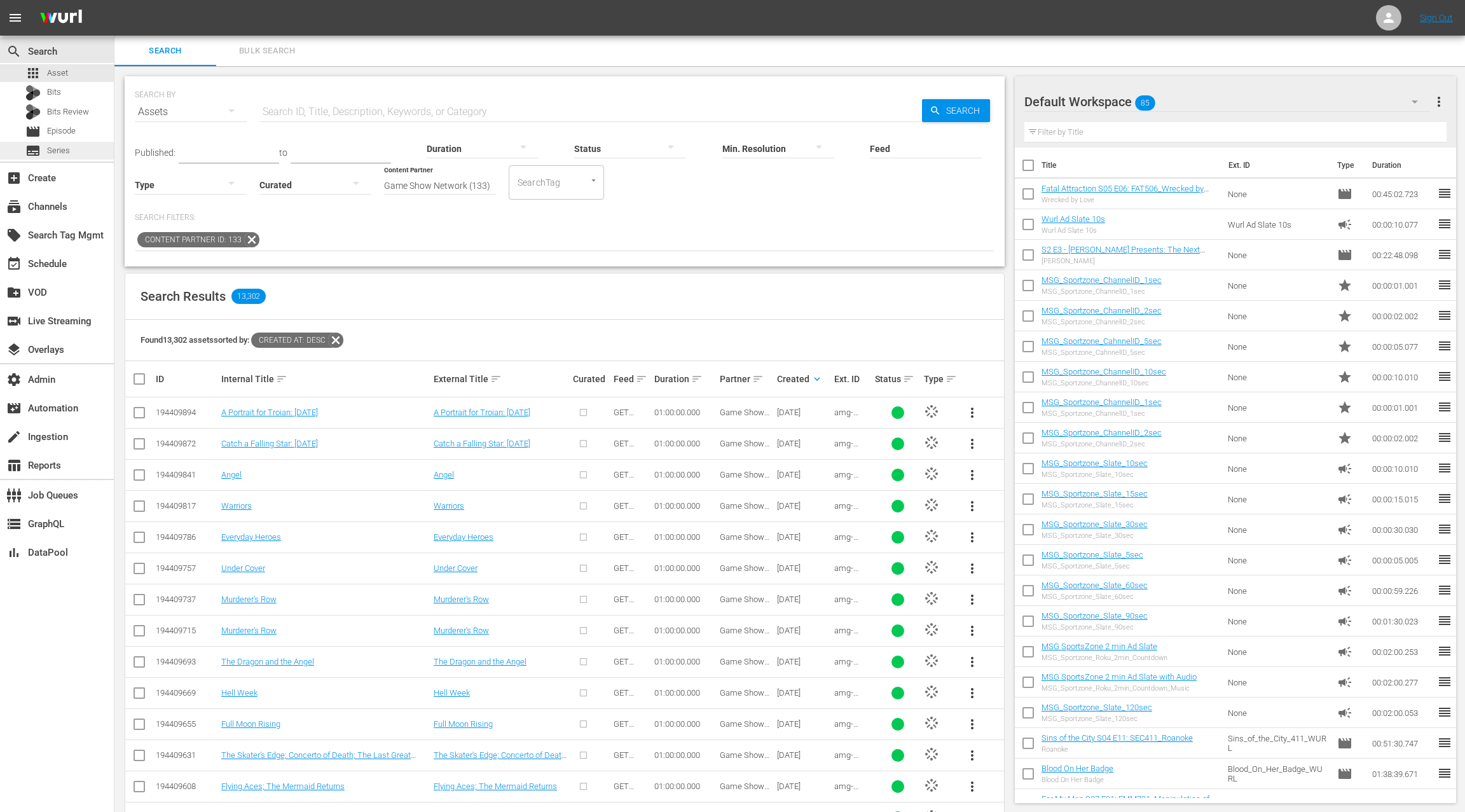
click at [66, 153] on span "Series" at bounding box center [58, 151] width 23 height 12
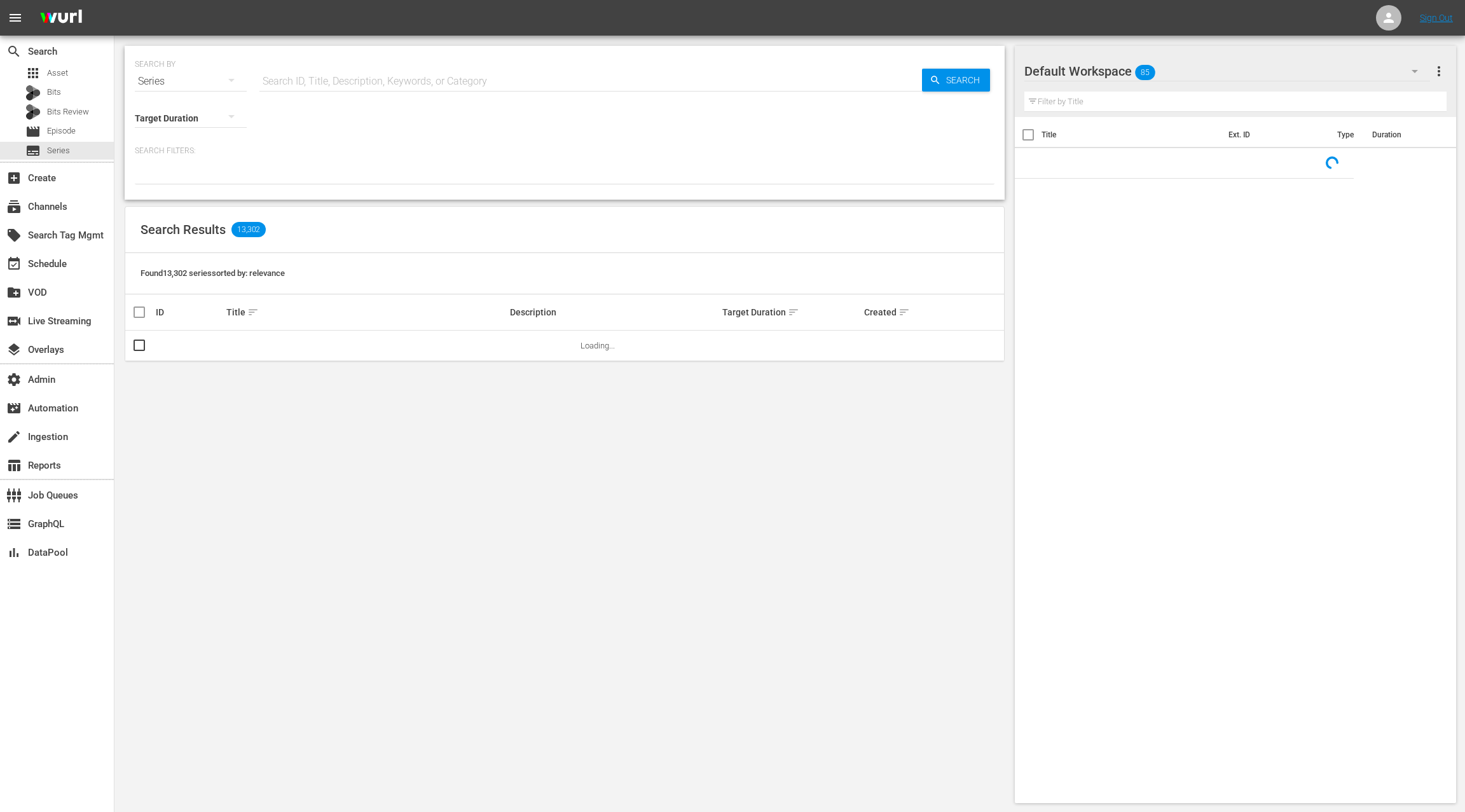
click at [292, 83] on input "text" at bounding box center [591, 81] width 662 height 31
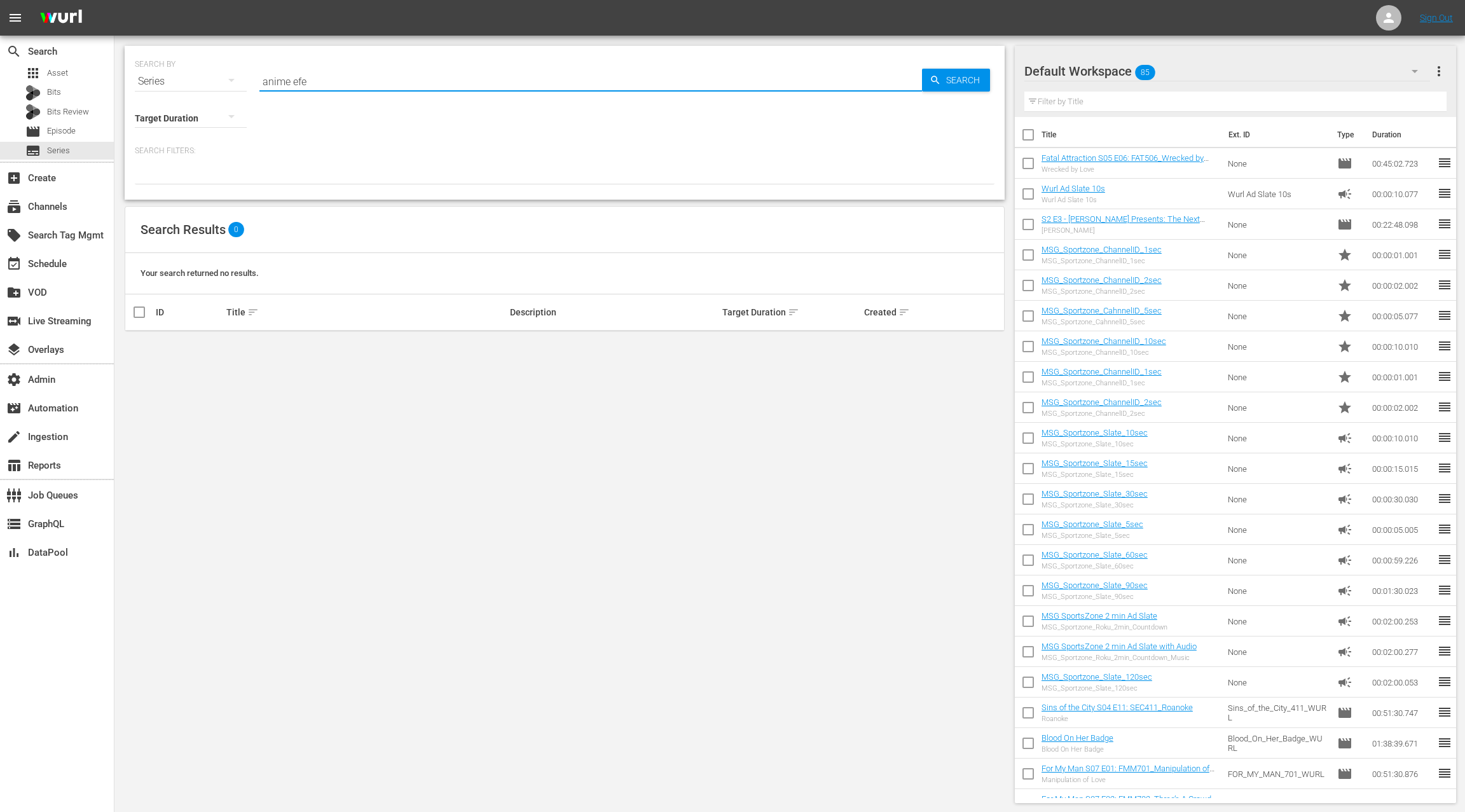
type input "anime effect"
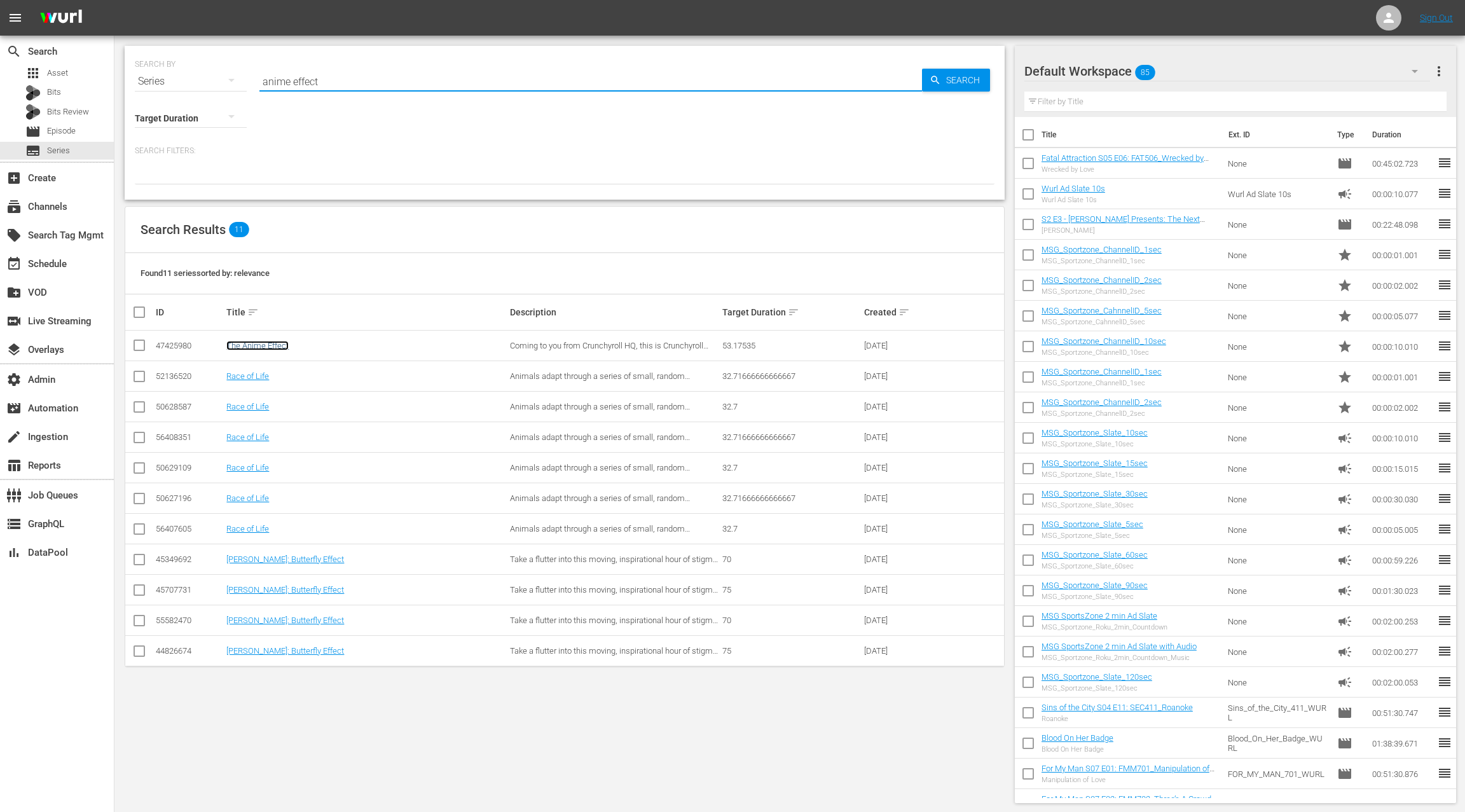
click at [274, 344] on link "The Anime Effect" at bounding box center [258, 346] width 62 height 10
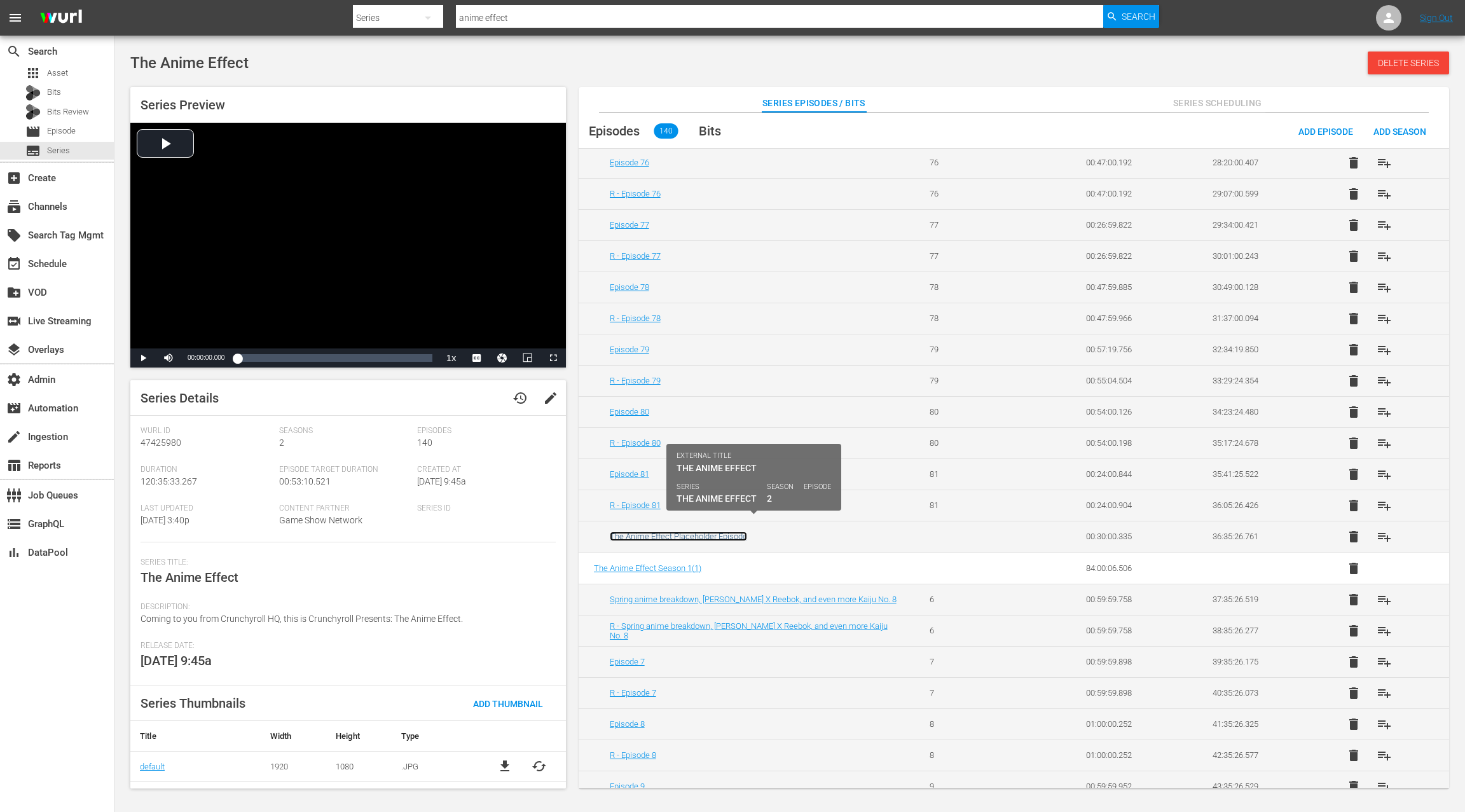
click at [693, 532] on link "The Anime Effect Placeholder Episode" at bounding box center [678, 536] width 137 height 10
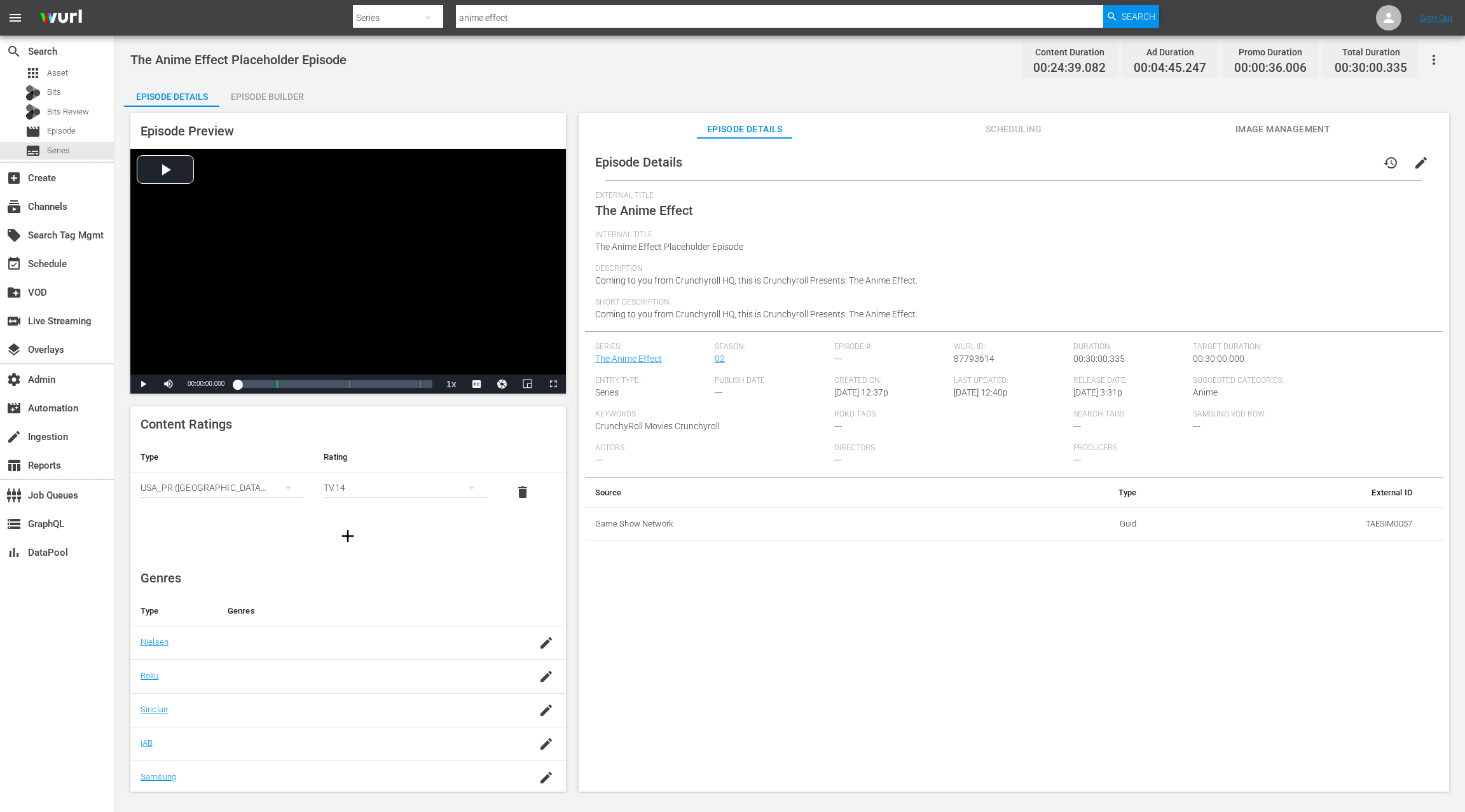
click at [284, 99] on div "Episode Builder" at bounding box center [267, 96] width 95 height 31
